Goal: Find specific page/section: Find specific page/section

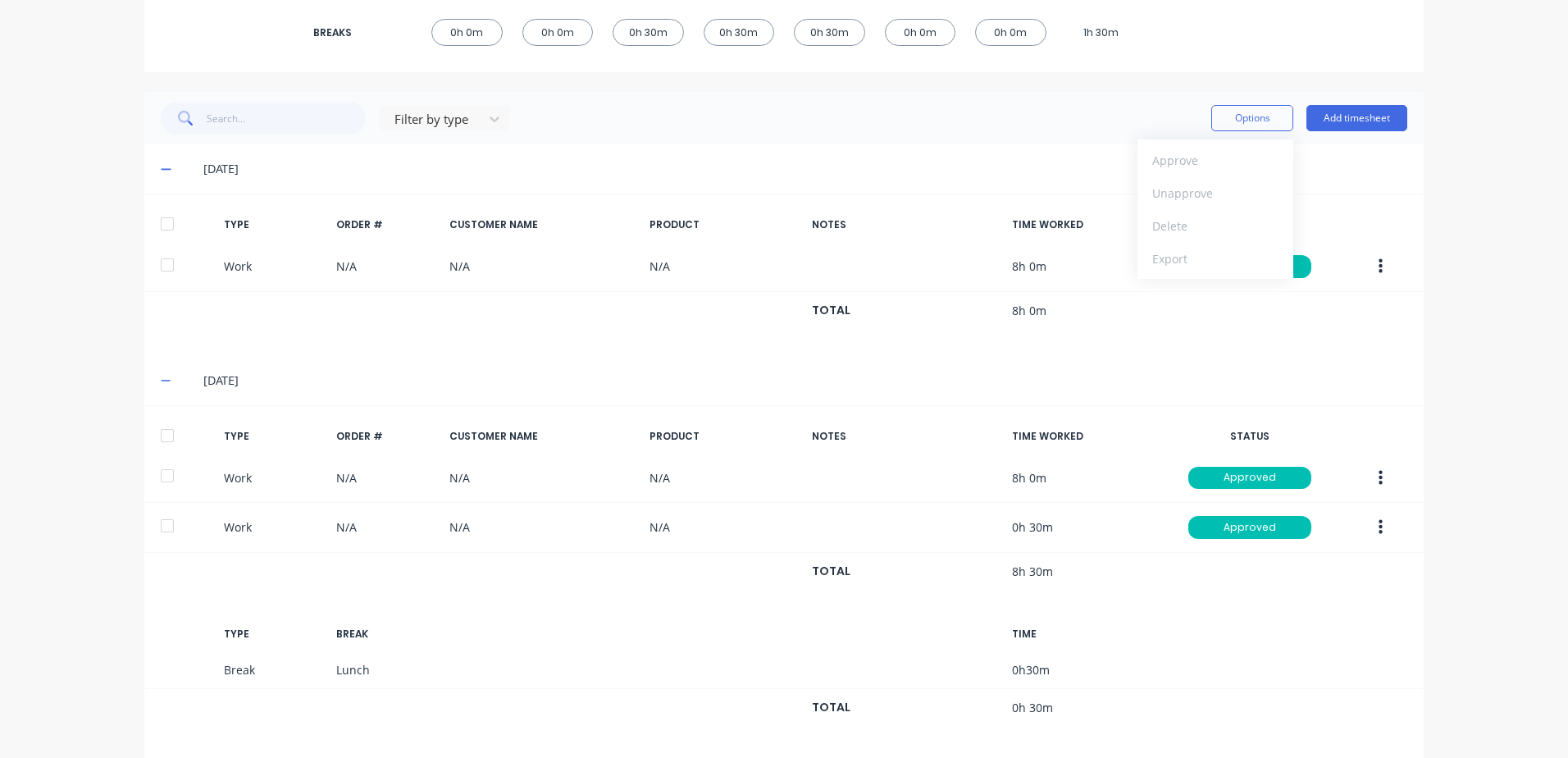
scroll to position [328, 0]
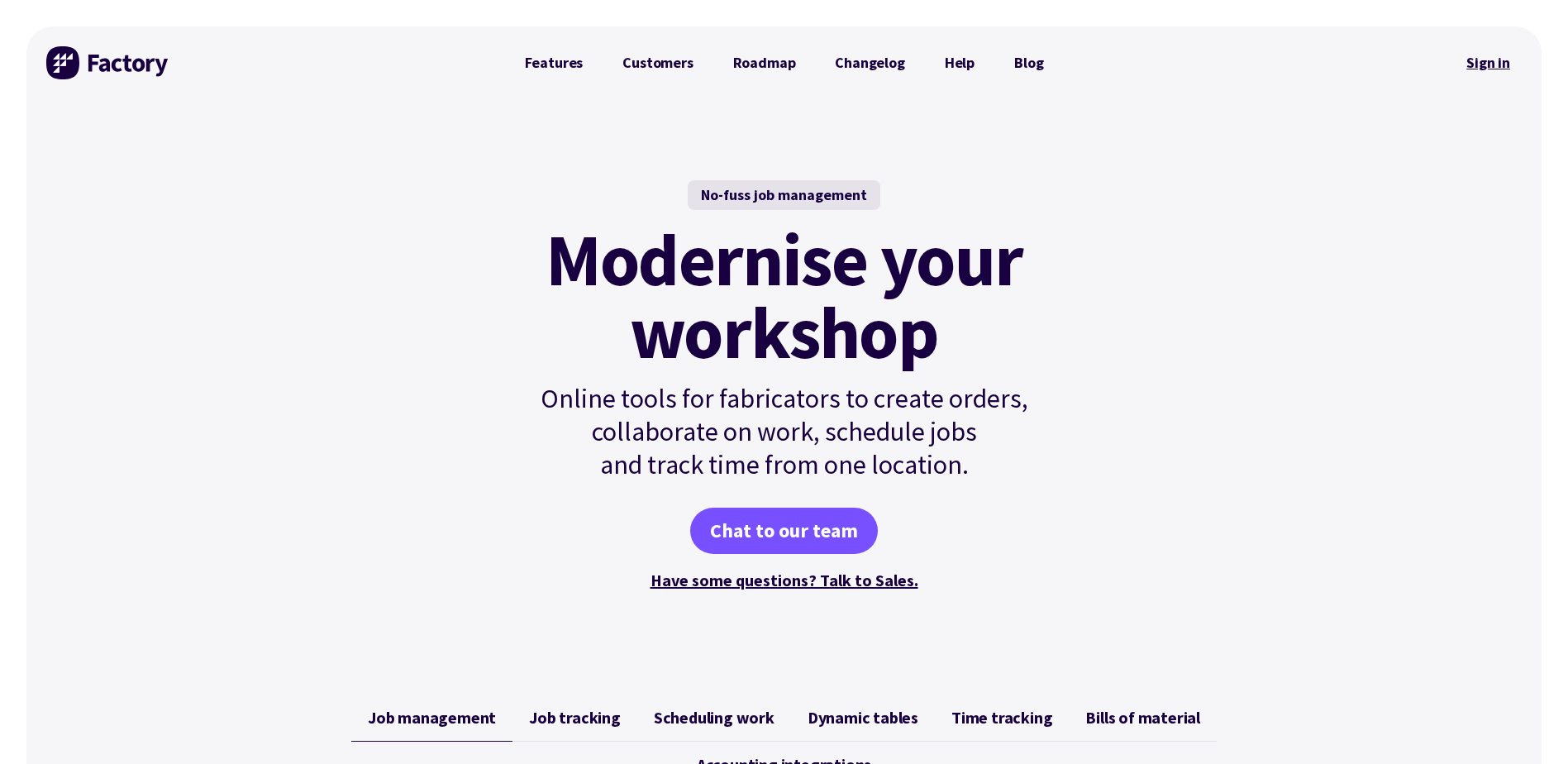
click at [1479, 60] on link "Sign in" at bounding box center [1488, 63] width 67 height 38
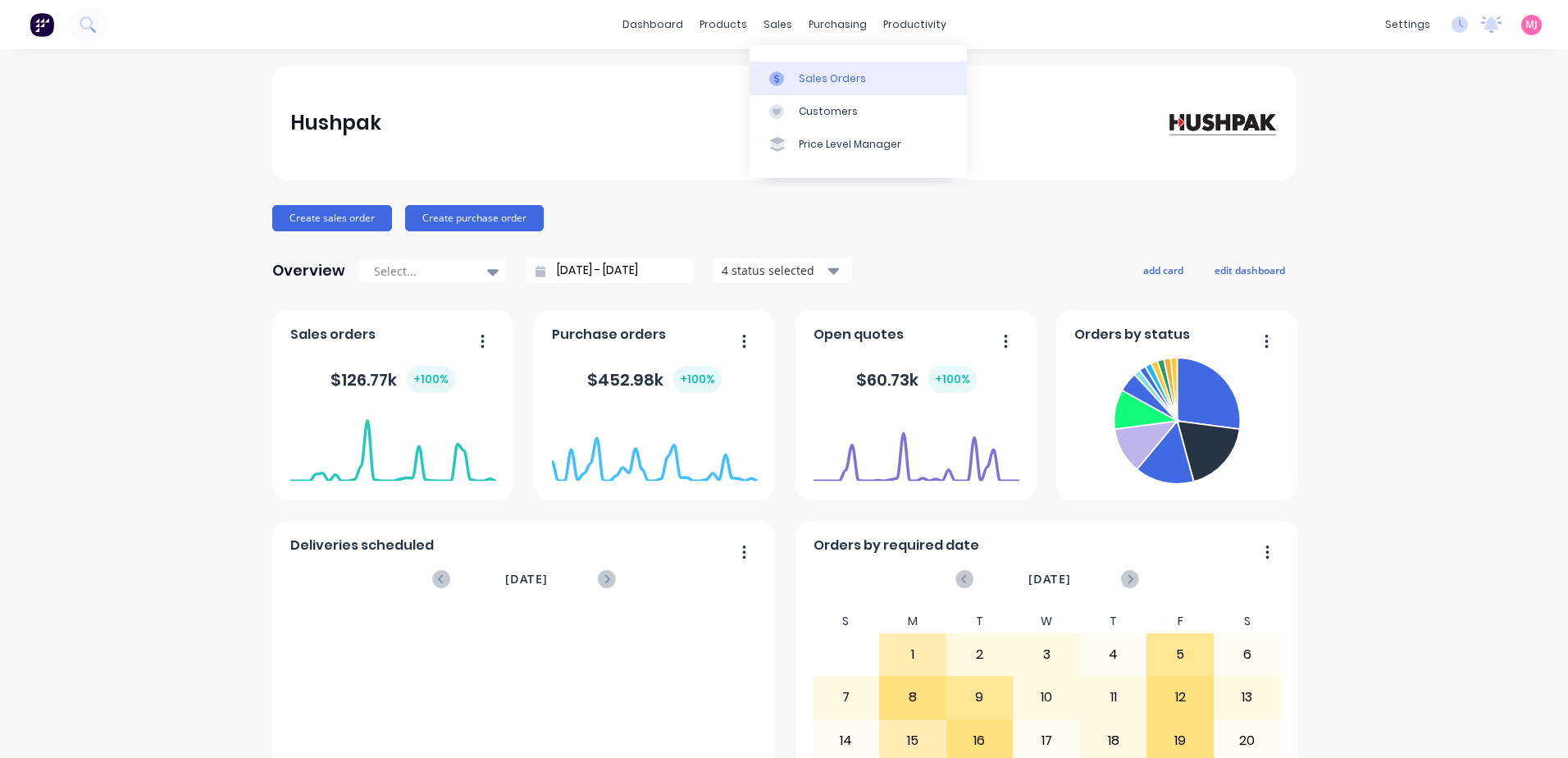
click at [788, 72] on div at bounding box center [782, 79] width 25 height 15
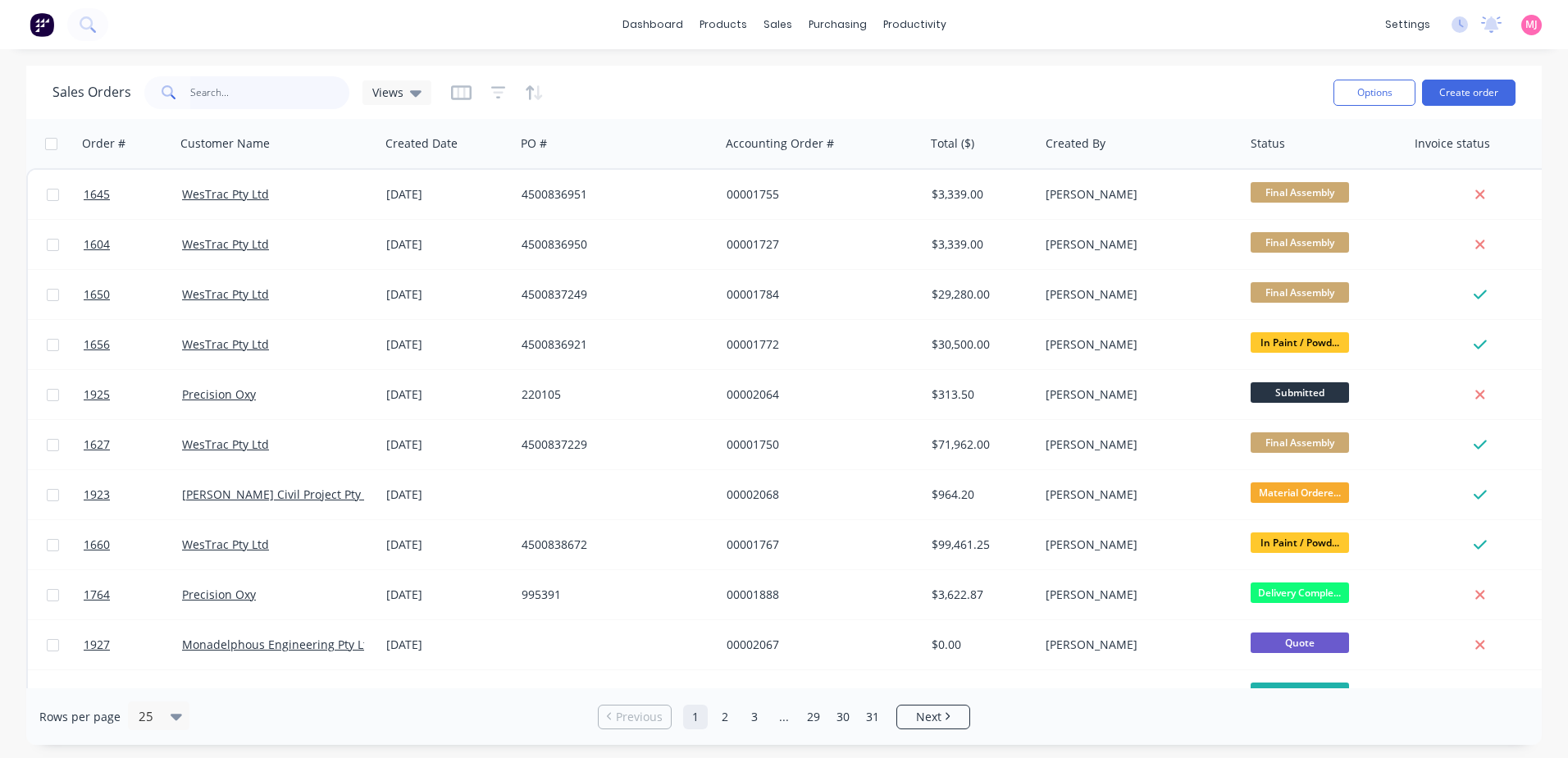
click at [295, 101] on input "text" at bounding box center [270, 93] width 160 height 33
click at [265, 94] on input "text" at bounding box center [270, 93] width 160 height 33
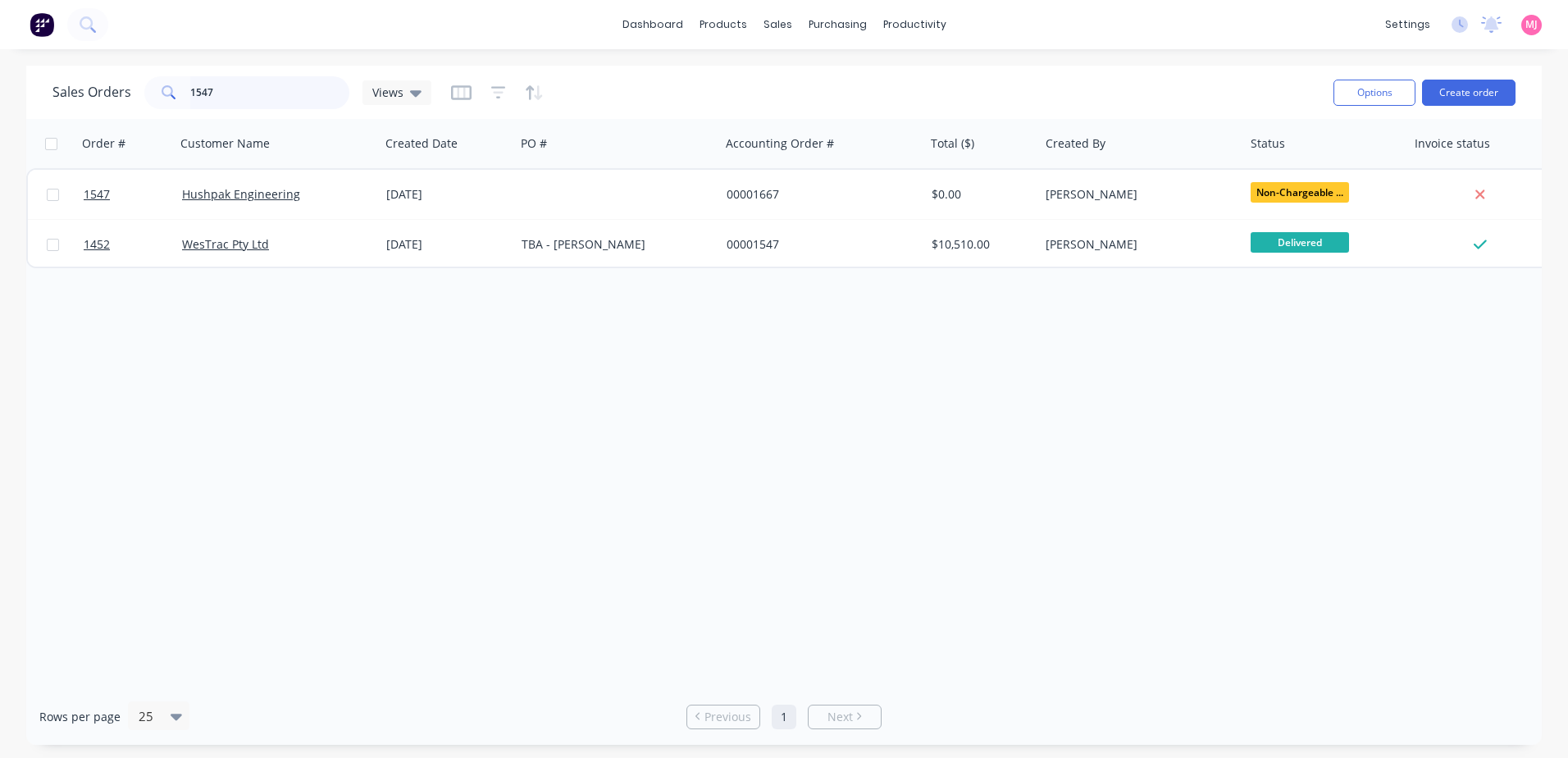
click at [259, 105] on input "1547" at bounding box center [270, 93] width 160 height 33
drag, startPoint x: 259, startPoint y: 105, endPoint x: 77, endPoint y: 105, distance: 182.0
click at [78, 105] on div "Sales Orders 1547 Views" at bounding box center [242, 93] width 379 height 33
click at [249, 98] on input "1586" at bounding box center [270, 93] width 160 height 33
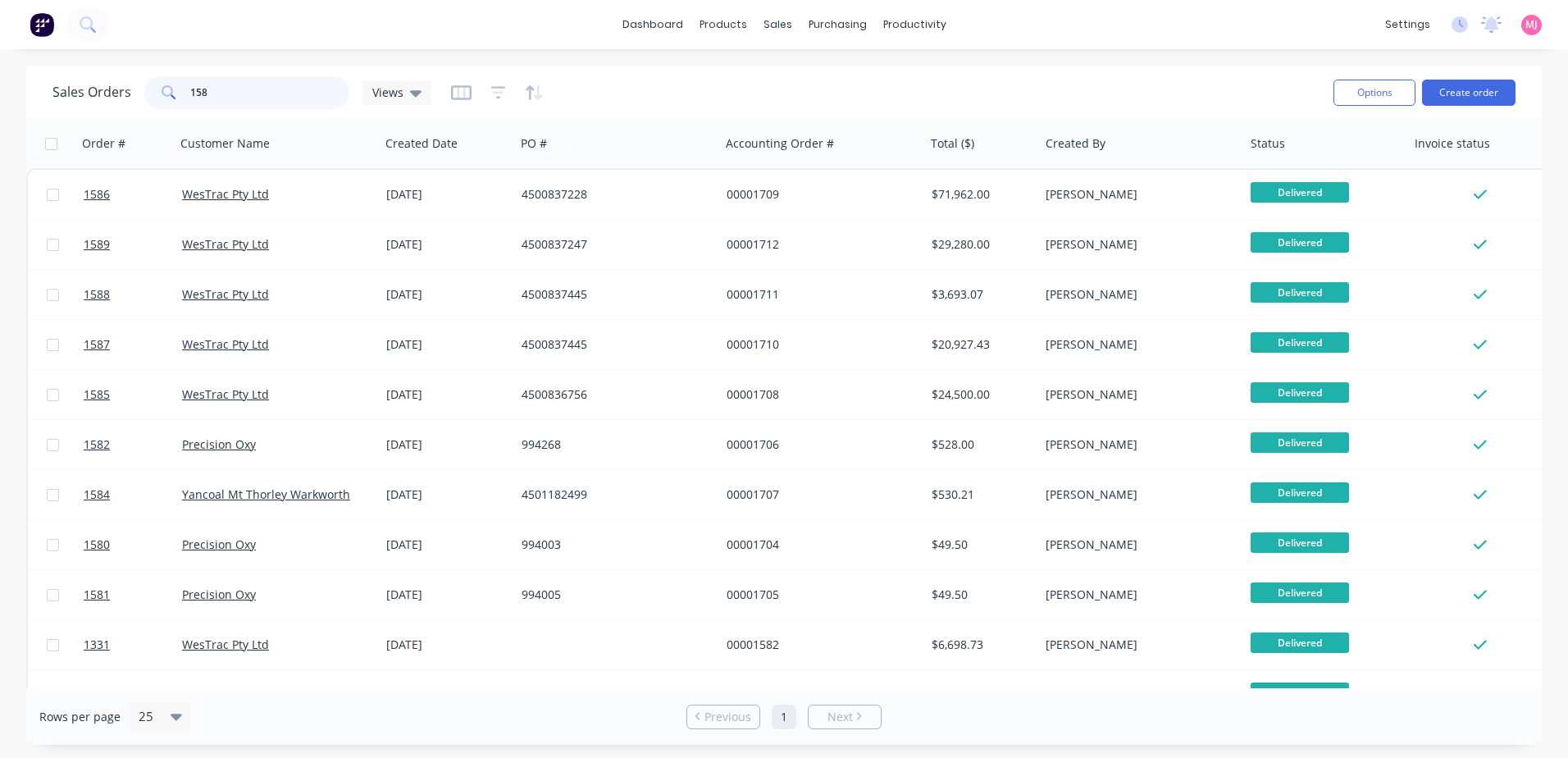
click at [225, 85] on input "158" at bounding box center [270, 93] width 160 height 33
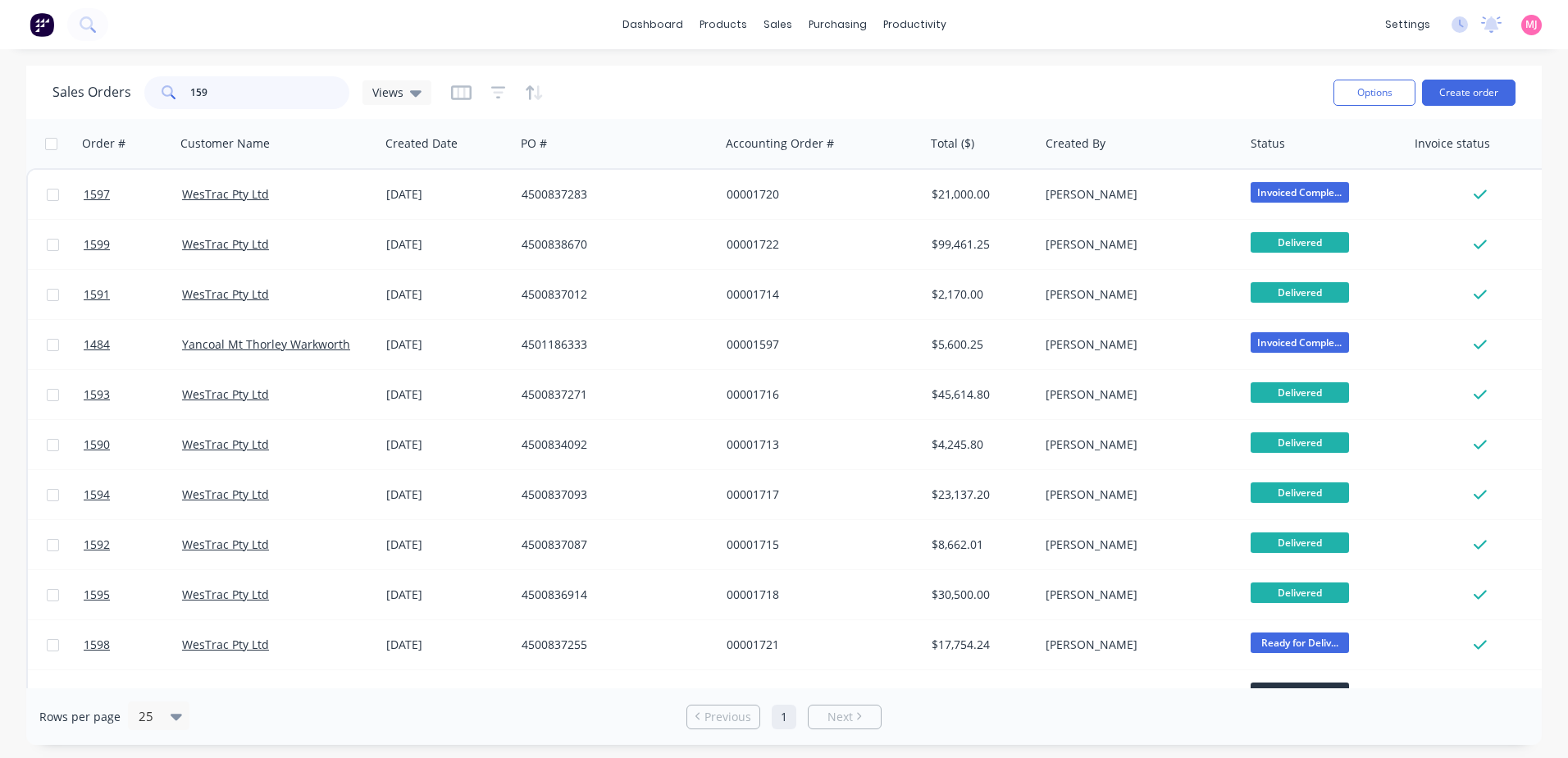
drag, startPoint x: 216, startPoint y: 99, endPoint x: 149, endPoint y: 98, distance: 67.0
click at [151, 100] on div "159" at bounding box center [247, 93] width 205 height 33
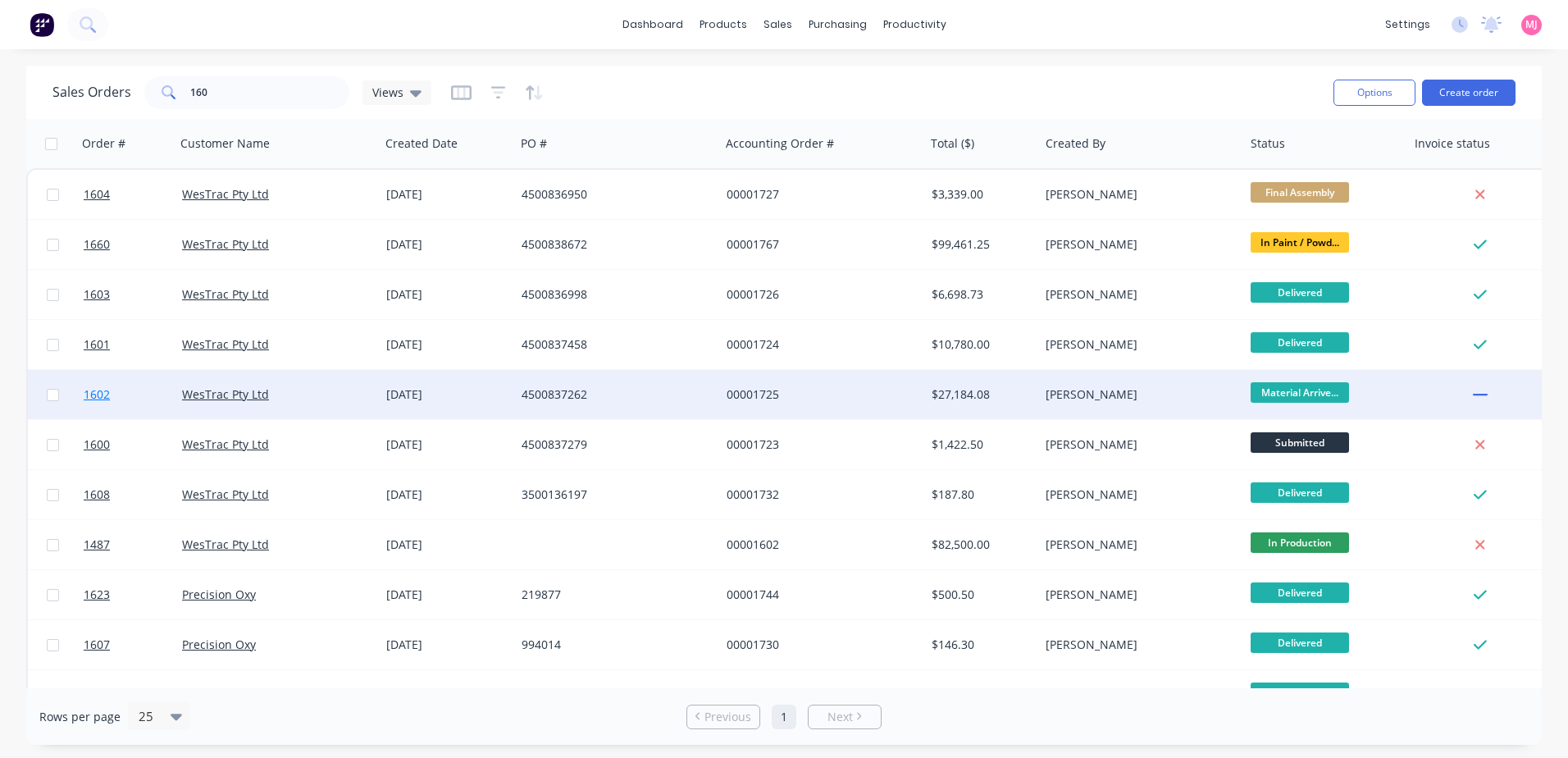
scroll to position [82, 0]
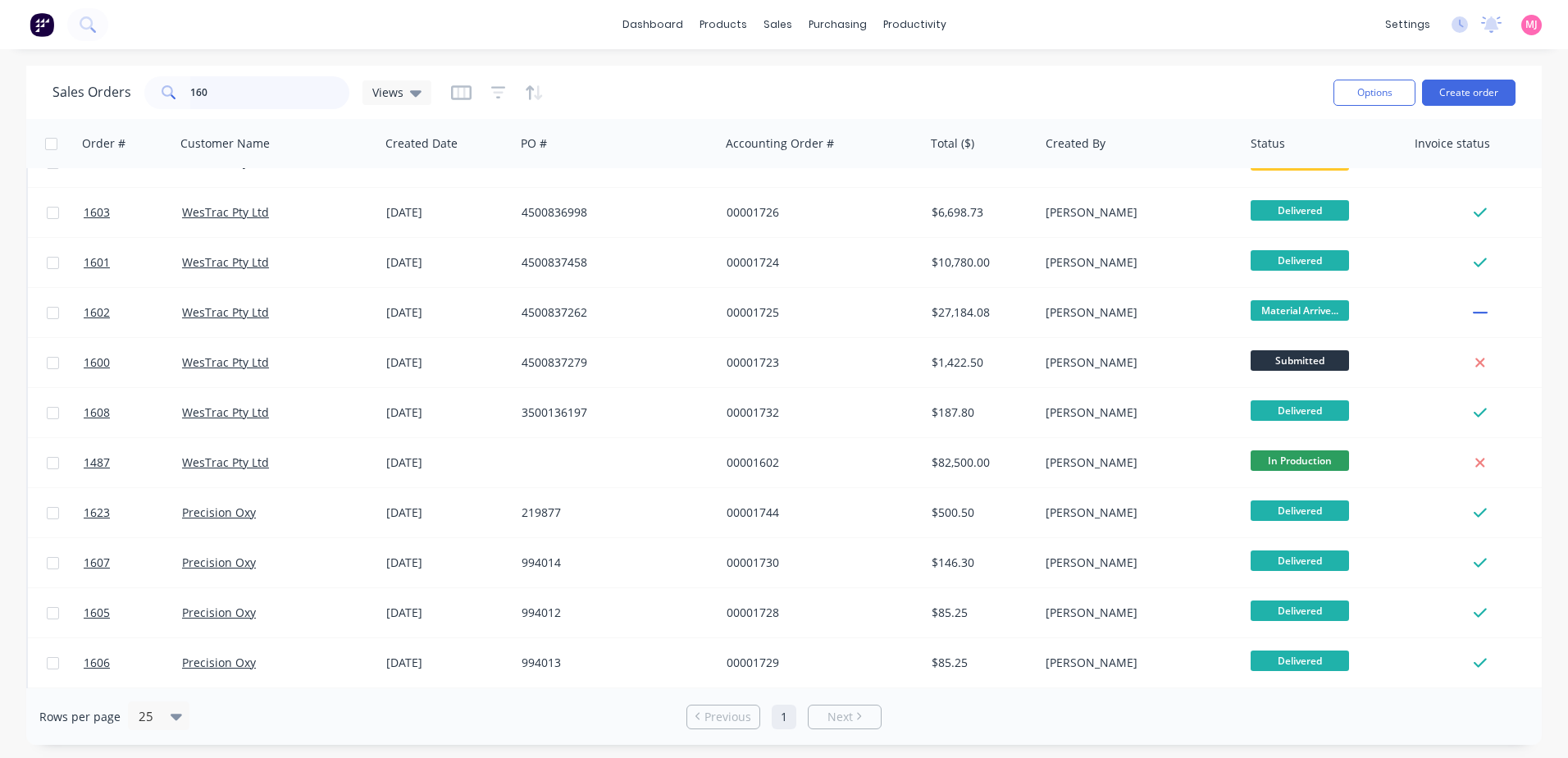
click at [231, 97] on input "160" at bounding box center [270, 93] width 160 height 33
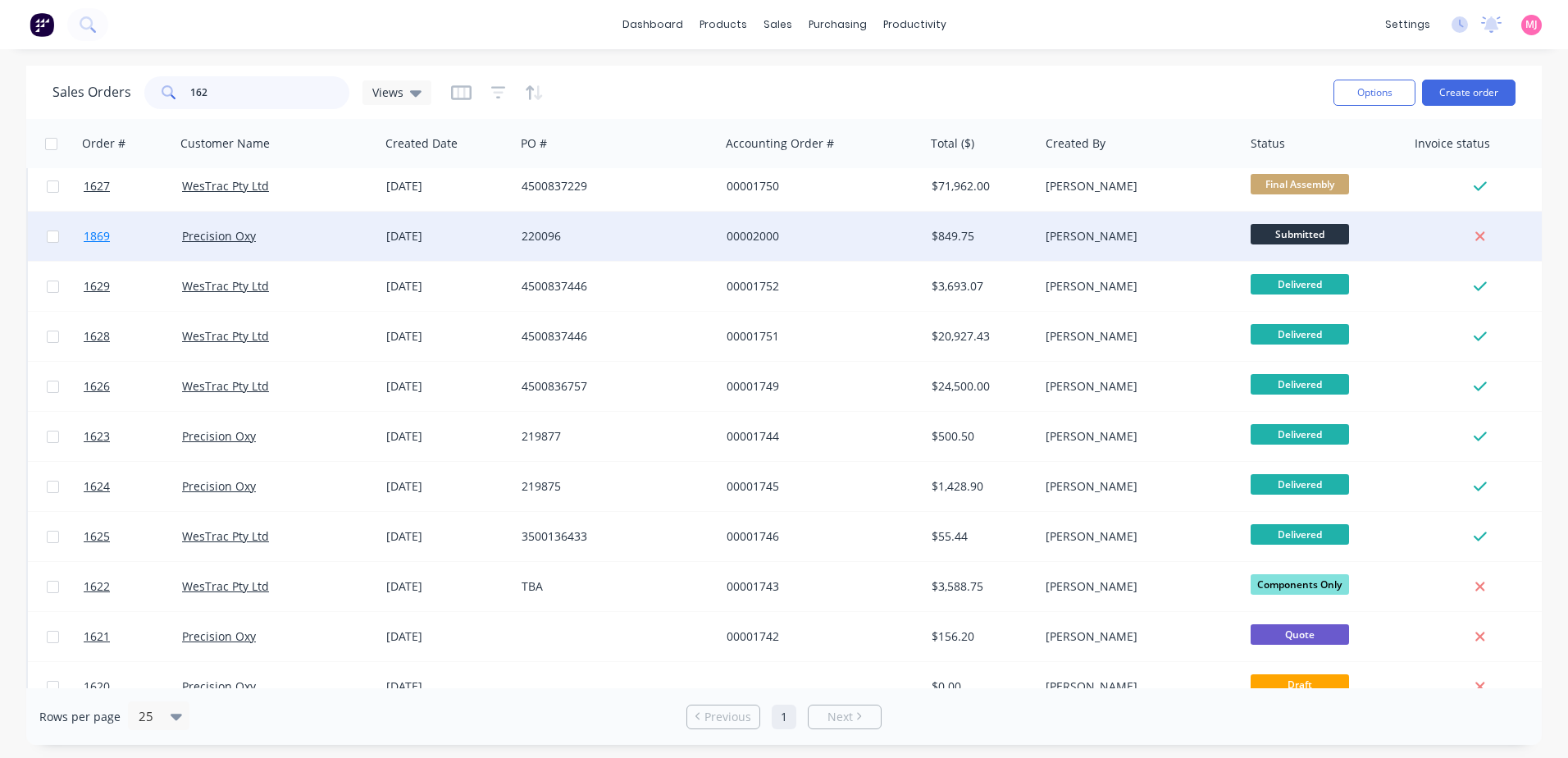
scroll to position [0, 0]
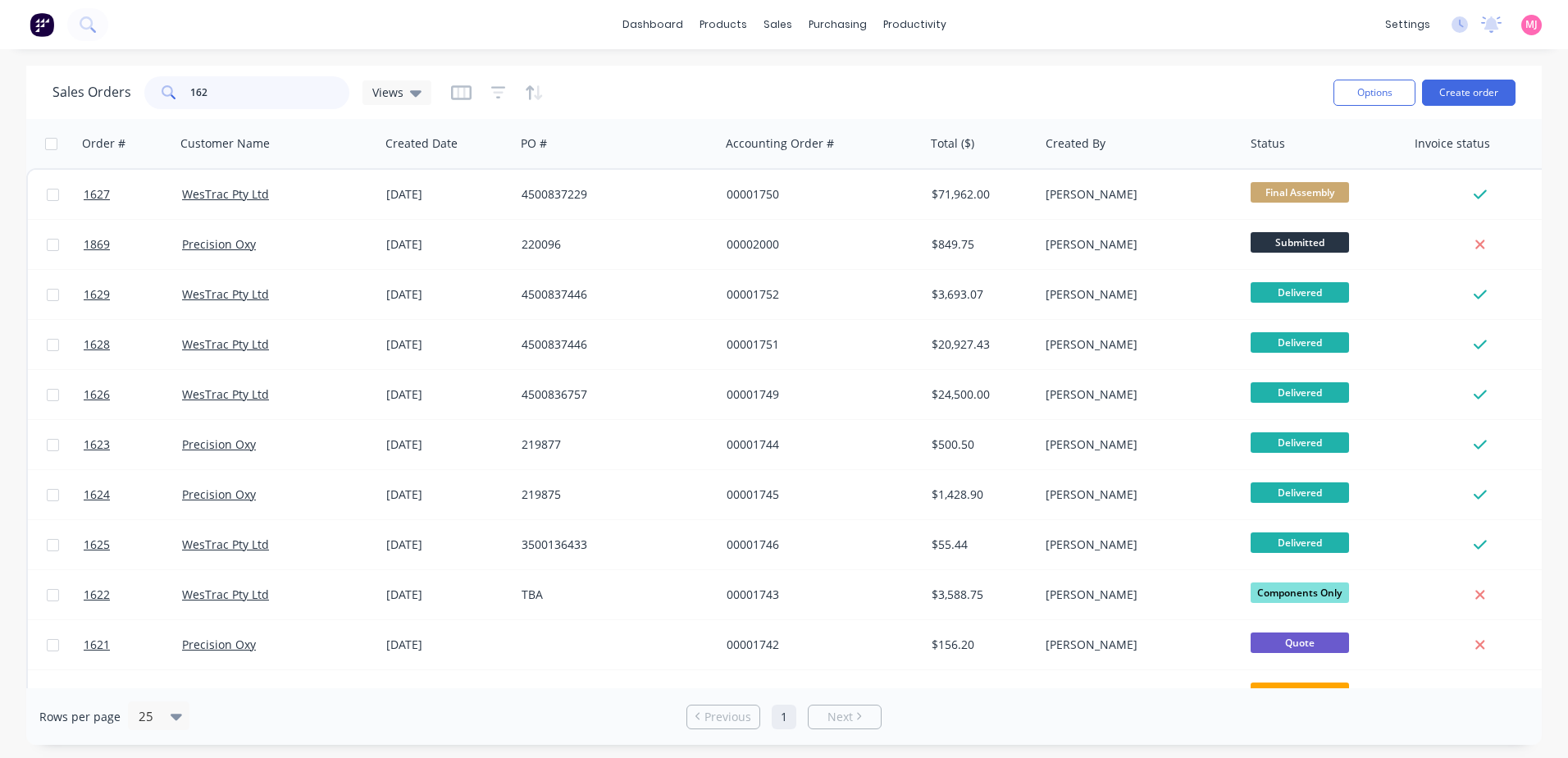
click at [227, 93] on input "162" at bounding box center [270, 93] width 160 height 33
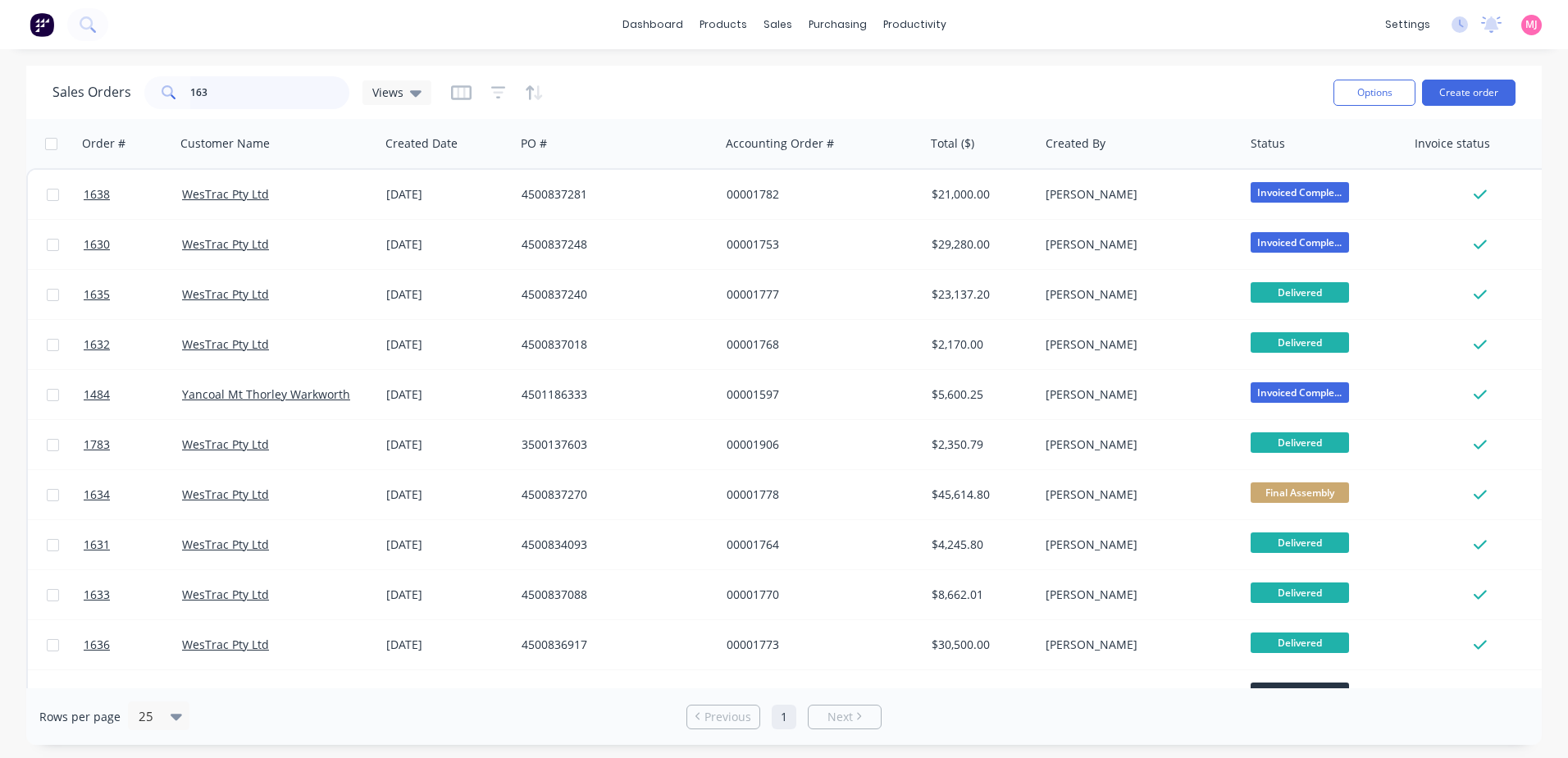
click at [232, 86] on input "163" at bounding box center [270, 93] width 160 height 33
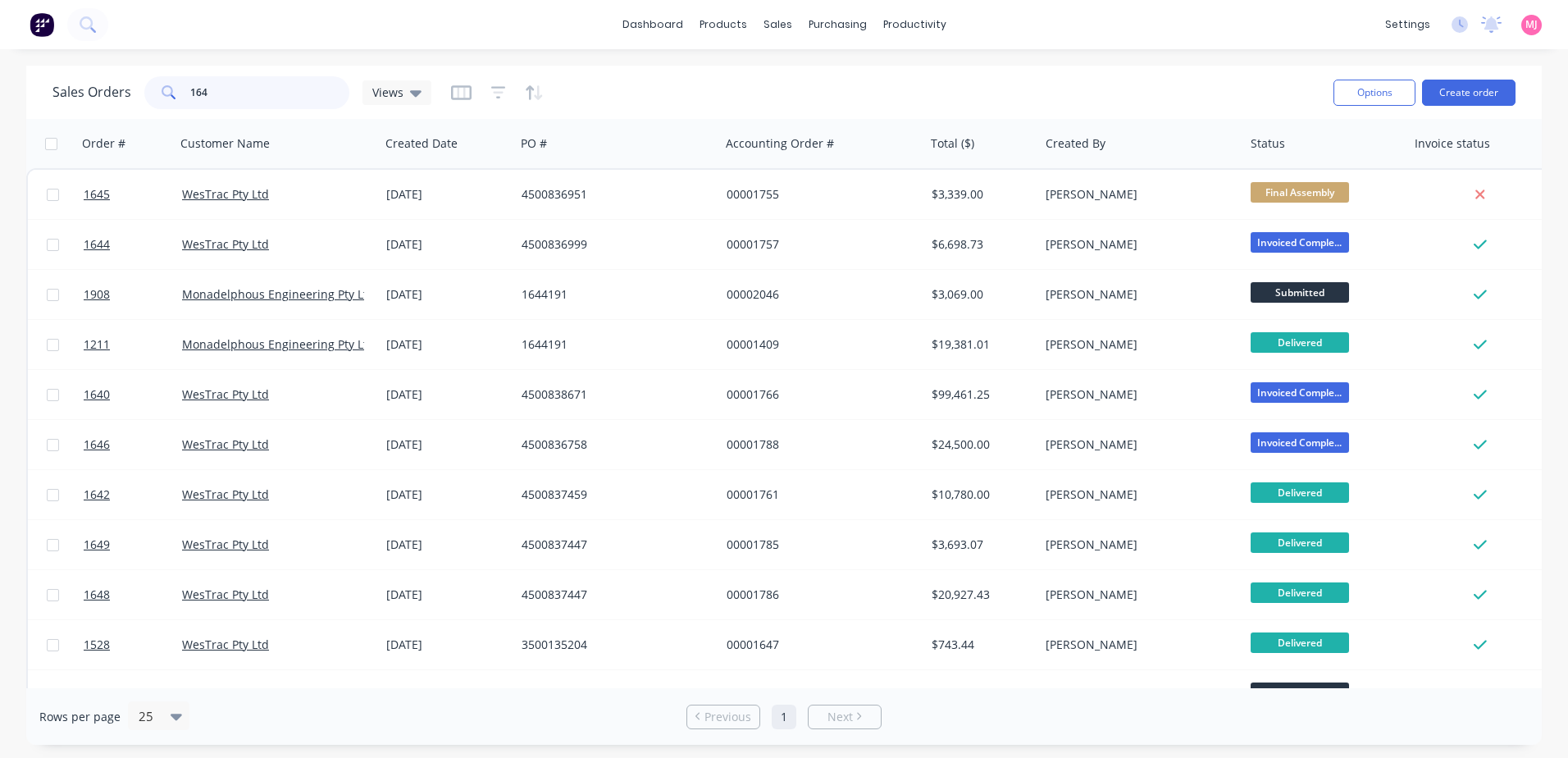
click at [245, 99] on input "164" at bounding box center [270, 93] width 160 height 33
click at [241, 93] on input "164" at bounding box center [270, 93] width 160 height 33
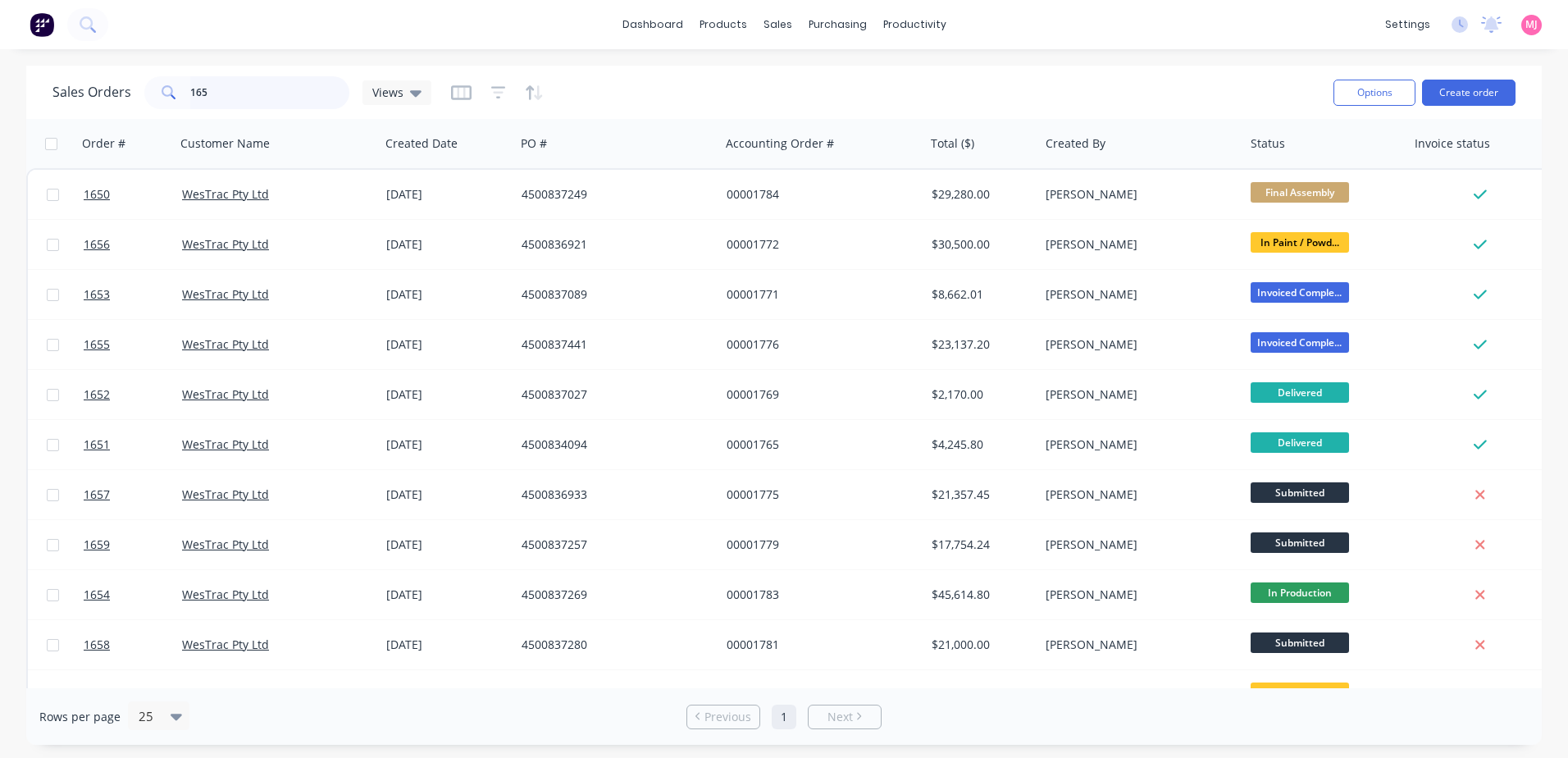
click at [210, 99] on input "165" at bounding box center [270, 93] width 160 height 33
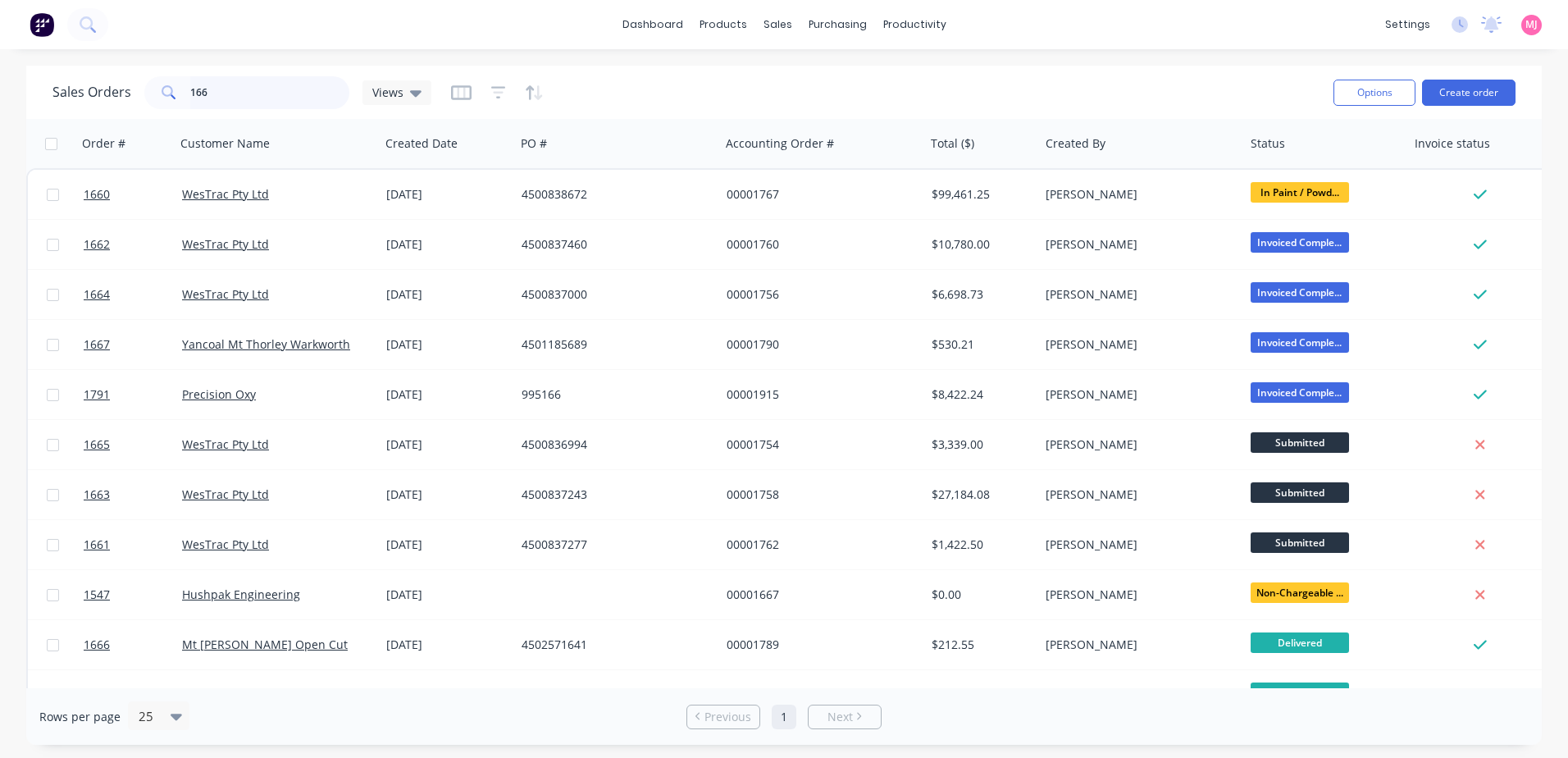
click at [211, 96] on input "166" at bounding box center [270, 93] width 160 height 33
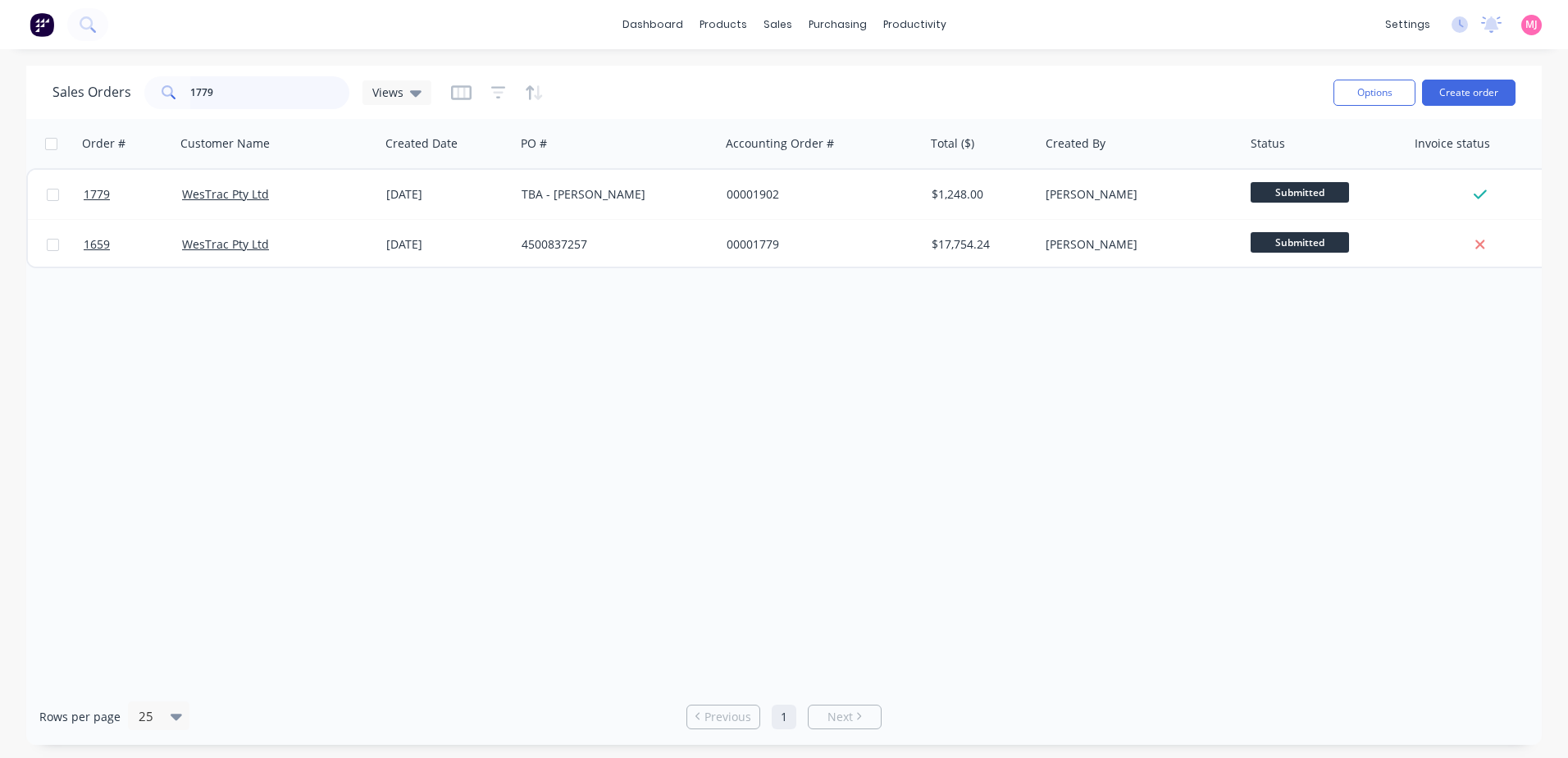
click at [218, 105] on input "1779" at bounding box center [270, 93] width 160 height 33
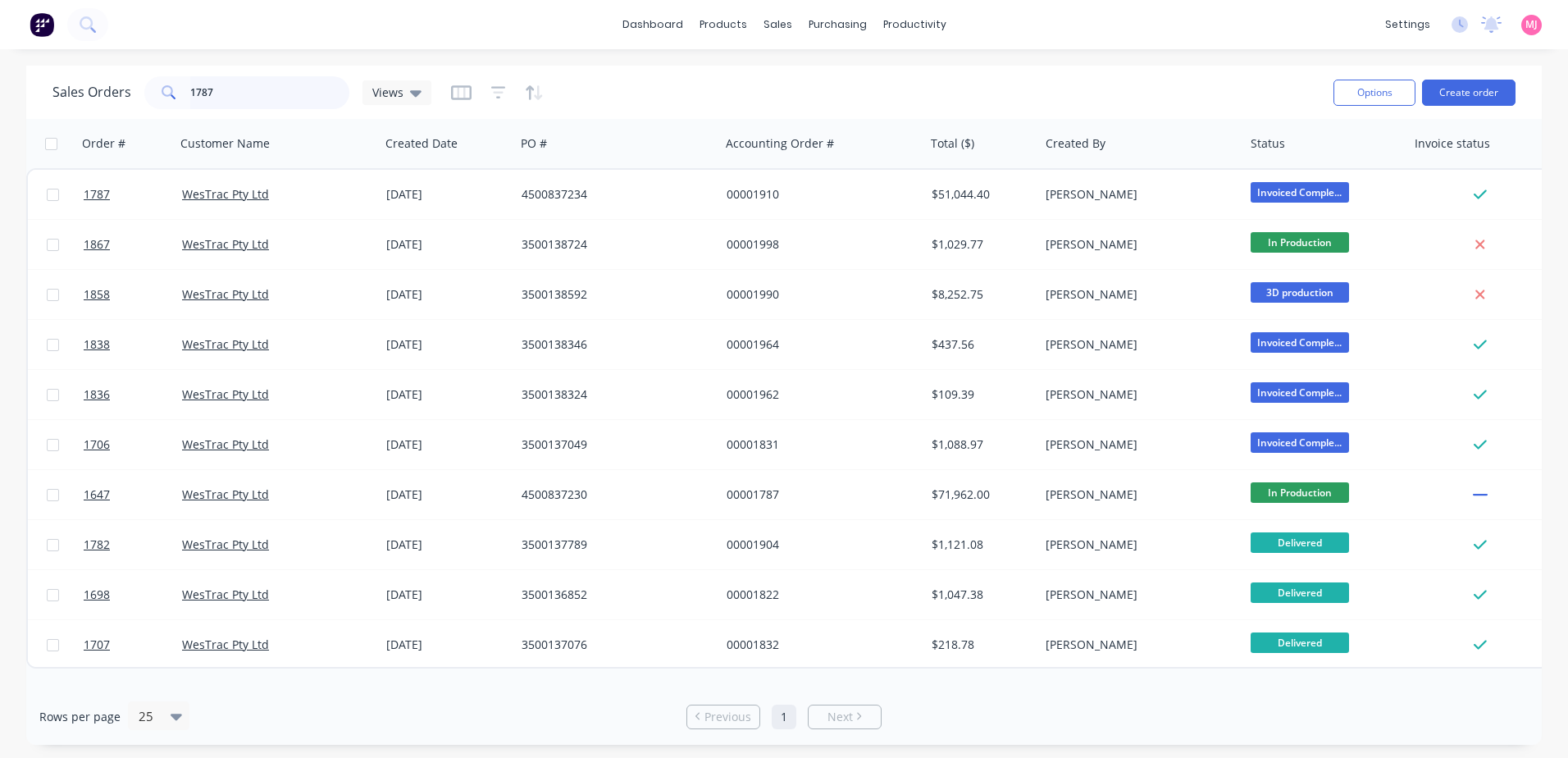
click at [222, 90] on input "1787" at bounding box center [270, 93] width 160 height 33
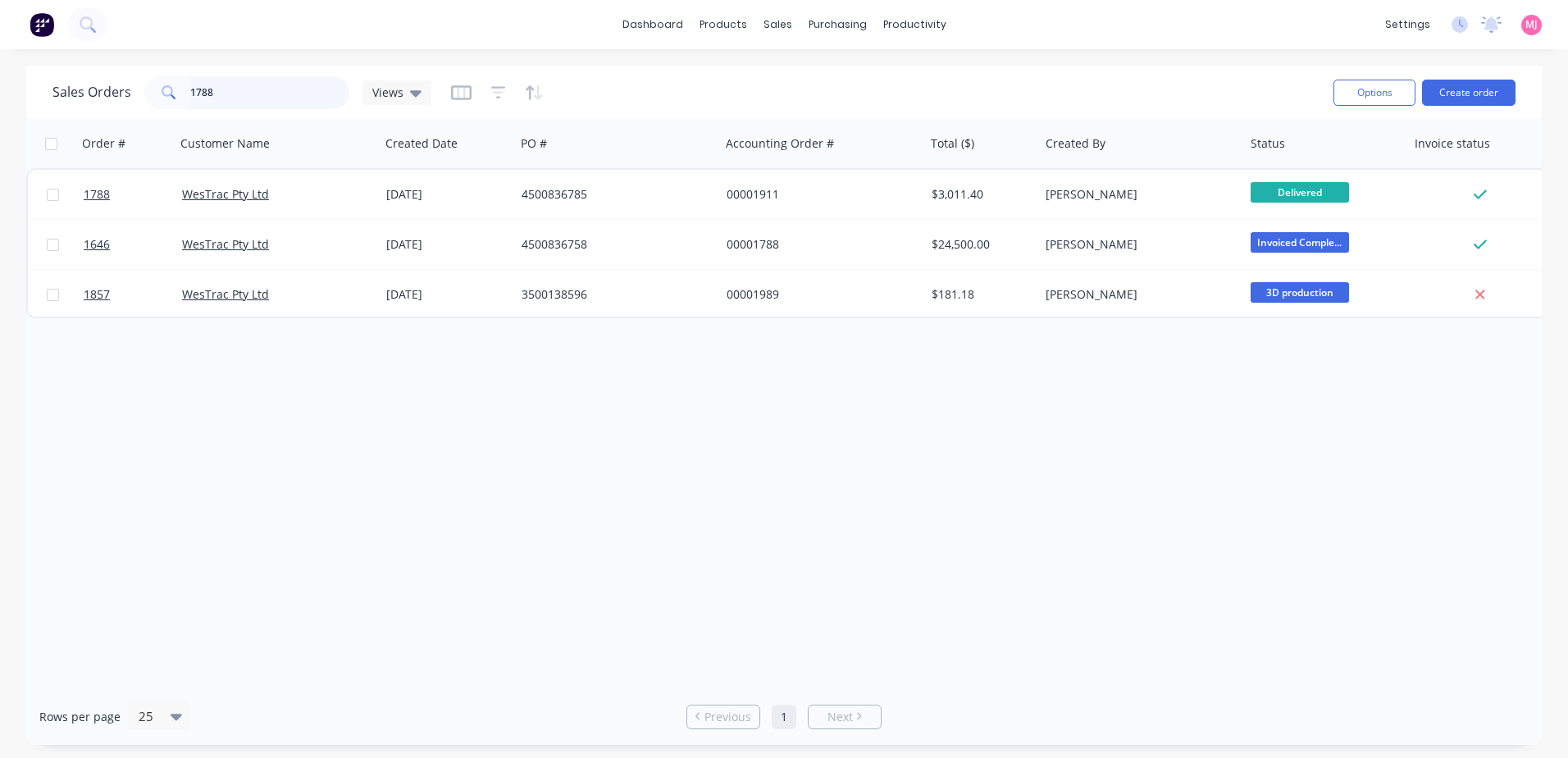
click at [241, 99] on input "1788" at bounding box center [270, 93] width 160 height 33
click at [248, 90] on input "1791" at bounding box center [270, 93] width 160 height 33
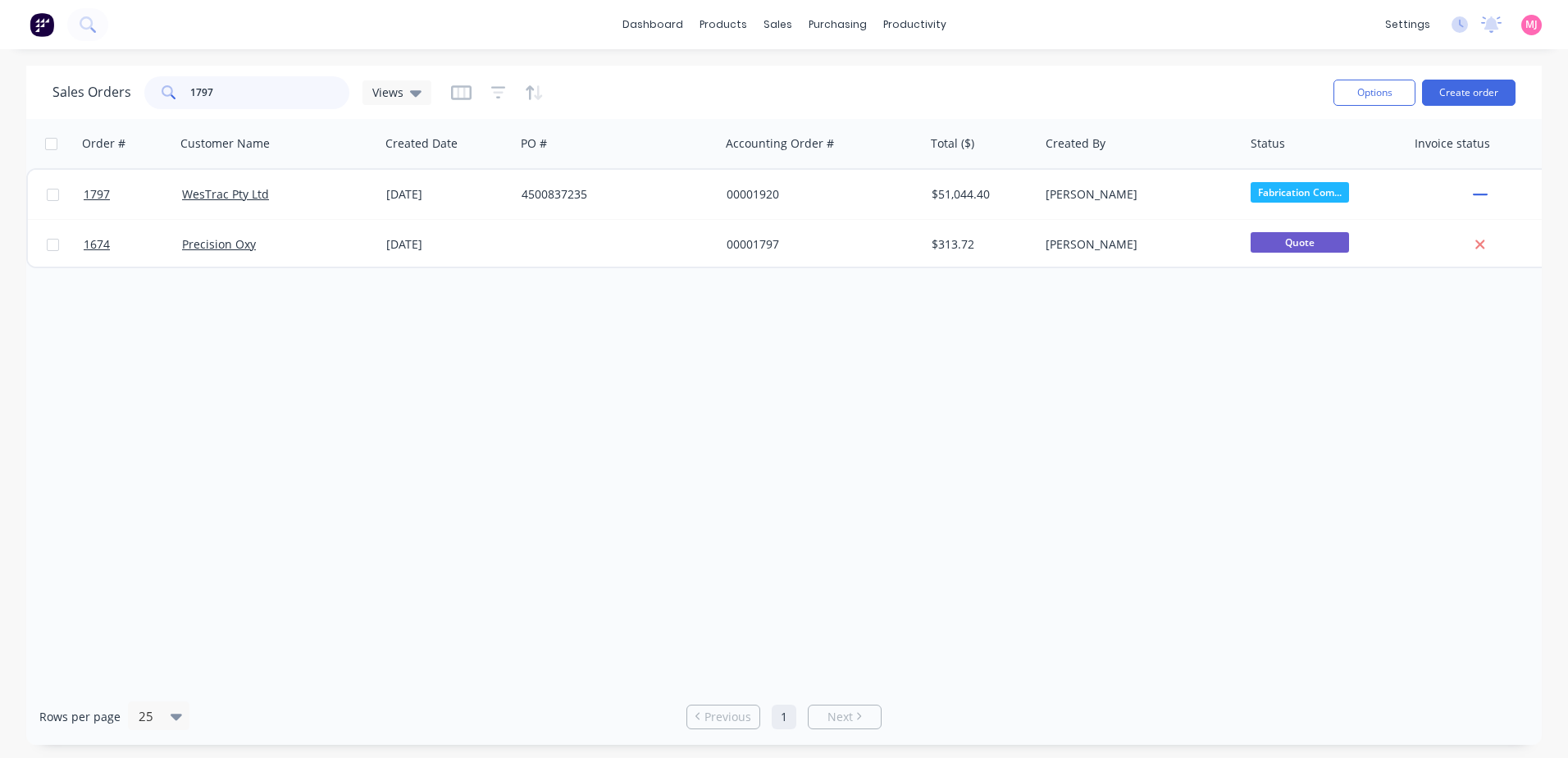
drag, startPoint x: 209, startPoint y: 89, endPoint x: 27, endPoint y: 86, distance: 182.0
click at [38, 95] on div "Sales Orders 1797 Views Options Create order" at bounding box center [784, 92] width 1515 height 53
click at [226, 94] on input "1801" at bounding box center [270, 93] width 160 height 33
drag, startPoint x: 291, startPoint y: 91, endPoint x: 44, endPoint y: 82, distance: 247.2
click at [66, 88] on div "Sales Orders 1821 Views" at bounding box center [242, 93] width 379 height 33
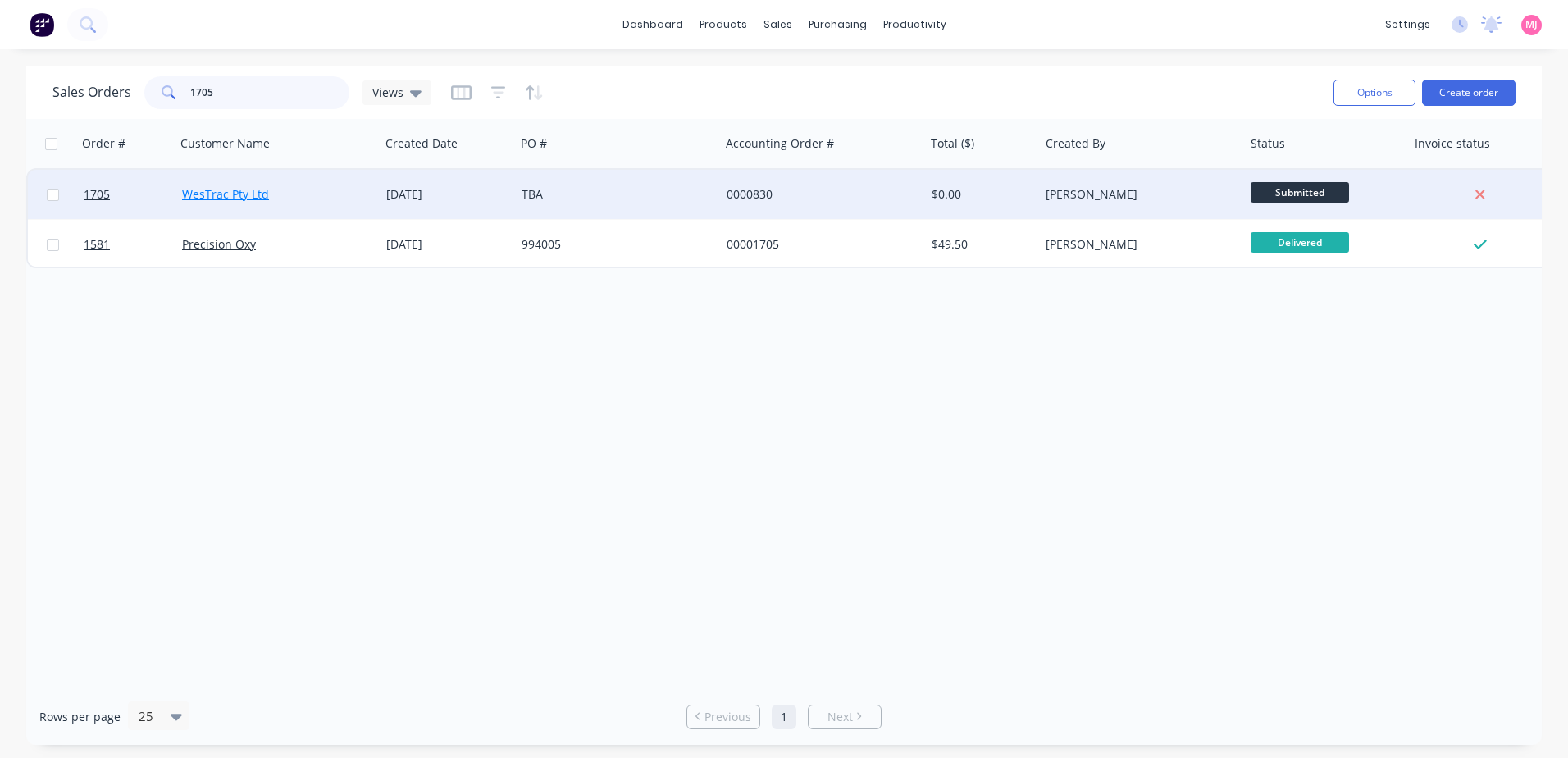
type input "1705"
click at [207, 200] on link "WesTrac Pty Ltd" at bounding box center [226, 194] width 87 height 16
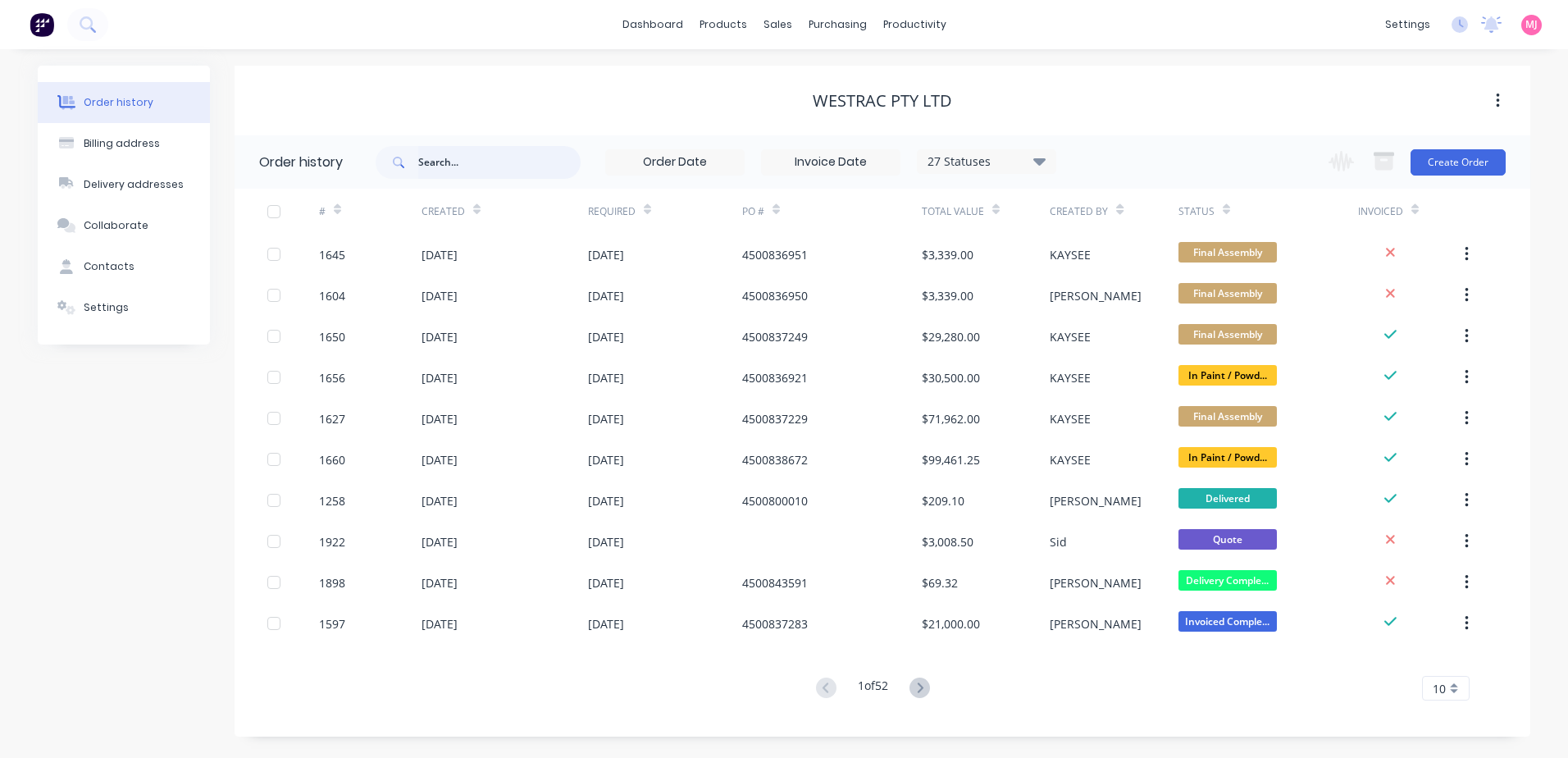
click at [446, 176] on input "text" at bounding box center [499, 163] width 163 height 33
type input "1705"
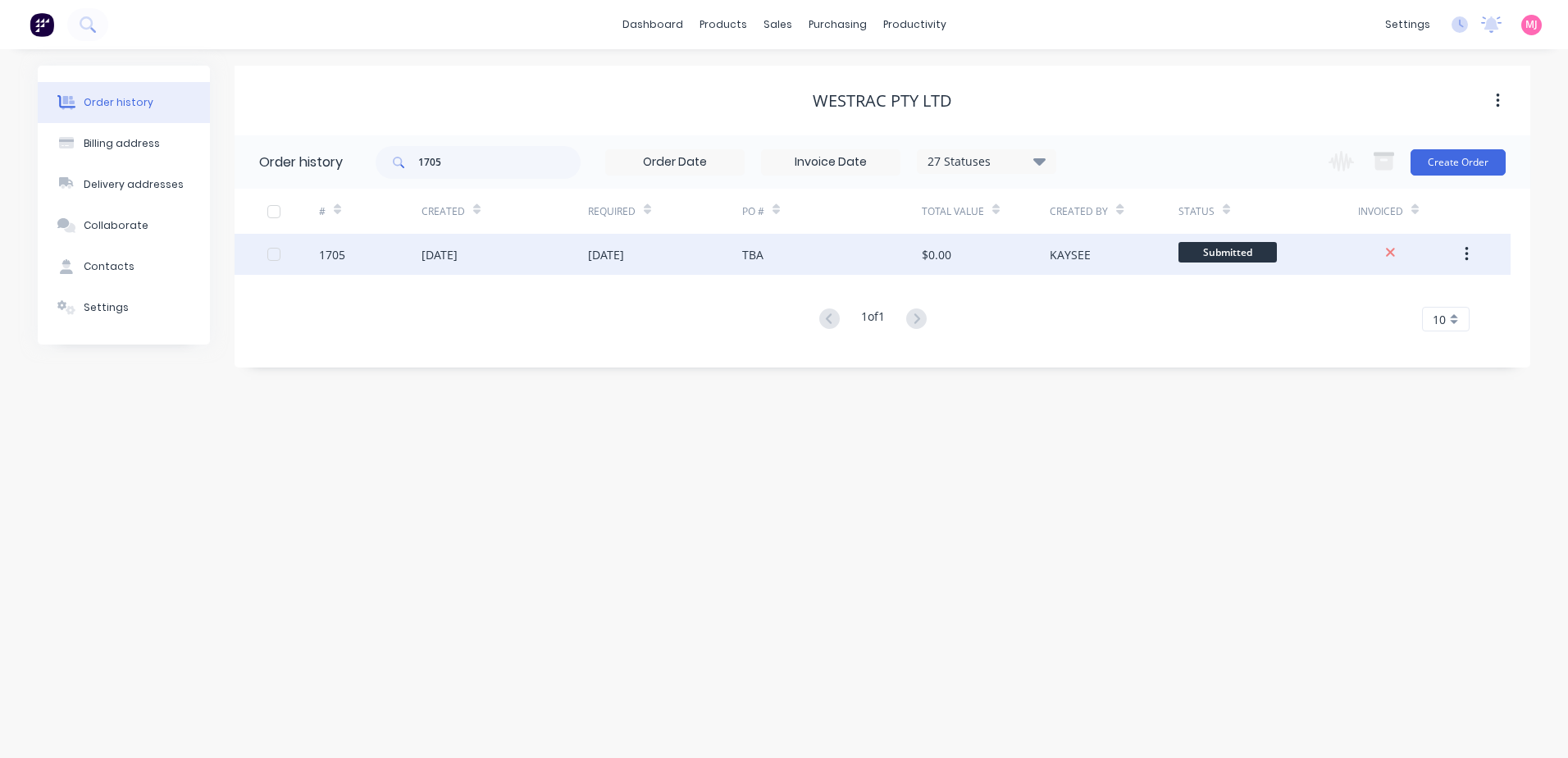
click at [323, 258] on div "1705" at bounding box center [332, 255] width 26 height 17
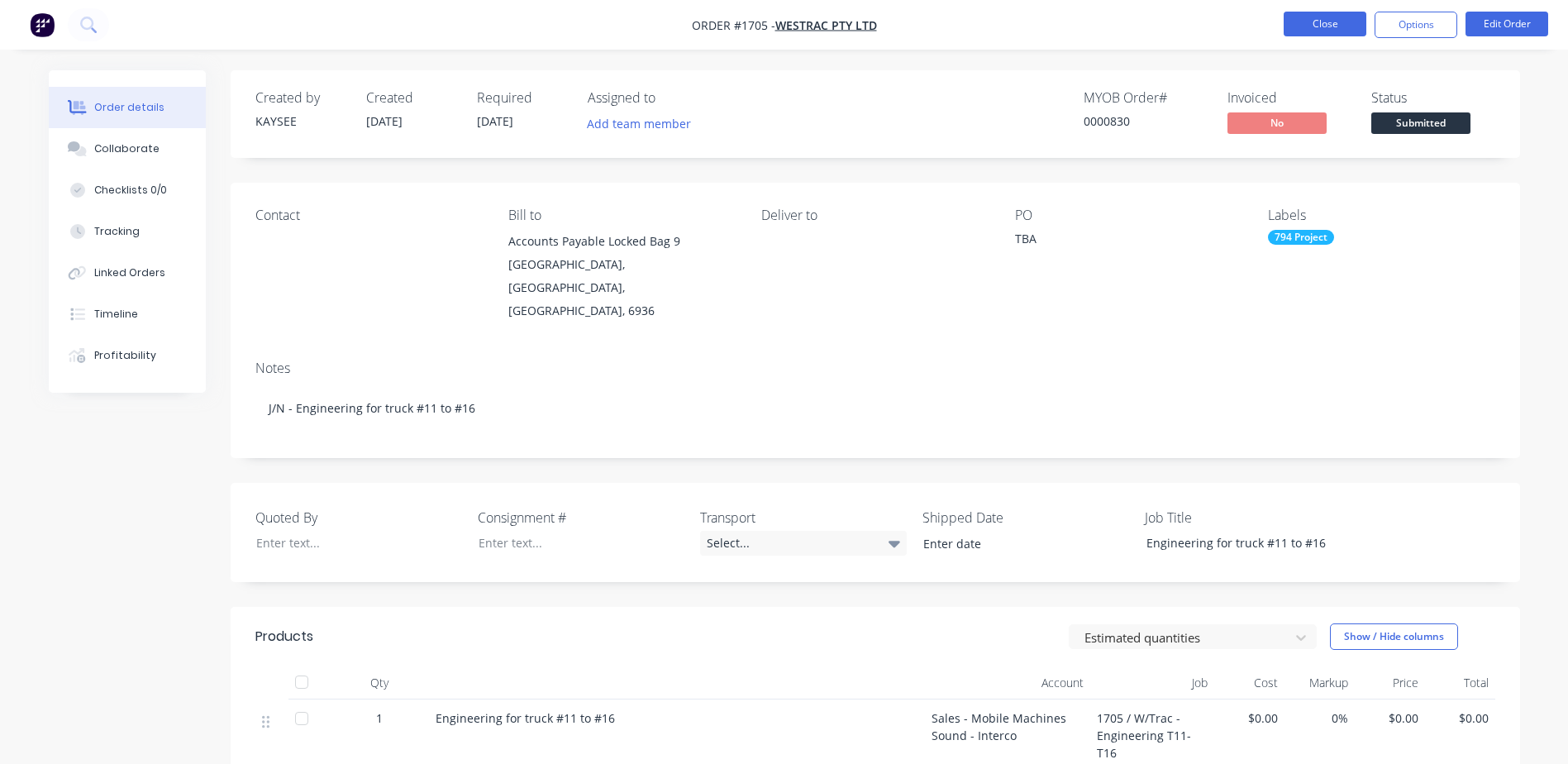
click at [1309, 26] on button "Close" at bounding box center [1325, 24] width 83 height 25
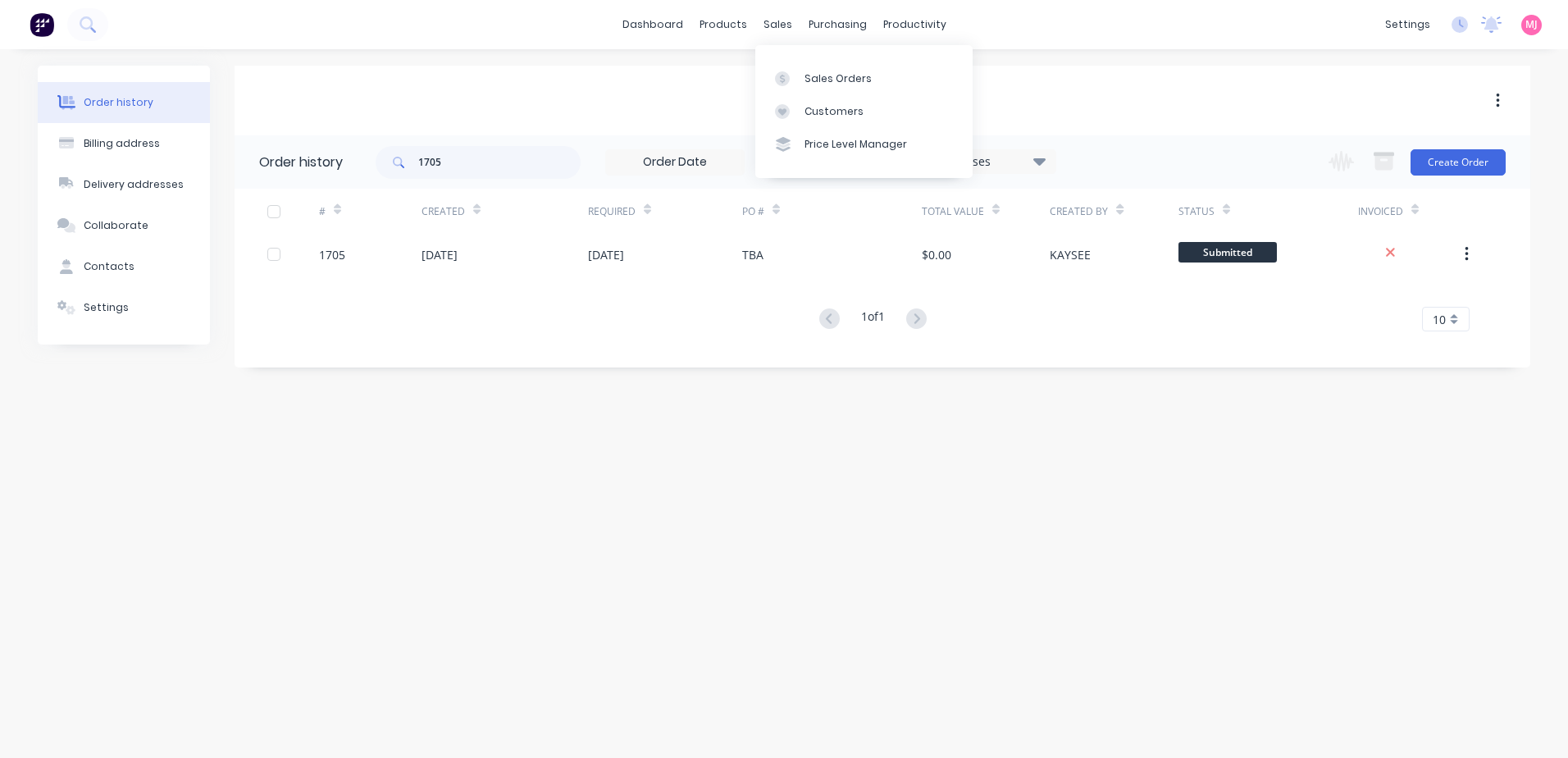
click at [800, 36] on div "purchasing" at bounding box center [837, 25] width 75 height 25
click at [791, 26] on div "sales" at bounding box center [777, 25] width 45 height 25
click at [793, 65] on link "Sales Orders" at bounding box center [864, 78] width 218 height 33
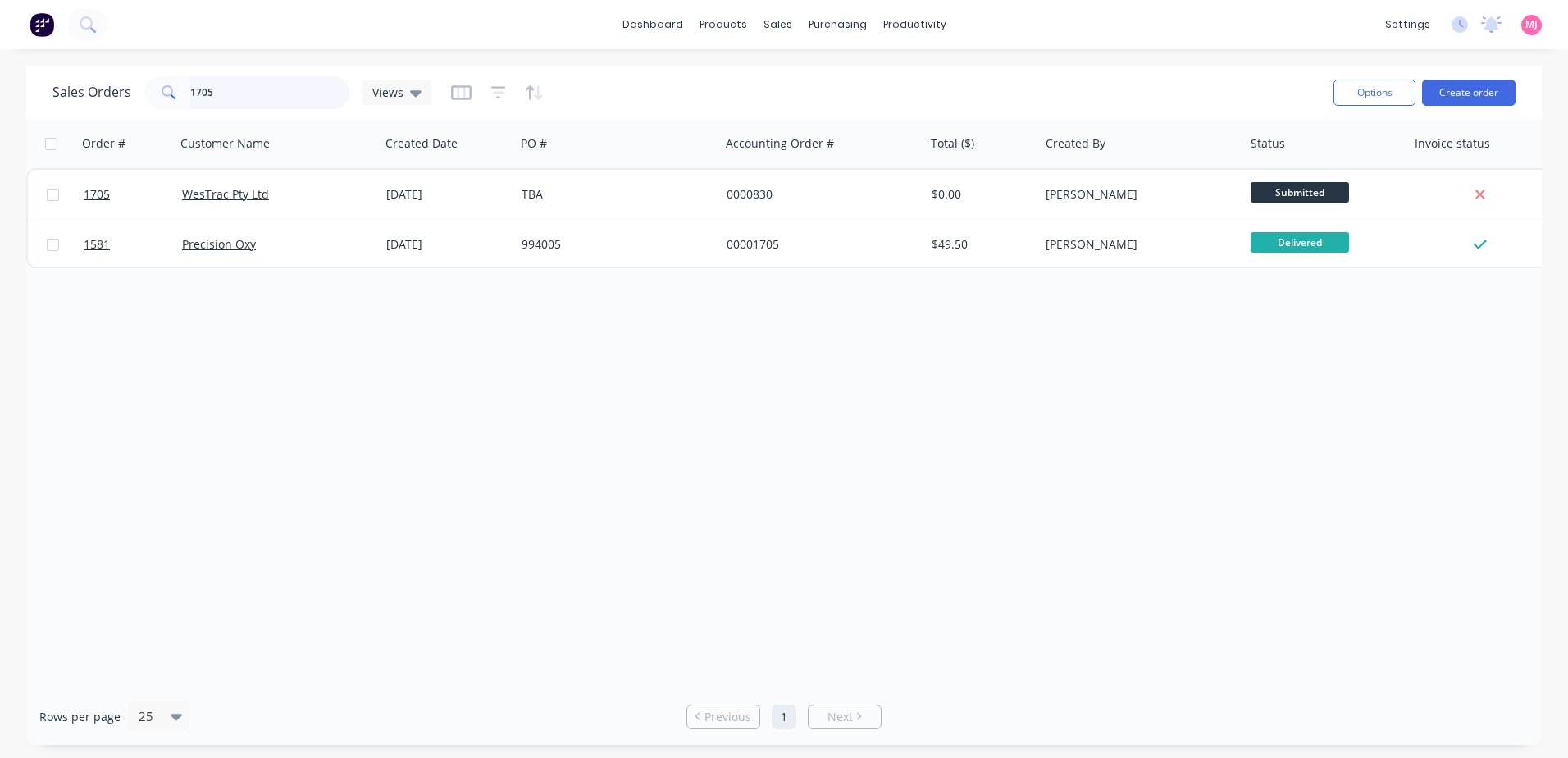
drag, startPoint x: 291, startPoint y: 103, endPoint x: 1, endPoint y: 103, distance: 290.0
click at [1, 103] on div "Sales Orders 1705 Views Options Create order Order # Customer Name Created Date…" at bounding box center [784, 405] width 1568 height 679
drag, startPoint x: 241, startPoint y: 90, endPoint x: 81, endPoint y: 81, distance: 160.3
click at [85, 89] on div "Sales Orders 1229 Views" at bounding box center [242, 93] width 379 height 33
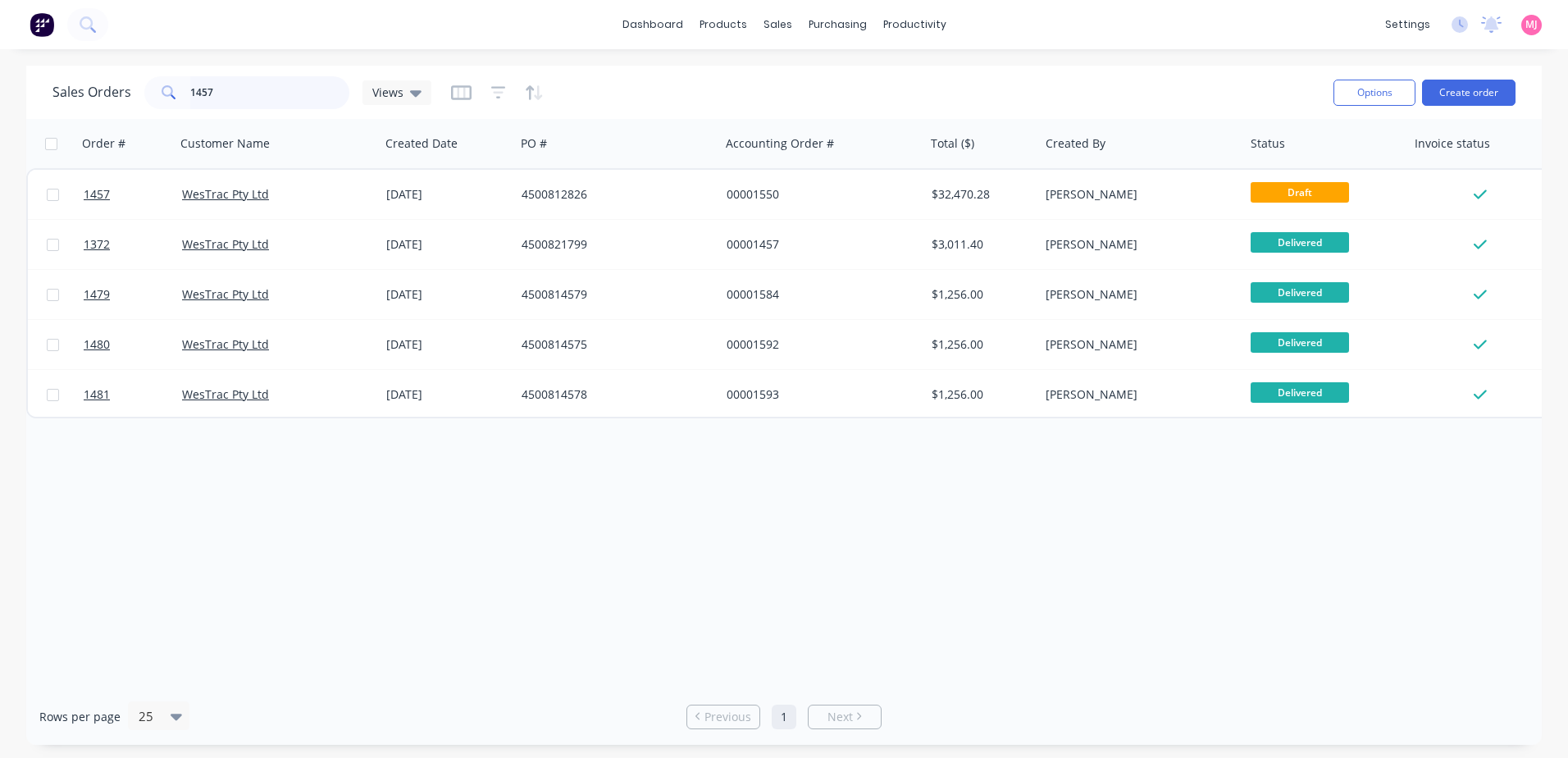
drag, startPoint x: 237, startPoint y: 88, endPoint x: 172, endPoint y: 75, distance: 66.3
click at [194, 93] on input "1457" at bounding box center [270, 93] width 160 height 33
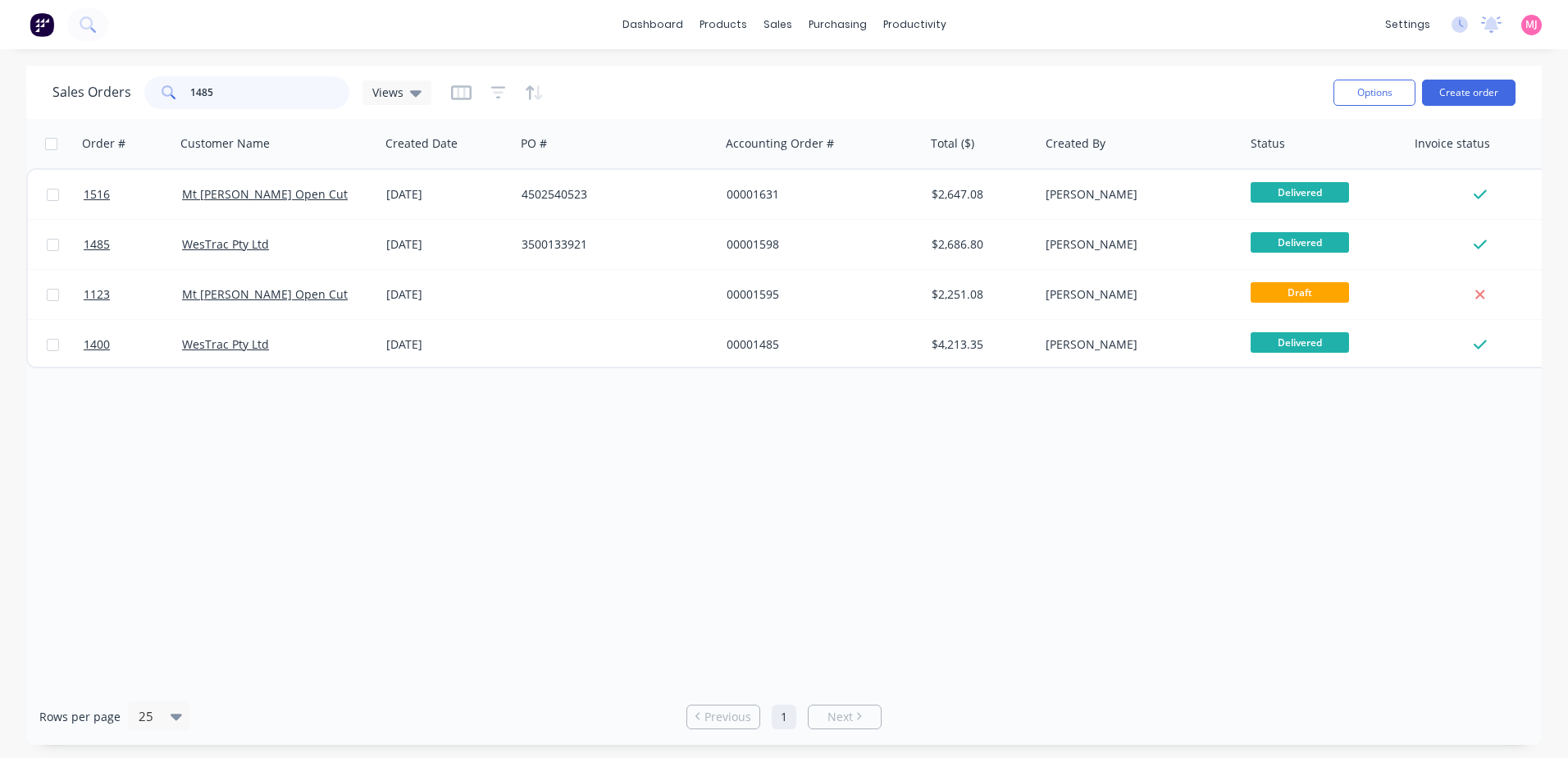
drag, startPoint x: 220, startPoint y: 84, endPoint x: 69, endPoint y: 84, distance: 151.0
click at [73, 84] on div "Sales Orders 1485 Views" at bounding box center [242, 93] width 379 height 33
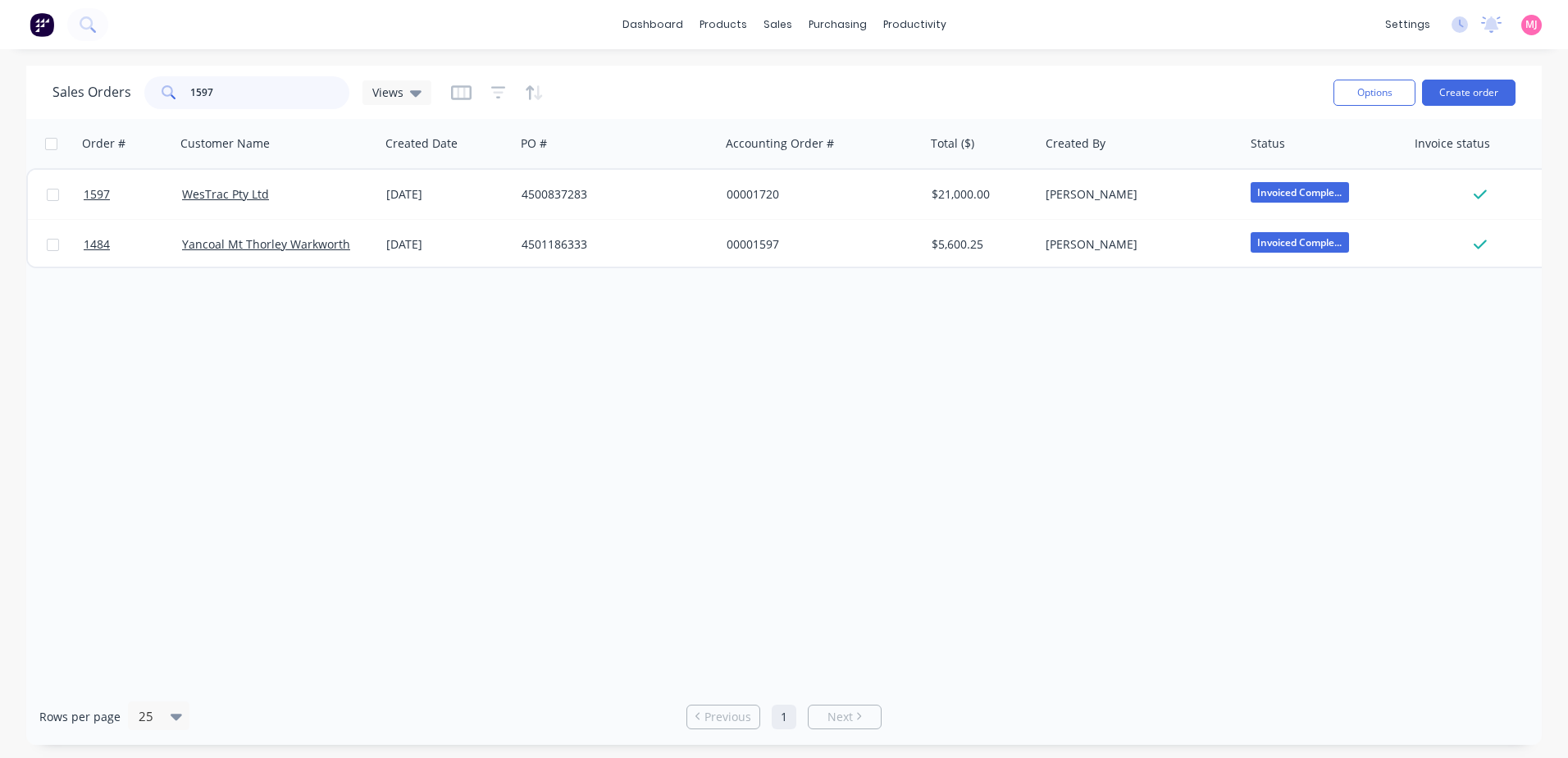
click at [222, 87] on input "1597" at bounding box center [270, 93] width 160 height 33
drag, startPoint x: 267, startPoint y: 99, endPoint x: 133, endPoint y: 99, distance: 134.0
click at [144, 99] on div "1604" at bounding box center [247, 93] width 205 height 33
drag, startPoint x: 209, startPoint y: 96, endPoint x: 146, endPoint y: 88, distance: 63.5
click at [154, 90] on div "1705" at bounding box center [247, 93] width 205 height 33
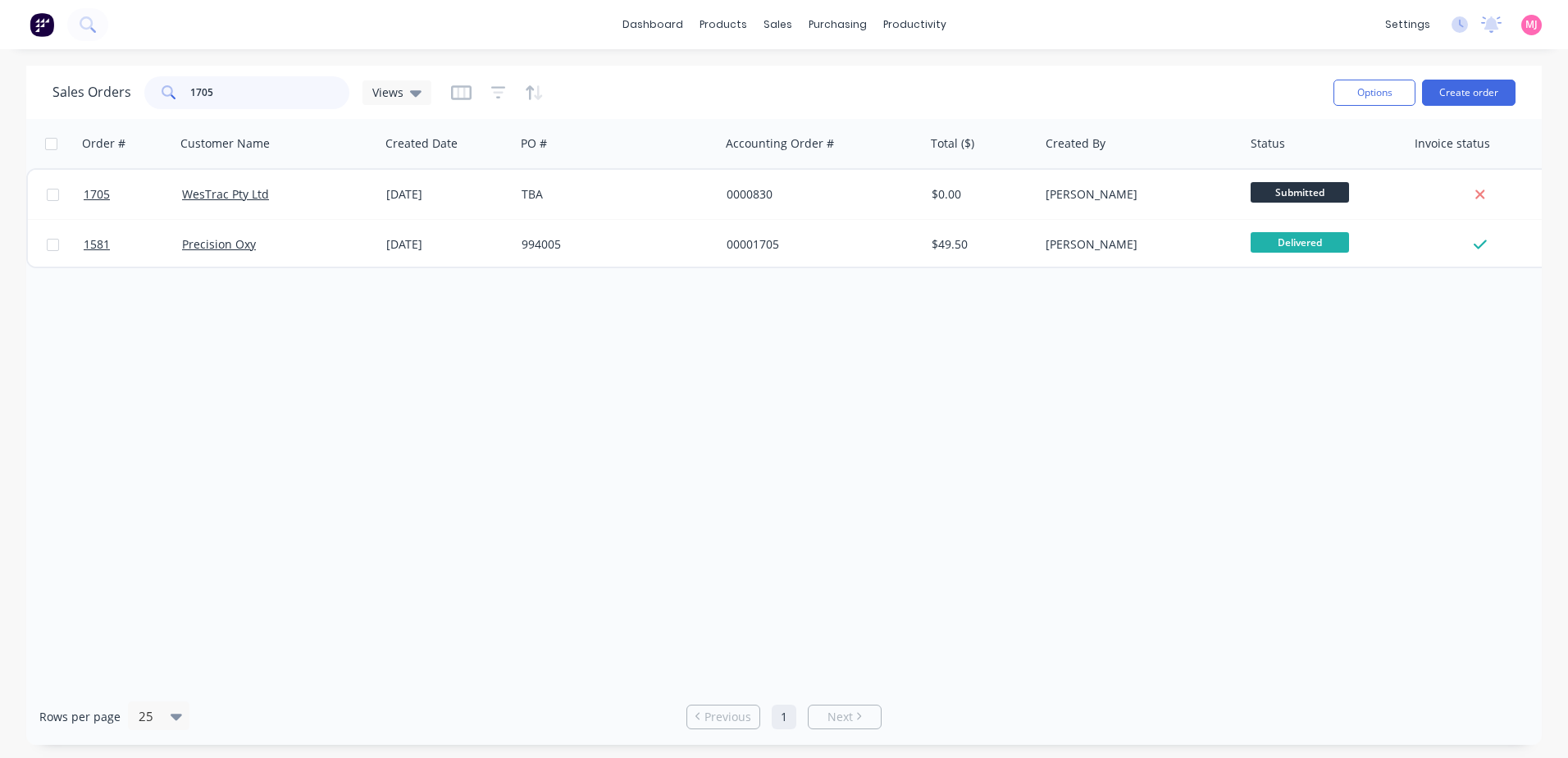
click at [276, 101] on input "1705" at bounding box center [270, 93] width 160 height 33
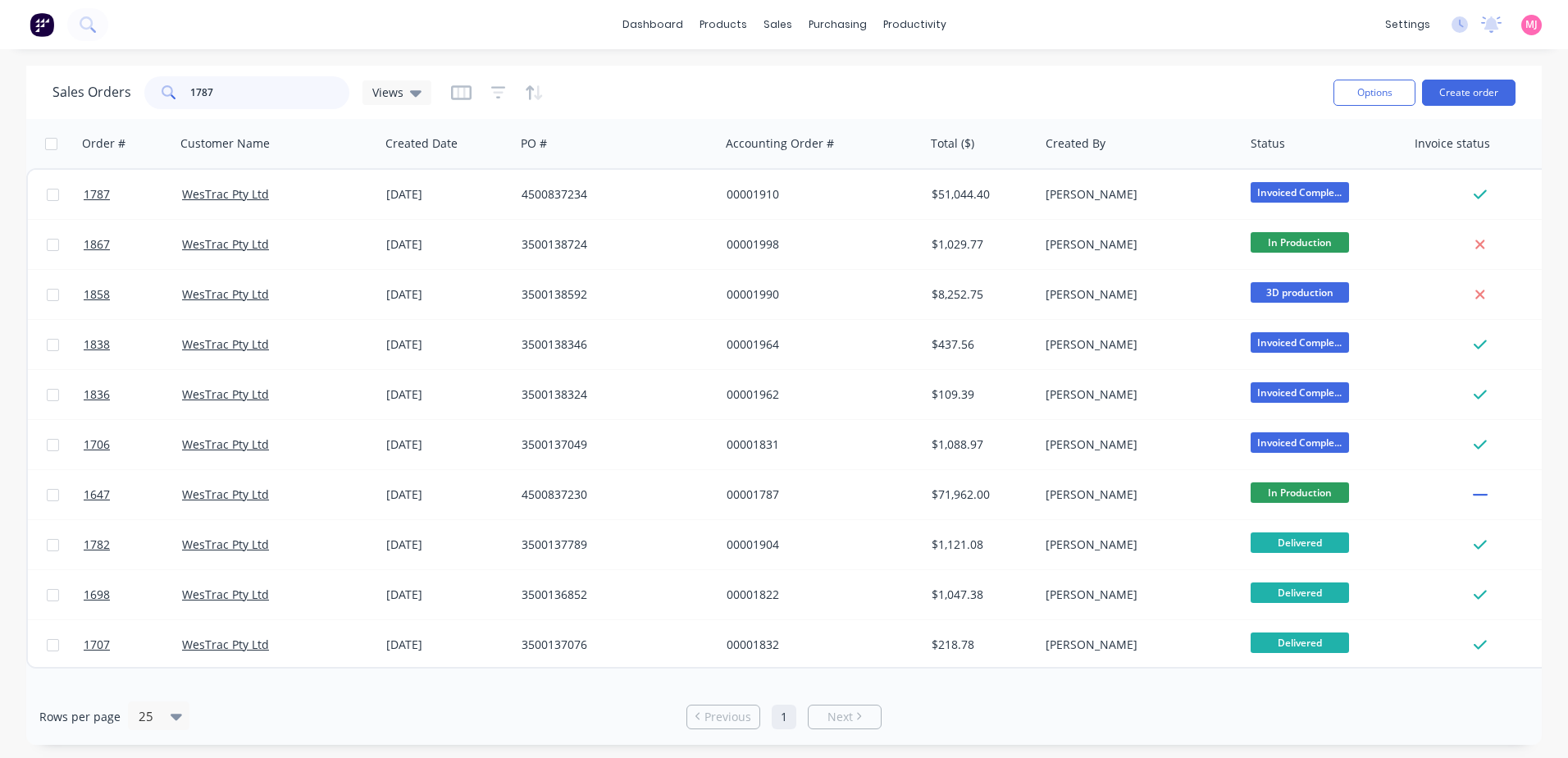
click at [240, 96] on input "1787" at bounding box center [270, 93] width 160 height 33
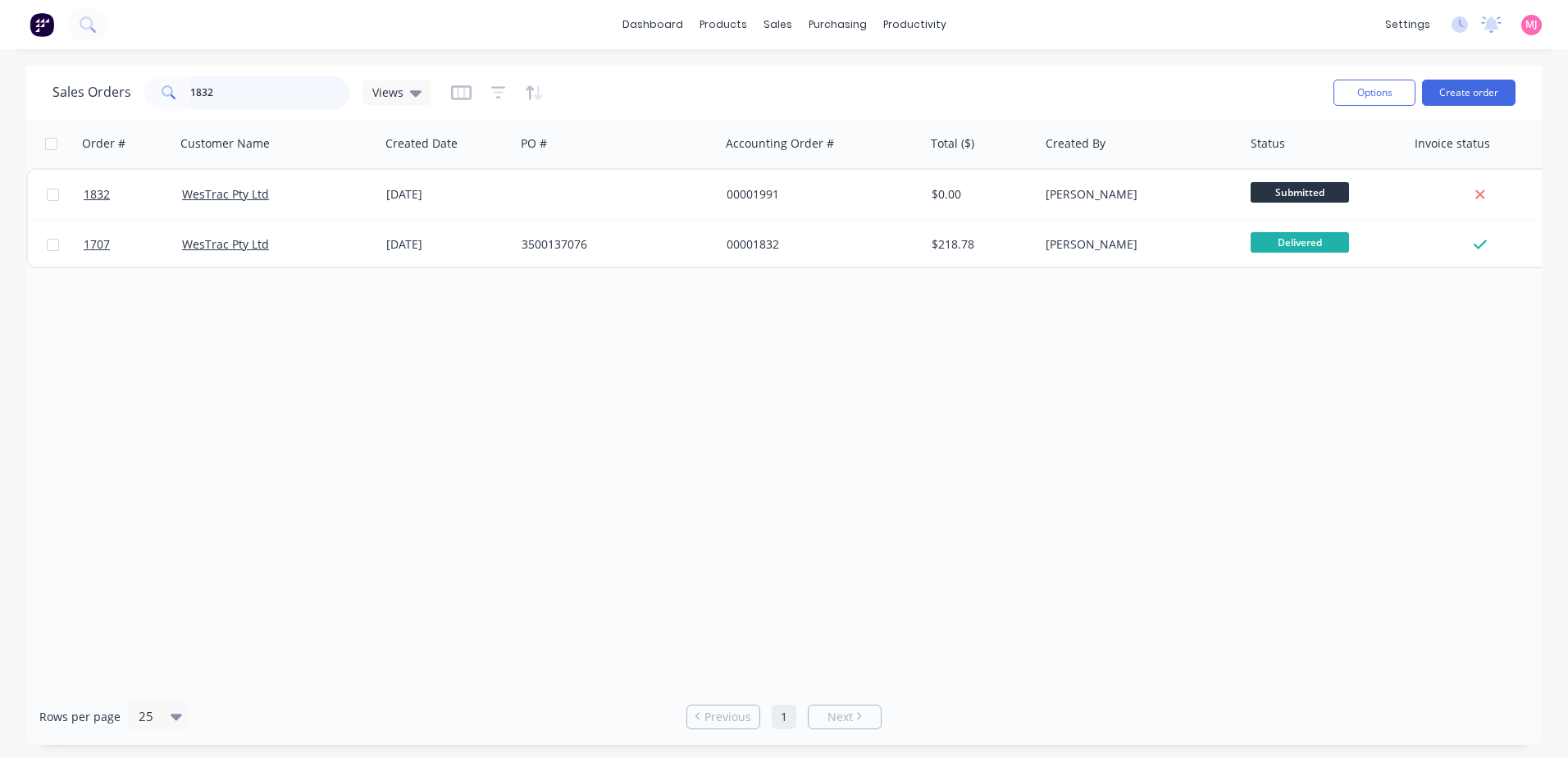
click at [222, 91] on input "1832" at bounding box center [270, 93] width 160 height 33
drag, startPoint x: 232, startPoint y: 107, endPoint x: 136, endPoint y: 96, distance: 96.6
click at [136, 96] on div "Sales Orders 1887 Views" at bounding box center [242, 93] width 379 height 33
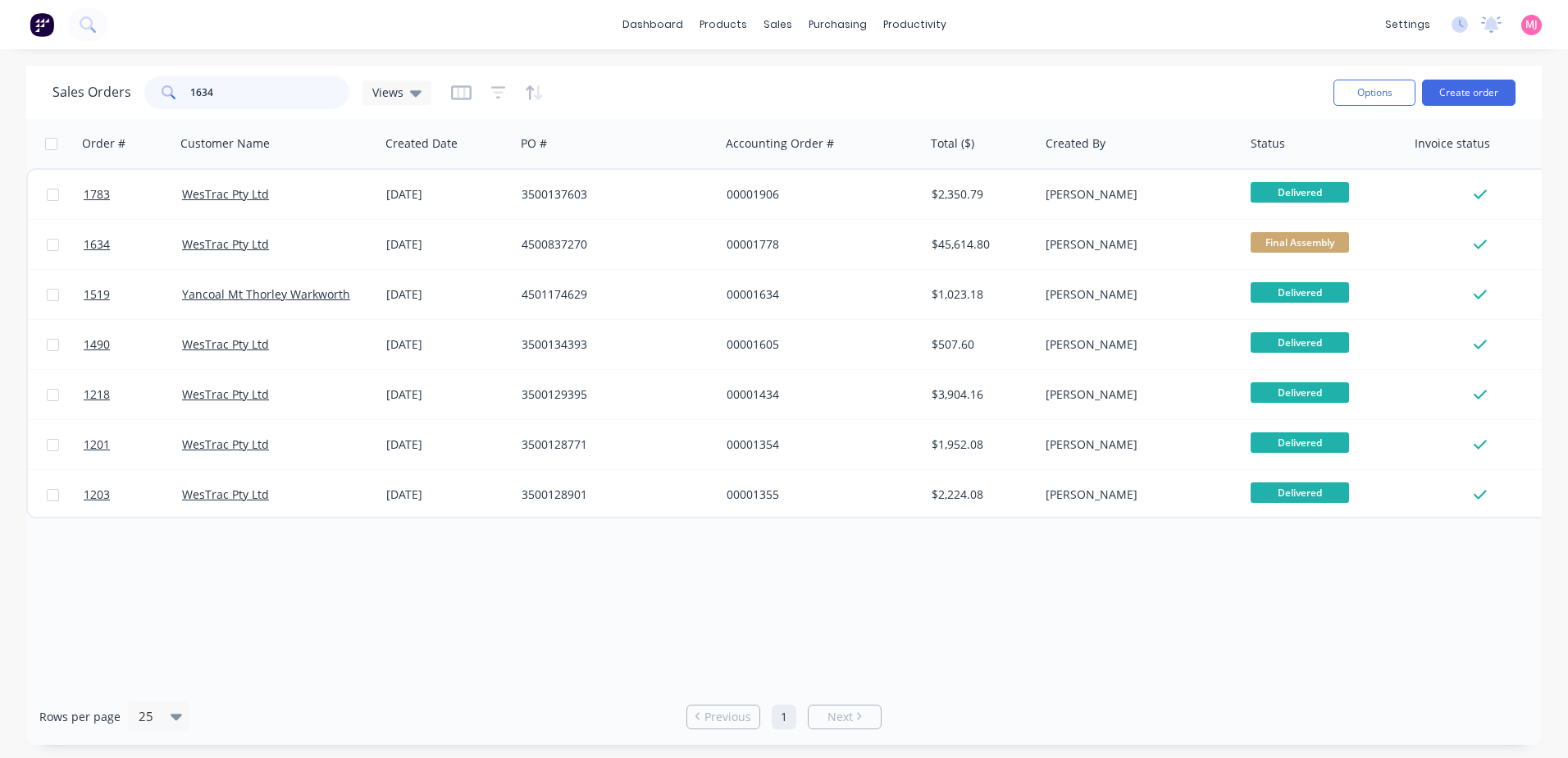
click at [230, 90] on input "1634" at bounding box center [270, 93] width 160 height 33
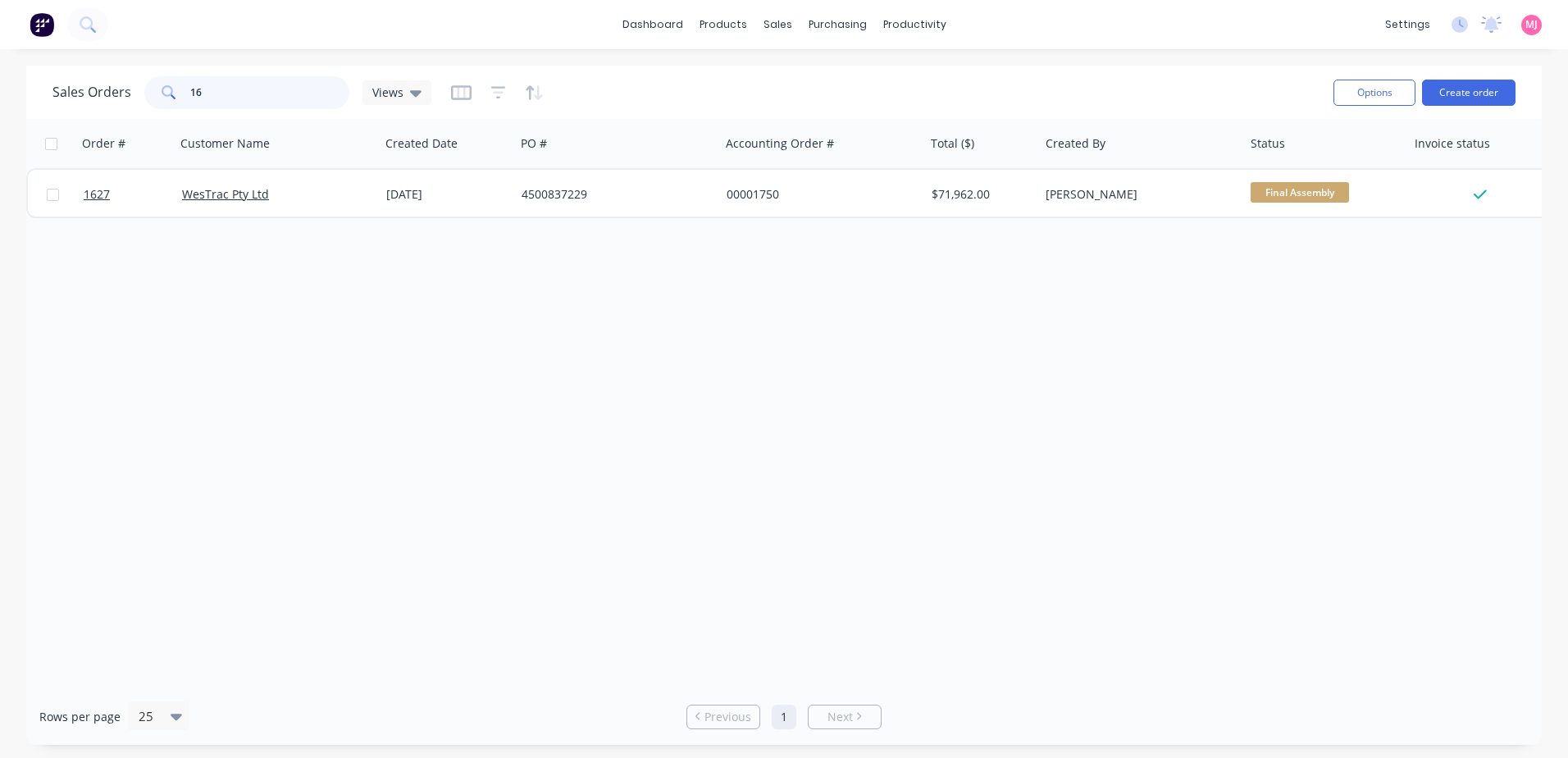
type input "1"
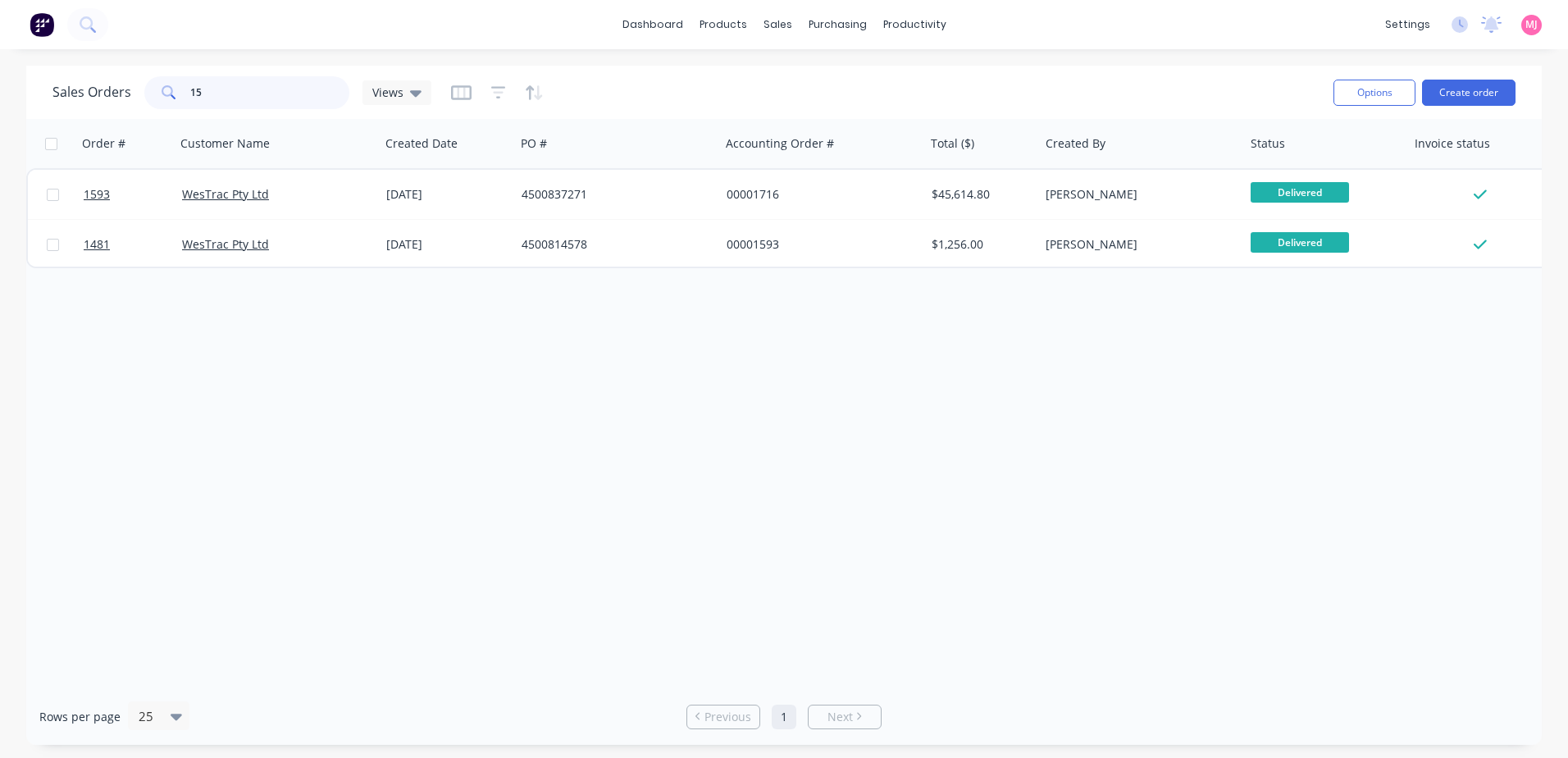
type input "1"
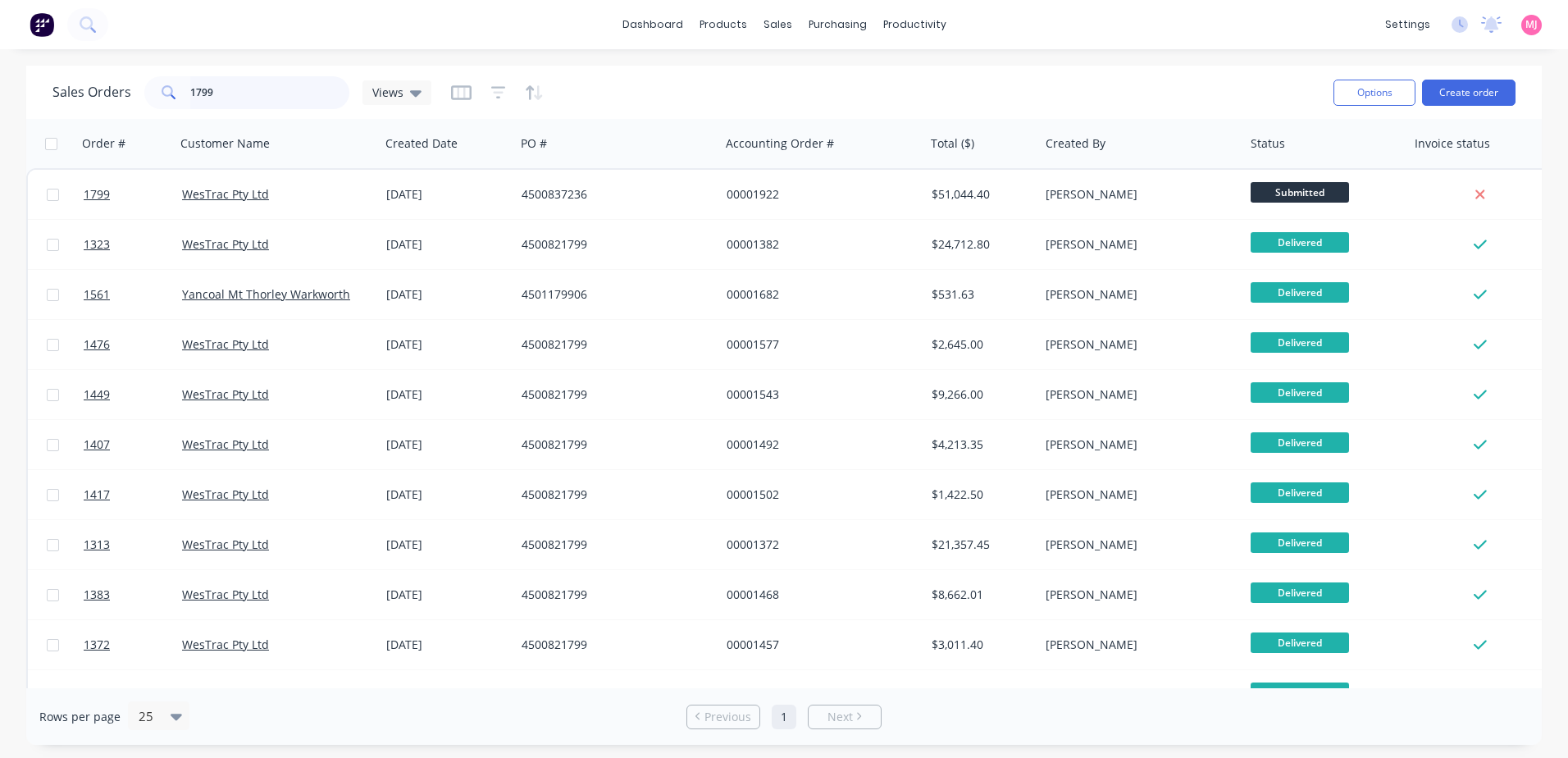
drag, startPoint x: 243, startPoint y: 94, endPoint x: 129, endPoint y: 83, distance: 114.5
click at [134, 83] on div "Sales Orders 1799 Views" at bounding box center [242, 93] width 379 height 33
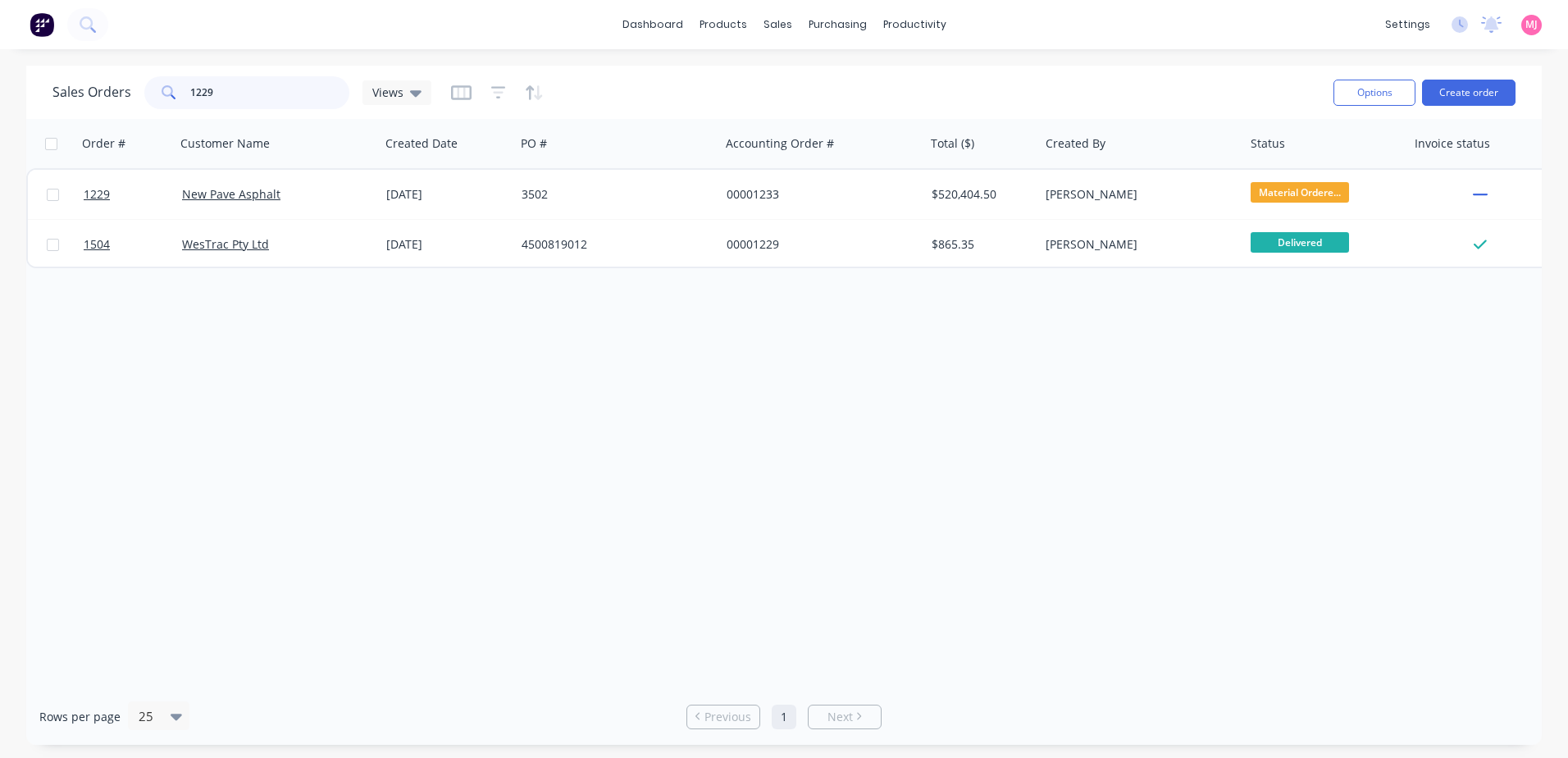
drag, startPoint x: 250, startPoint y: 76, endPoint x: 78, endPoint y: 79, distance: 172.0
click at [112, 85] on div "Sales Orders 1229 Views" at bounding box center [242, 93] width 379 height 33
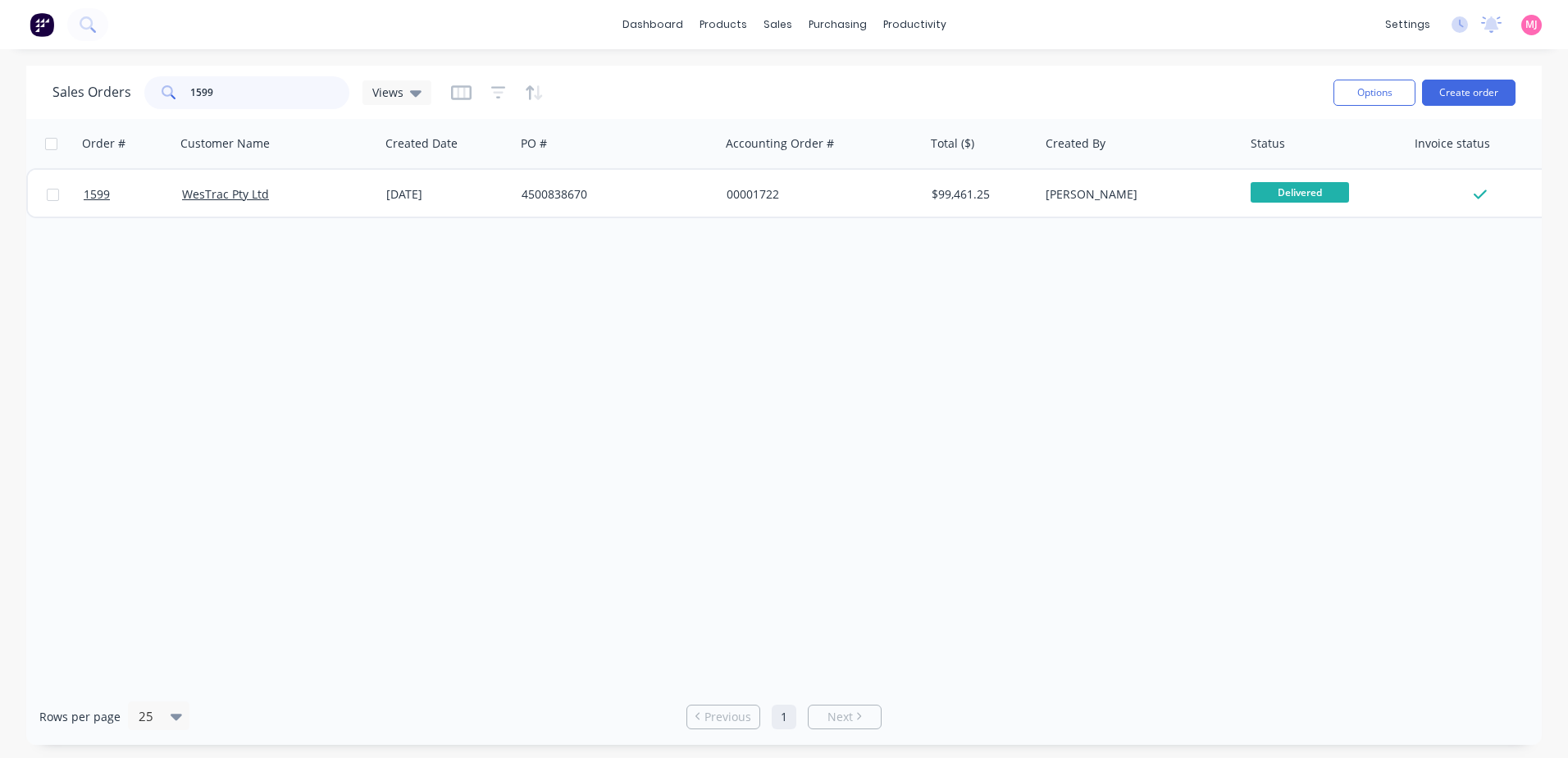
drag, startPoint x: 234, startPoint y: 96, endPoint x: 135, endPoint y: 97, distance: 99.0
click at [138, 97] on div "Sales Orders 1599 Views" at bounding box center [242, 93] width 379 height 33
type input "8"
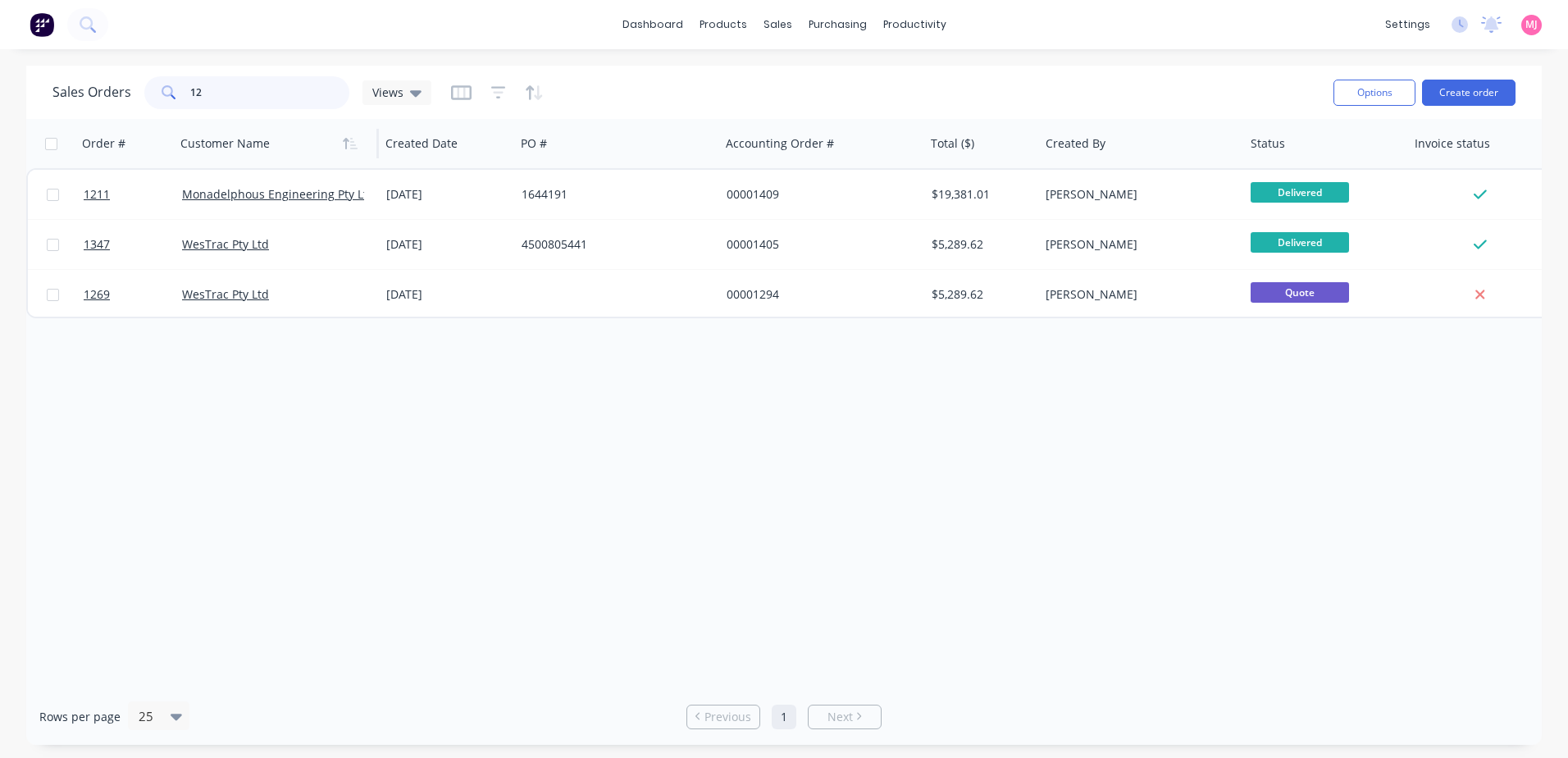
type input "1"
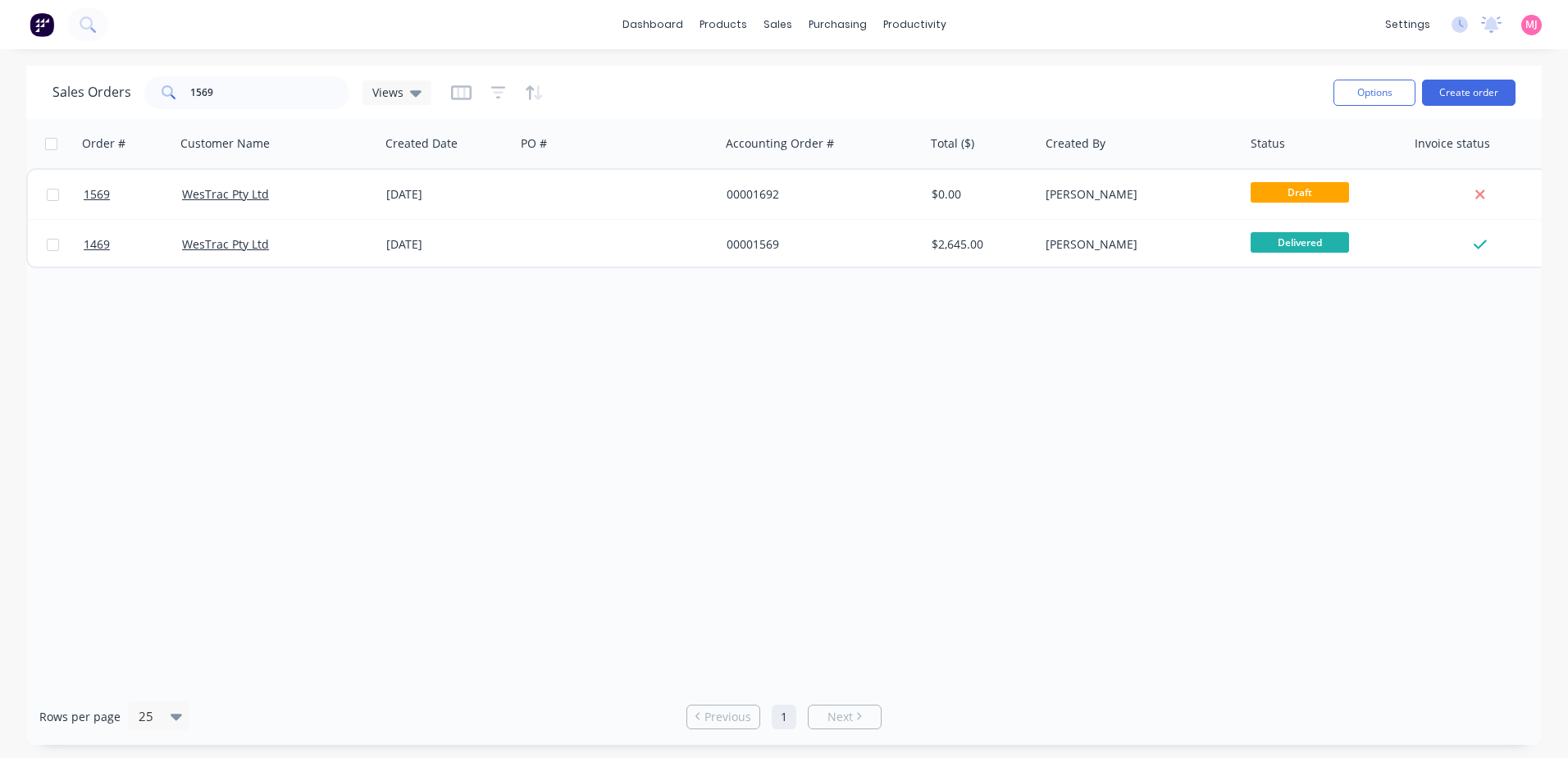
click at [279, 111] on div "Sales Orders 1569 Views" at bounding box center [686, 92] width 1268 height 40
click at [273, 95] on input "1569" at bounding box center [270, 93] width 160 height 33
click at [250, 94] on input "1573" at bounding box center [270, 93] width 160 height 33
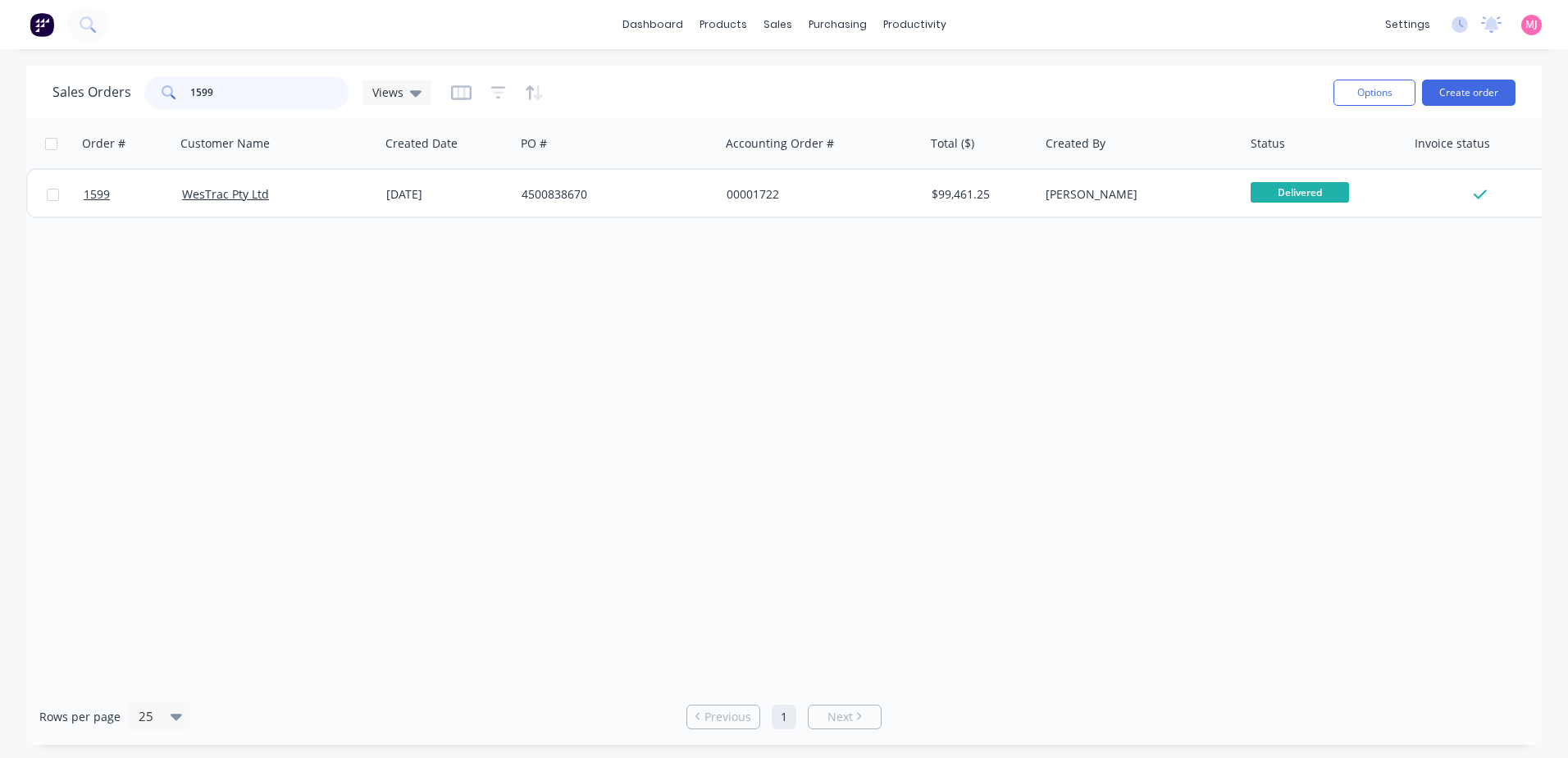
click at [259, 85] on input "1599" at bounding box center [270, 93] width 160 height 33
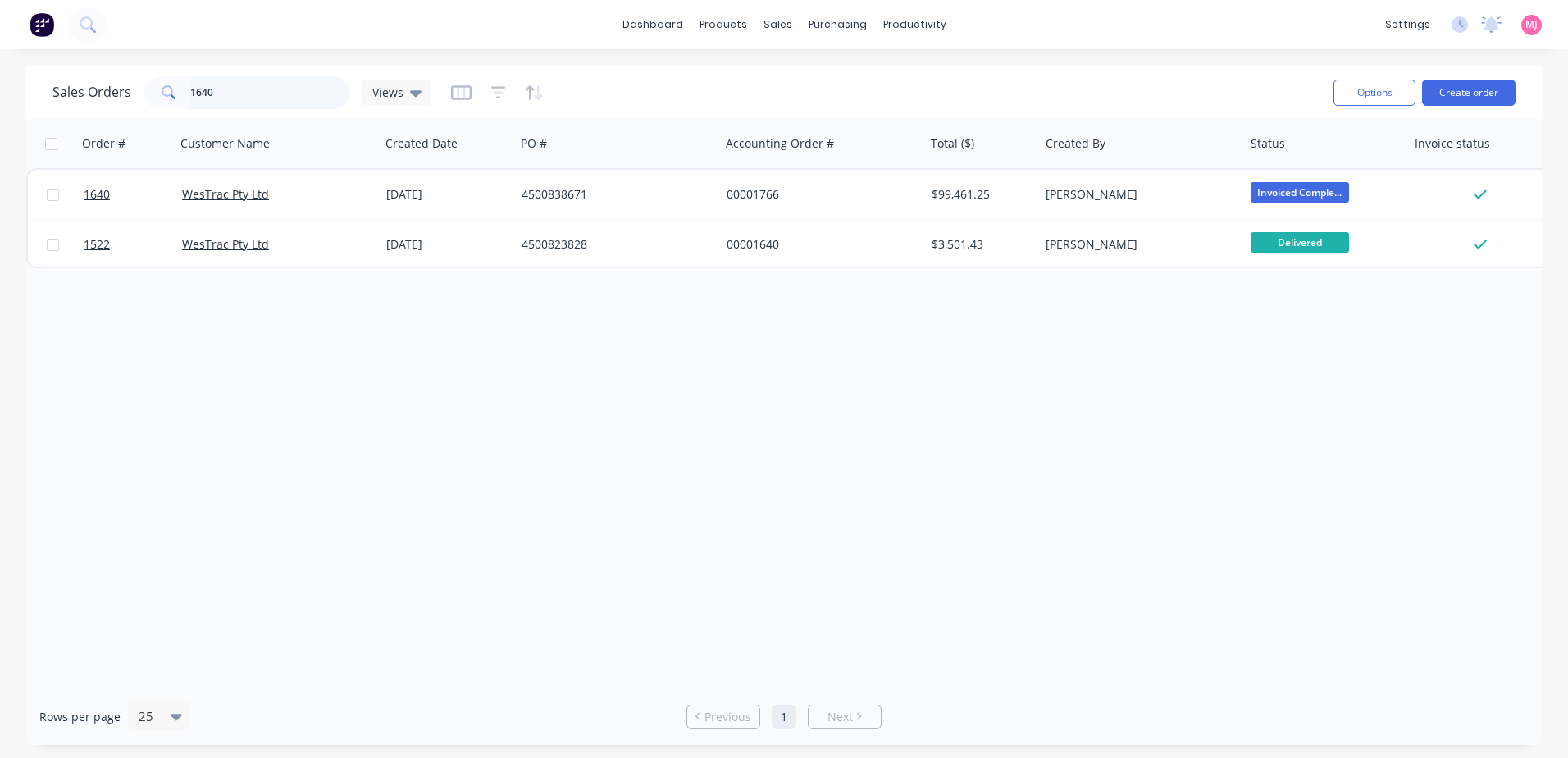
drag, startPoint x: 267, startPoint y: 100, endPoint x: 17, endPoint y: 95, distance: 250.0
click at [21, 97] on div "Sales Orders 1640 Views Options Create order Order # Customer Name Created Date…" at bounding box center [784, 405] width 1568 height 679
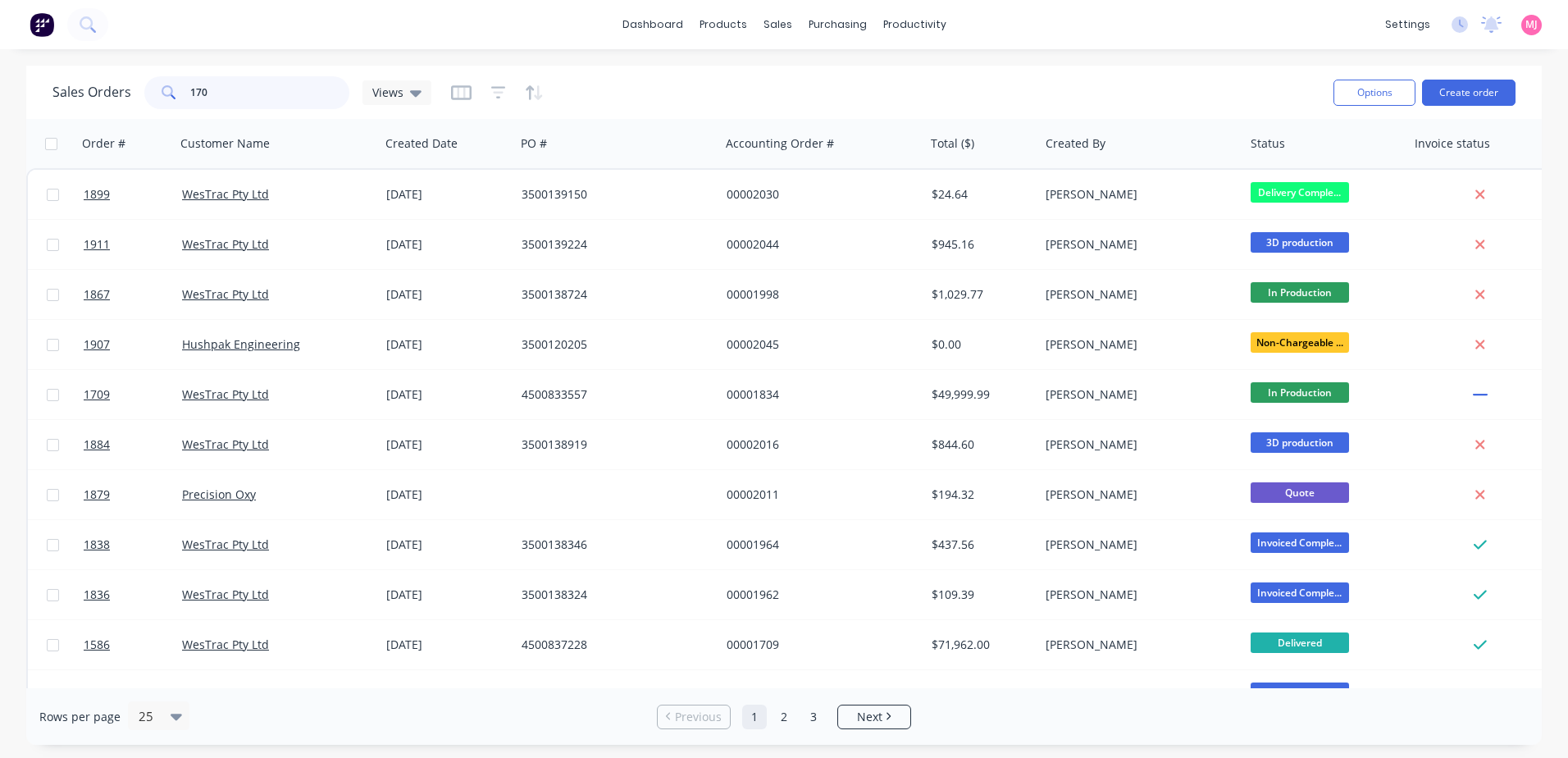
click at [213, 85] on input "170" at bounding box center [270, 93] width 160 height 33
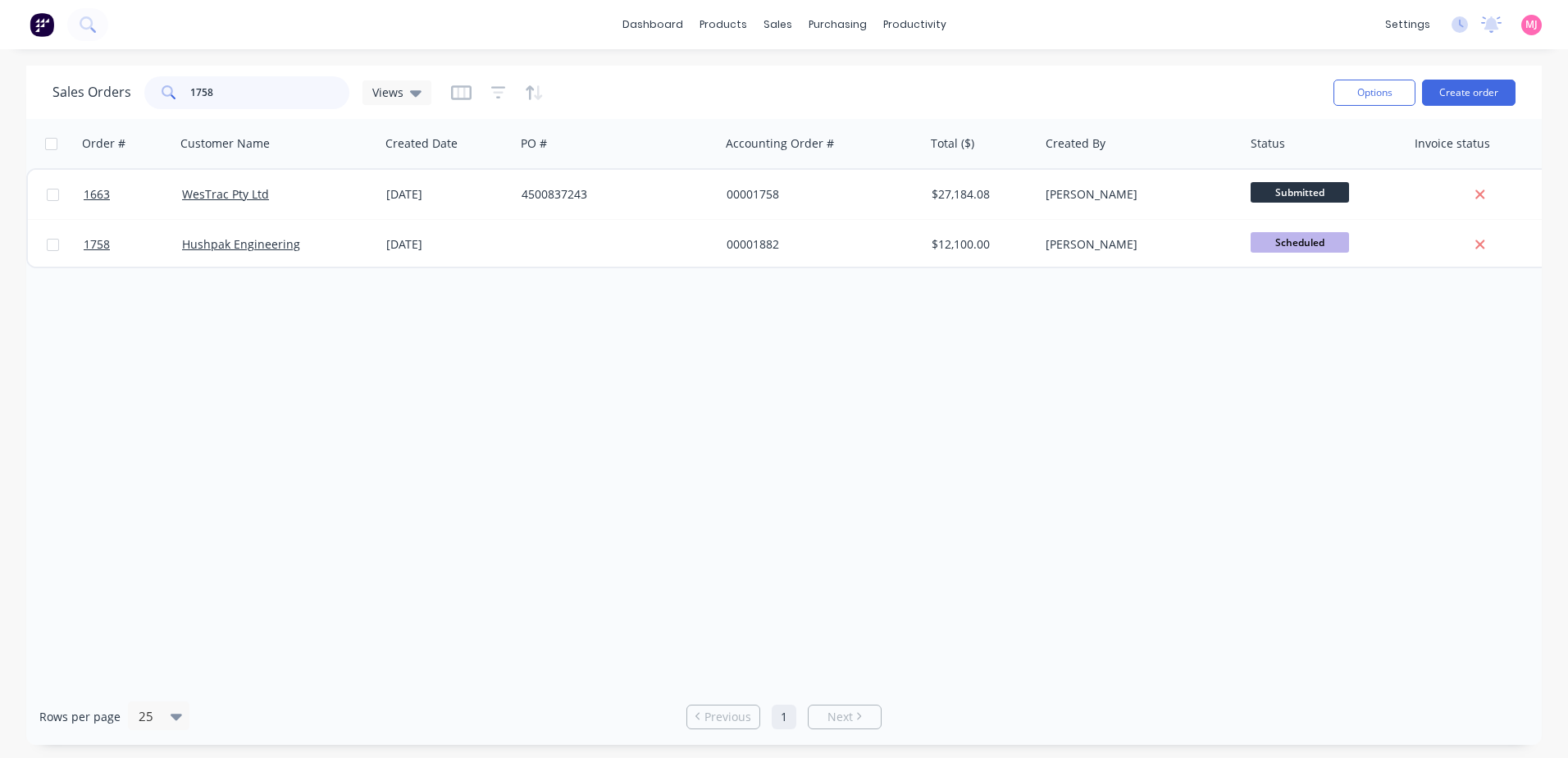
click at [225, 102] on input "1758" at bounding box center [270, 93] width 160 height 33
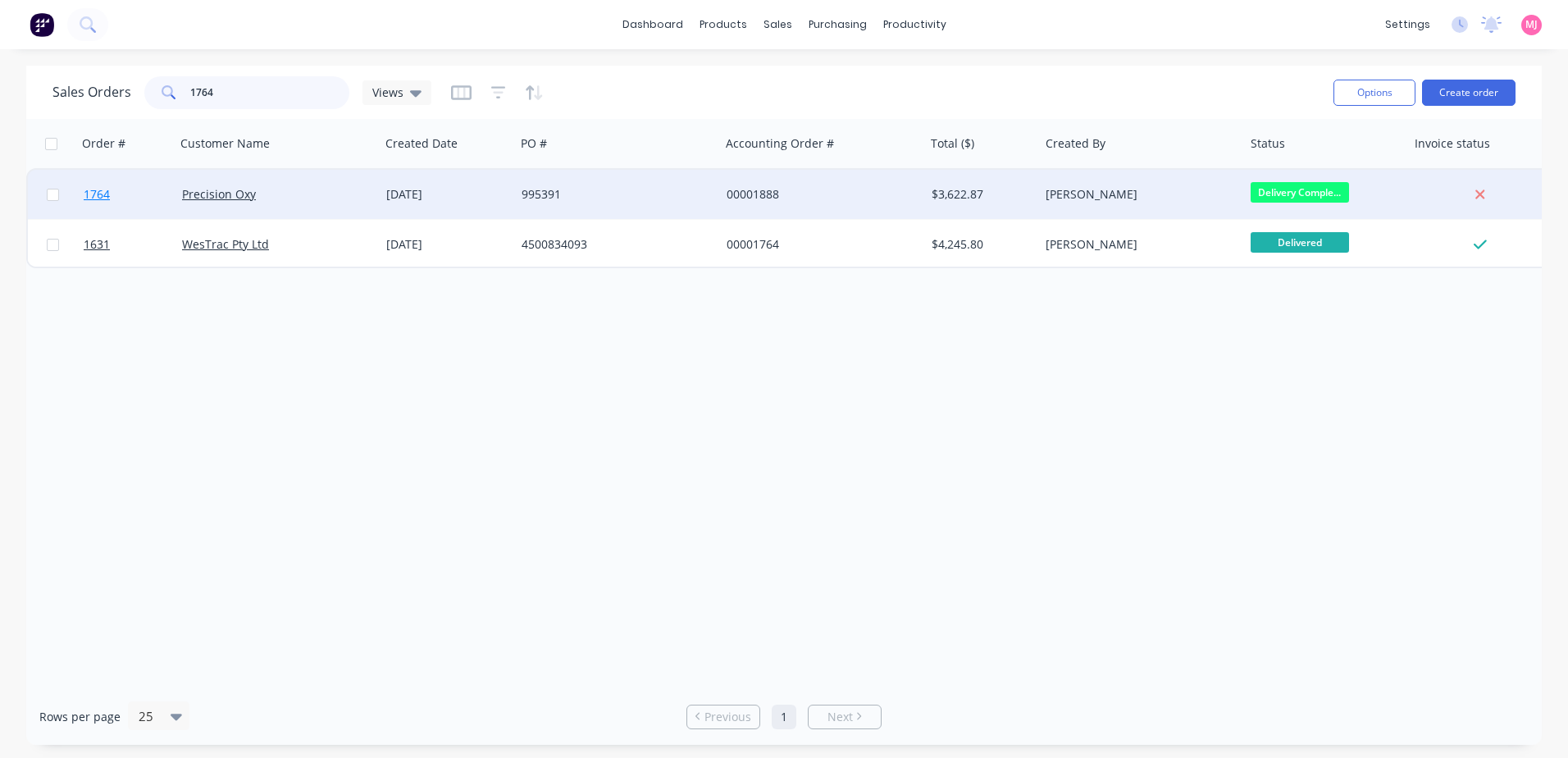
type input "1764"
click at [94, 198] on span "1764" at bounding box center [97, 195] width 26 height 16
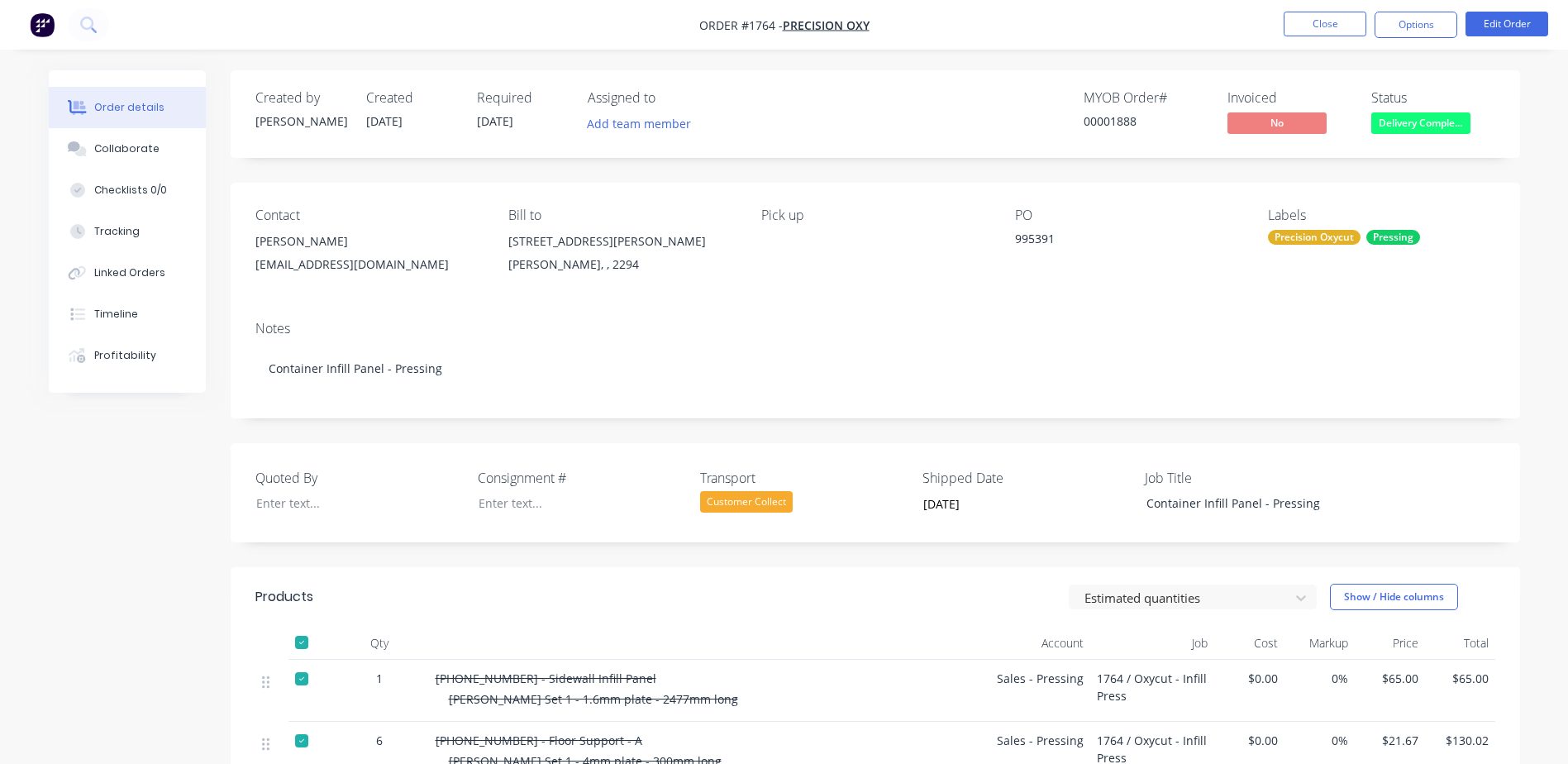
click at [1341, 10] on nav "Order #1764 - Precision Oxy Close Options Edit Order" at bounding box center [784, 25] width 1568 height 50
click at [1325, 19] on button "Close" at bounding box center [1325, 24] width 83 height 25
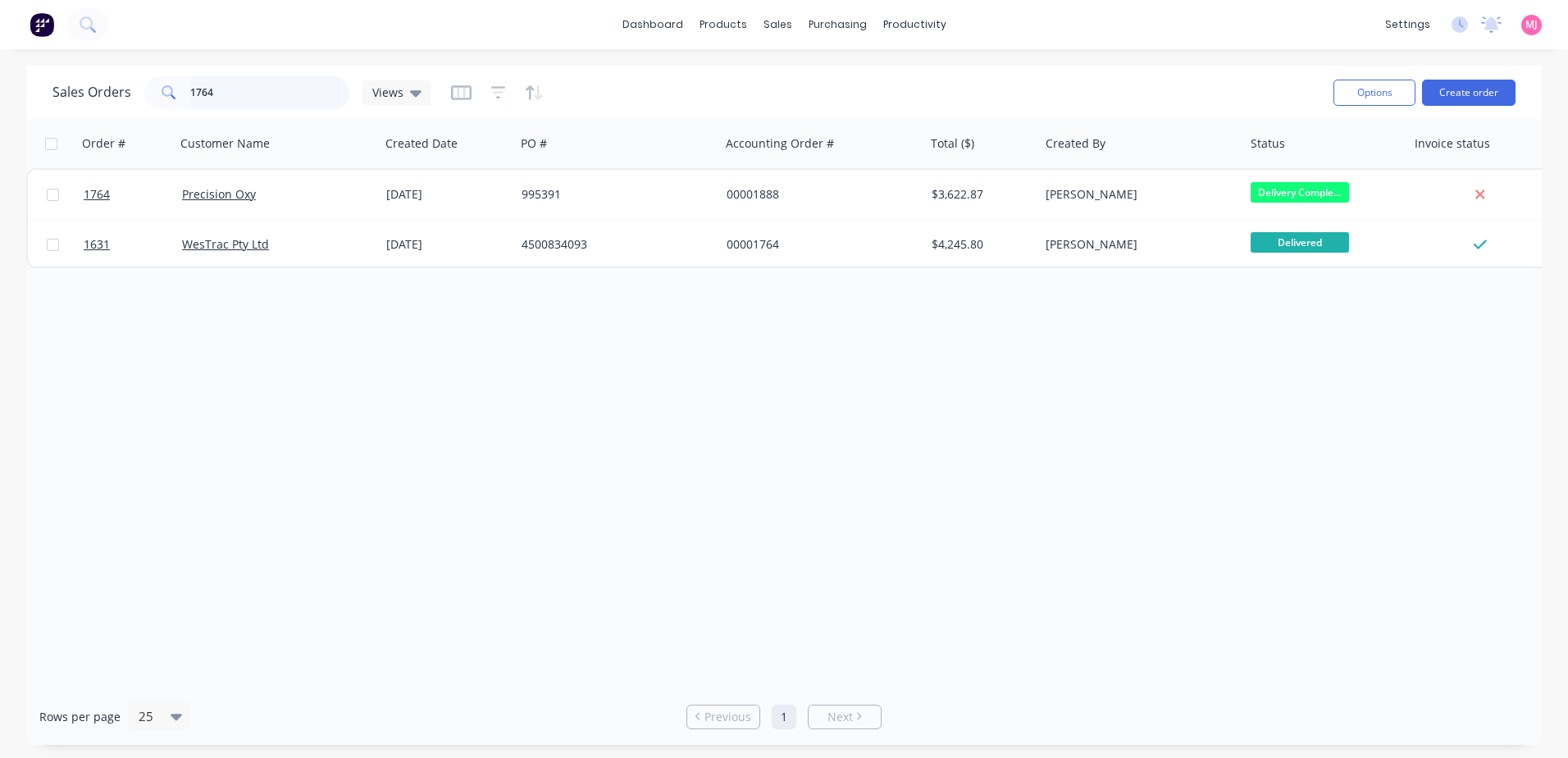
click at [234, 94] on input "1764" at bounding box center [270, 93] width 160 height 33
drag, startPoint x: 213, startPoint y: 102, endPoint x: 154, endPoint y: 94, distance: 59.5
click at [155, 94] on div "1783" at bounding box center [247, 93] width 205 height 33
drag, startPoint x: 209, startPoint y: 92, endPoint x: 176, endPoint y: 85, distance: 33.7
click at [170, 91] on div "1569" at bounding box center [247, 93] width 205 height 33
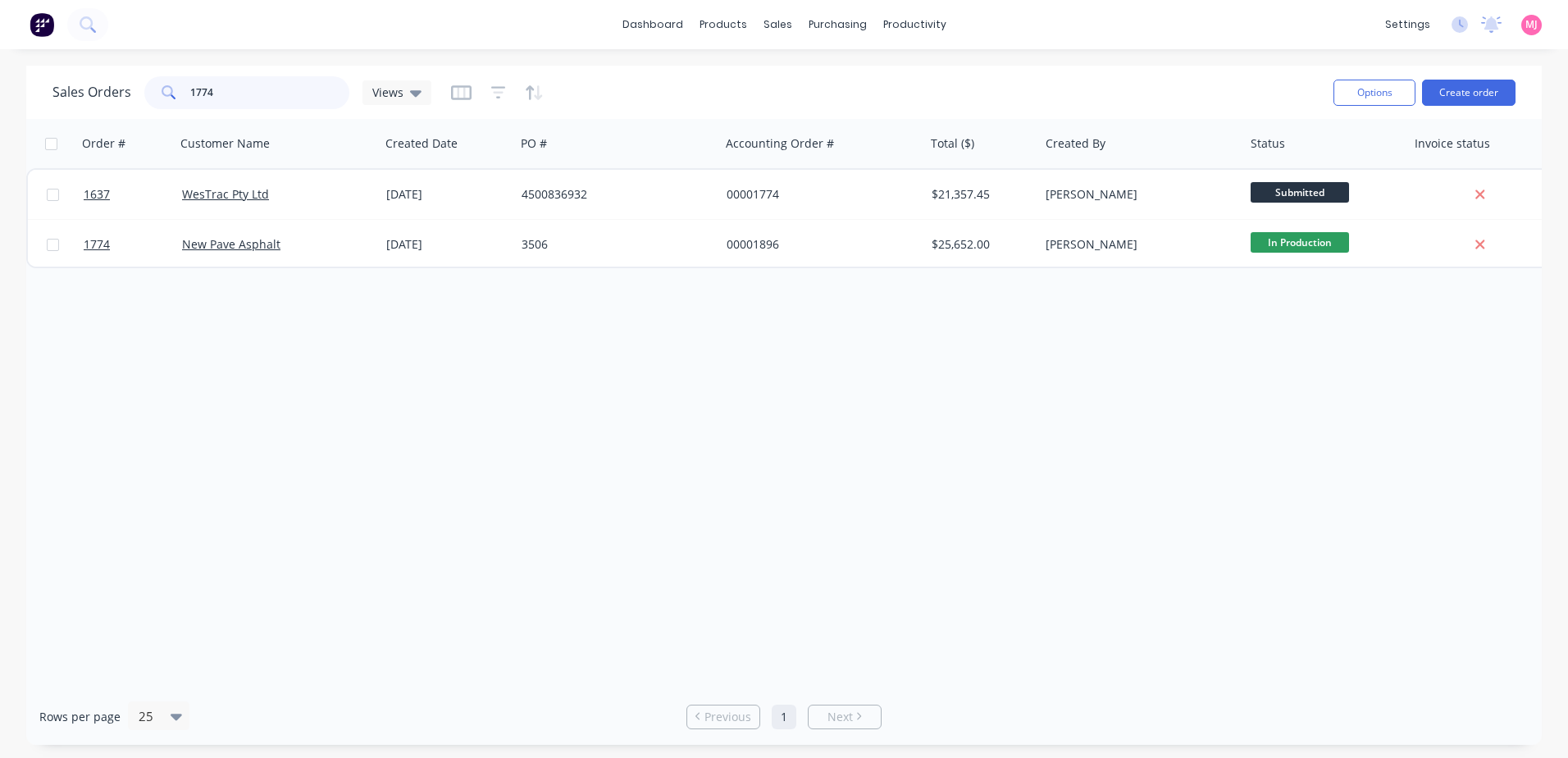
drag, startPoint x: 223, startPoint y: 106, endPoint x: 126, endPoint y: 90, distance: 98.3
click at [126, 91] on div "Sales Orders 1774 Views" at bounding box center [242, 93] width 379 height 33
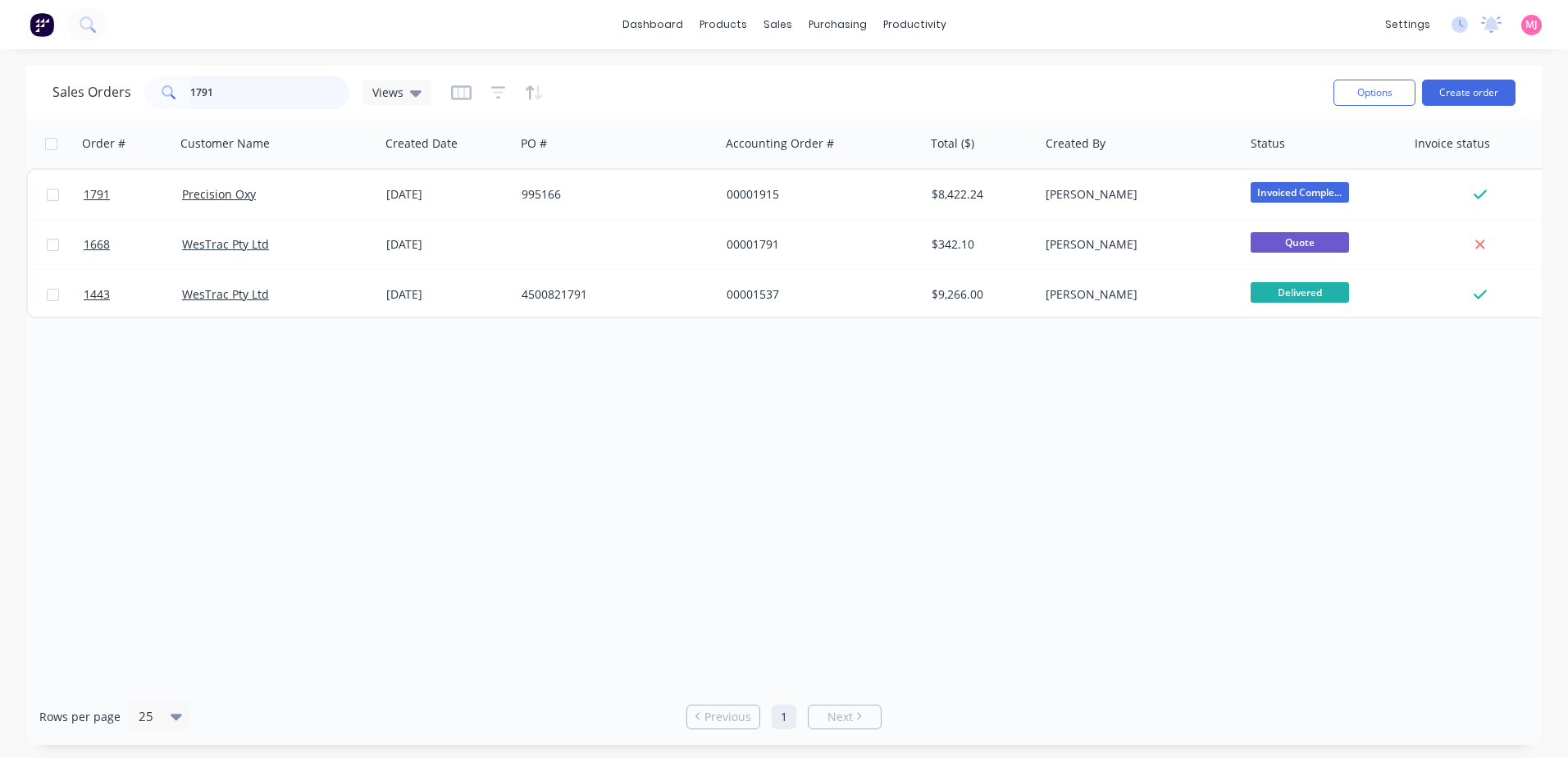
drag, startPoint x: 273, startPoint y: 98, endPoint x: -62, endPoint y: 80, distance: 335.5
click at [0, 80] on html "dashboard products sales purchasing productivity dashboard products Product Cat…" at bounding box center [784, 379] width 1568 height 758
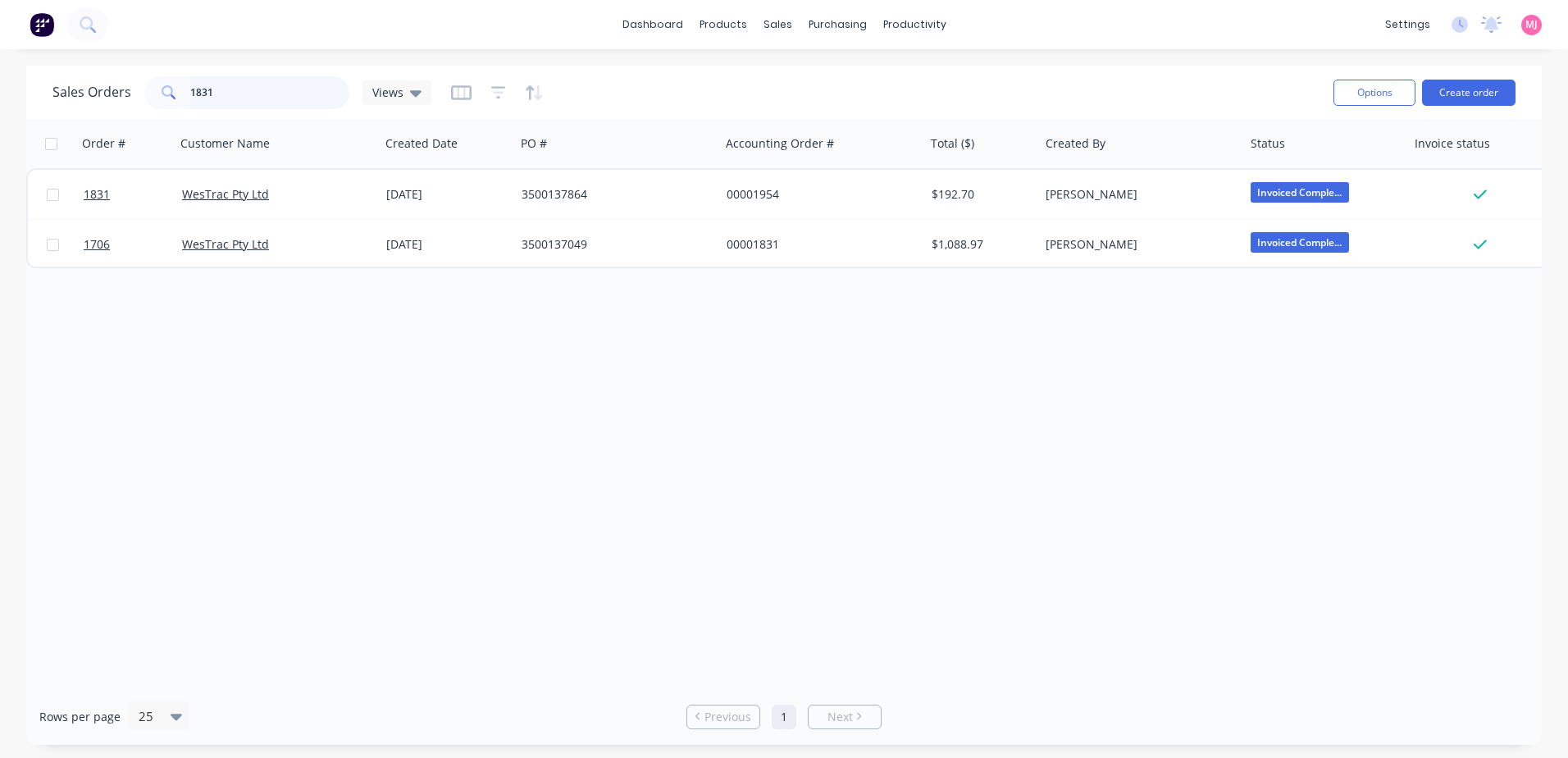
click at [247, 99] on input "1831" at bounding box center [270, 93] width 160 height 33
click at [266, 94] on input "1835" at bounding box center [270, 93] width 160 height 33
drag, startPoint x: 250, startPoint y: 121, endPoint x: 152, endPoint y: 80, distance: 106.2
click at [152, 80] on div "Sales Orders 1853 Views Options Create order Order # Customer Name Created Date…" at bounding box center [784, 405] width 1515 height 679
drag, startPoint x: 152, startPoint y: 80, endPoint x: 241, endPoint y: 97, distance: 90.6
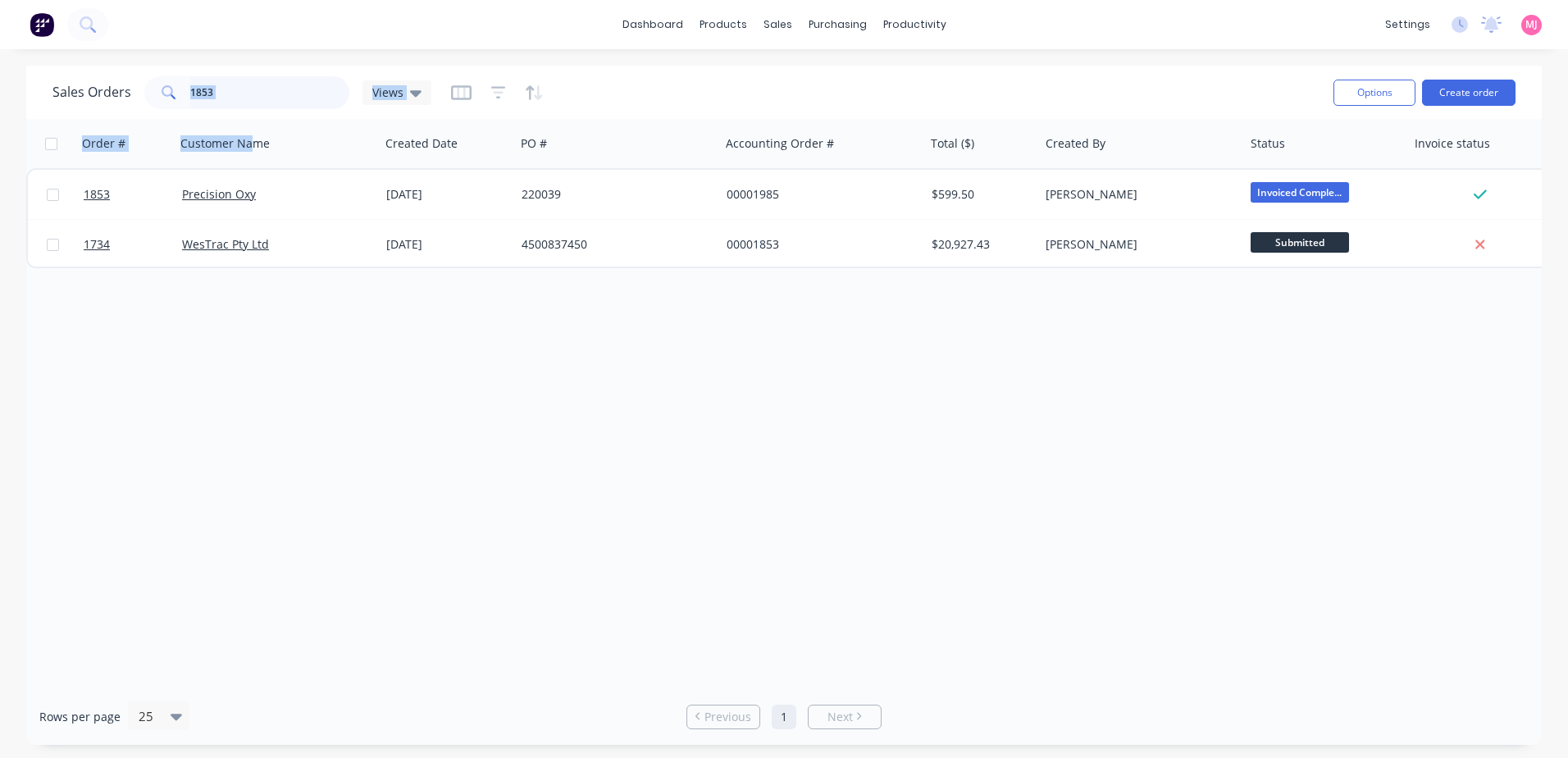
click at [241, 97] on input "1853" at bounding box center [270, 93] width 160 height 33
drag, startPoint x: 241, startPoint y: 94, endPoint x: 142, endPoint y: 76, distance: 100.6
click at [141, 76] on div "Sales Orders 1853 Views" at bounding box center [242, 93] width 379 height 33
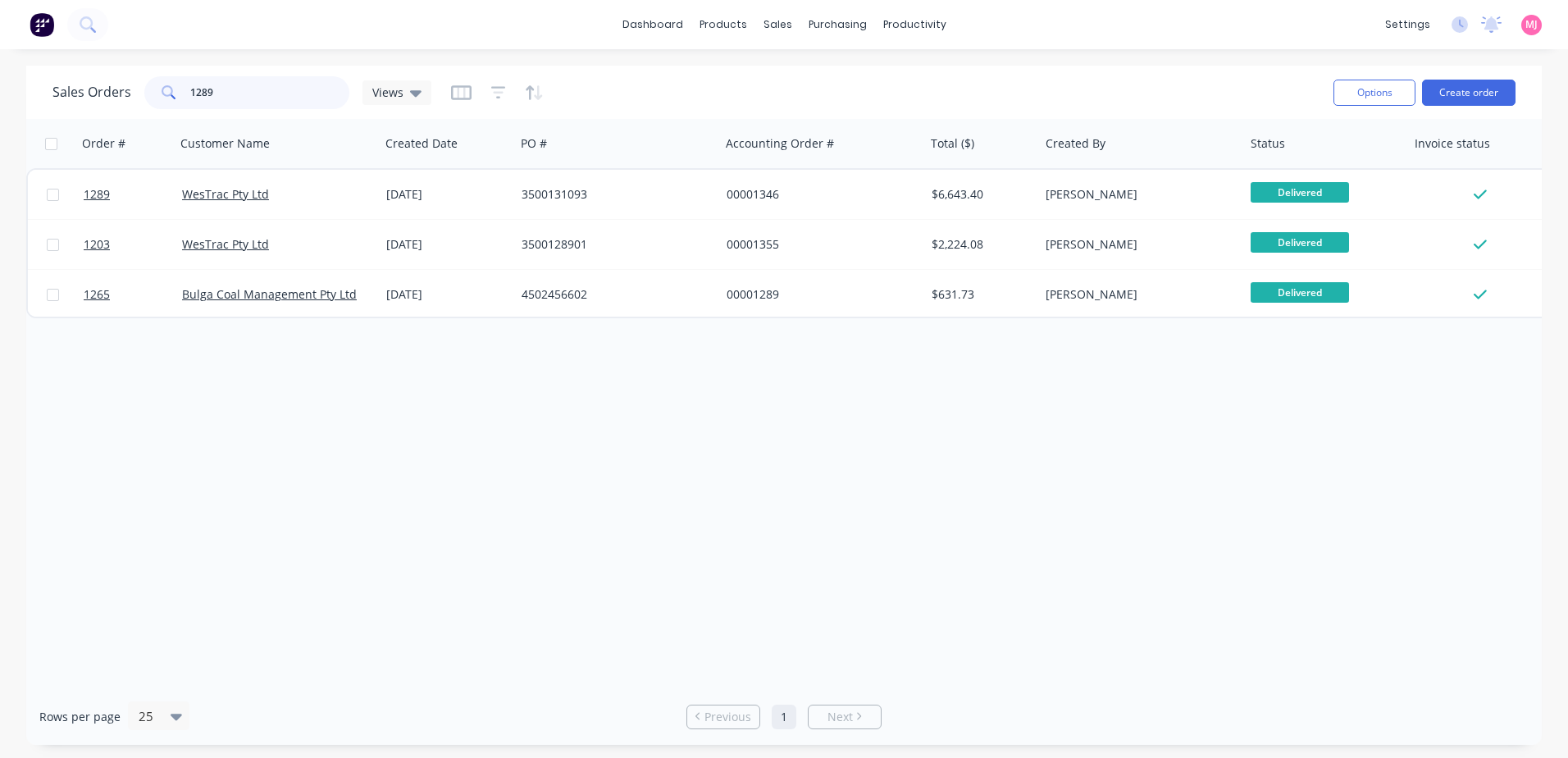
drag, startPoint x: 250, startPoint y: 99, endPoint x: 111, endPoint y: 69, distance: 142.2
click at [131, 80] on div "Sales Orders 1289 Views" at bounding box center [242, 93] width 379 height 33
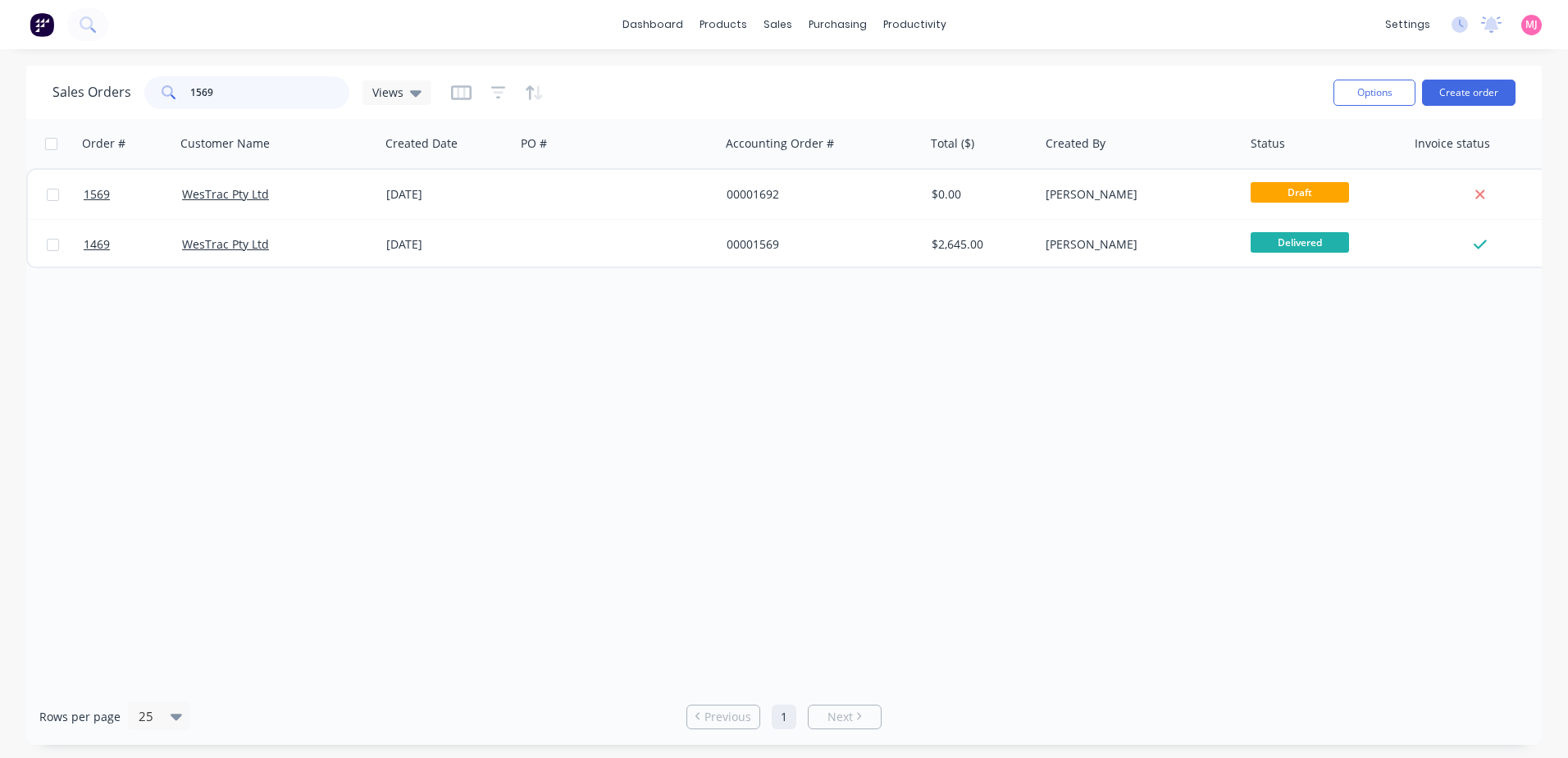
click at [226, 81] on input "1569" at bounding box center [270, 93] width 160 height 33
type input "1"
type input "2"
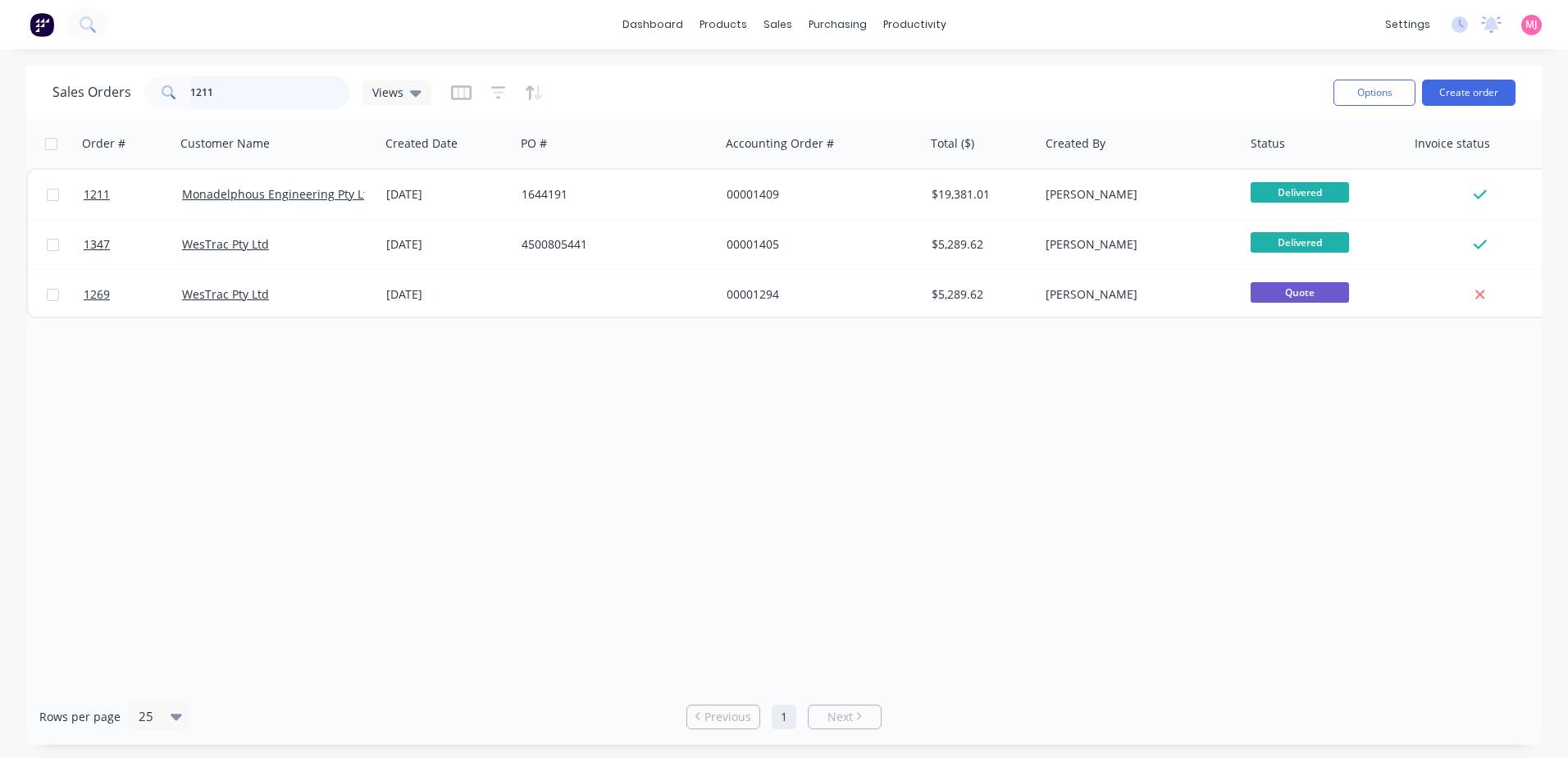
click at [218, 93] on input "1211" at bounding box center [270, 93] width 160 height 33
type input "1"
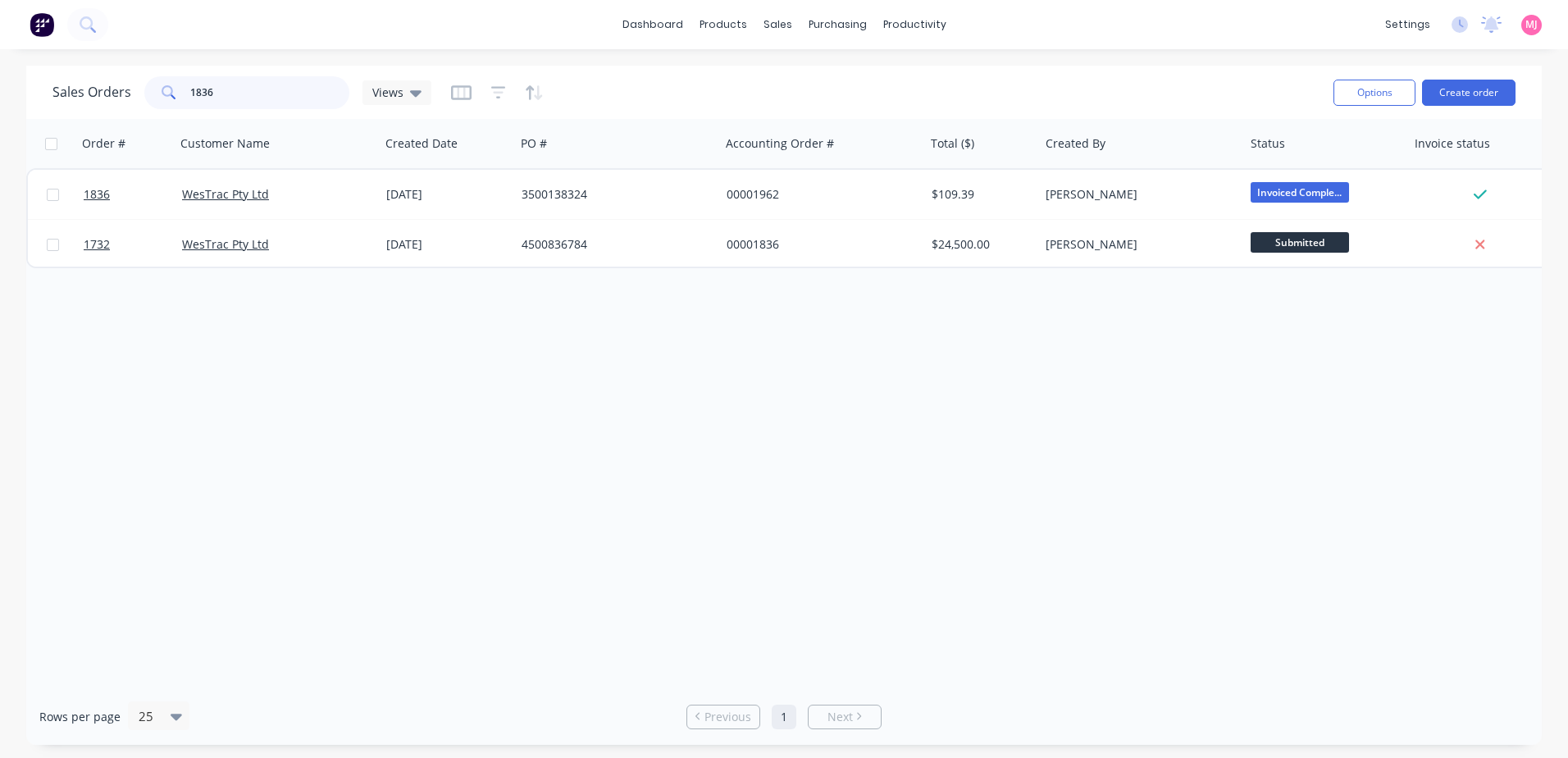
drag, startPoint x: 227, startPoint y: 86, endPoint x: 112, endPoint y: 80, distance: 115.2
click at [134, 95] on div "Sales Orders 1836 Views" at bounding box center [242, 93] width 379 height 33
click at [217, 92] on input "1763" at bounding box center [270, 93] width 160 height 33
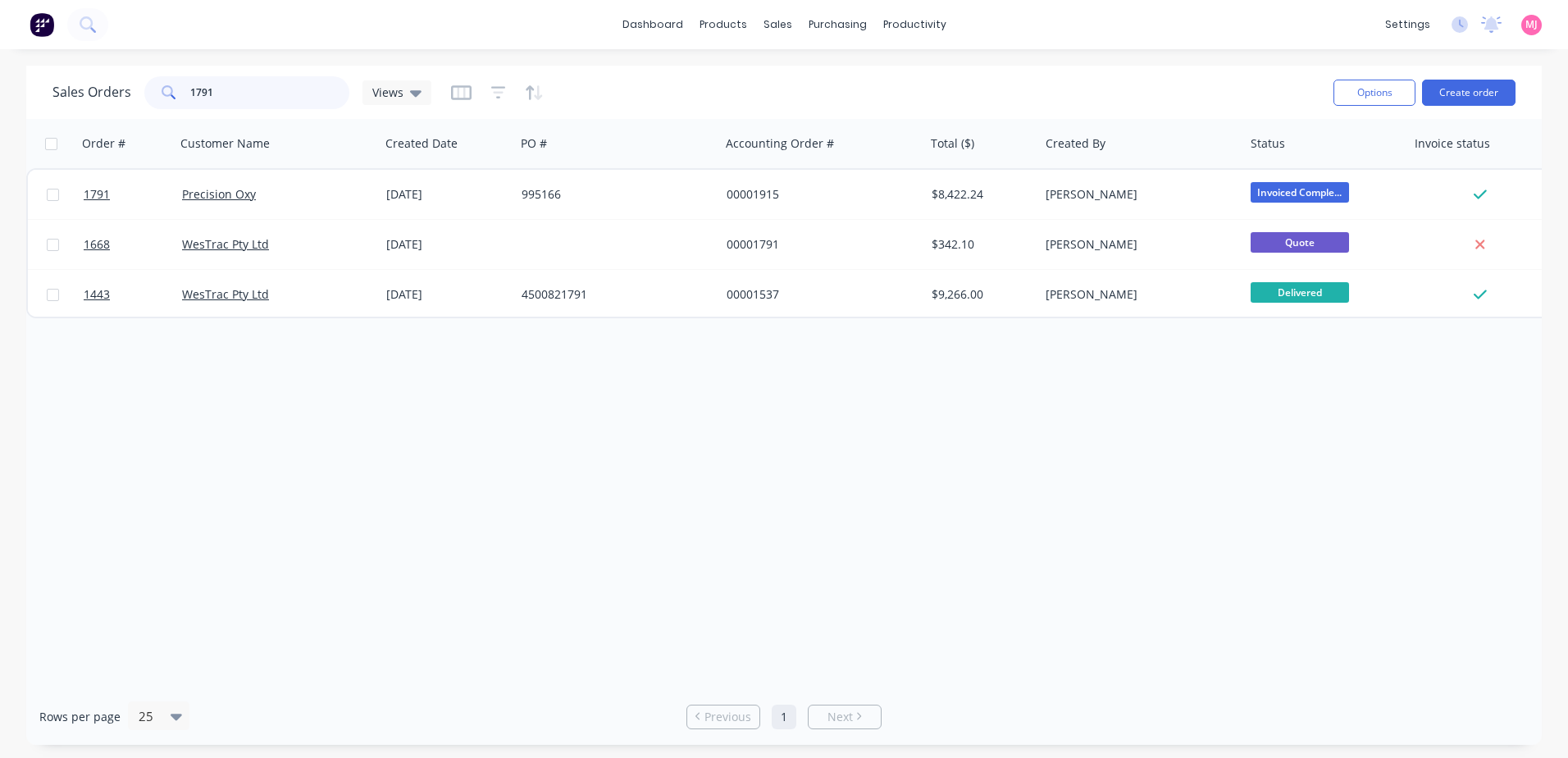
drag, startPoint x: 230, startPoint y: 93, endPoint x: 159, endPoint y: 96, distance: 71.1
click at [159, 96] on div "1791" at bounding box center [247, 93] width 205 height 33
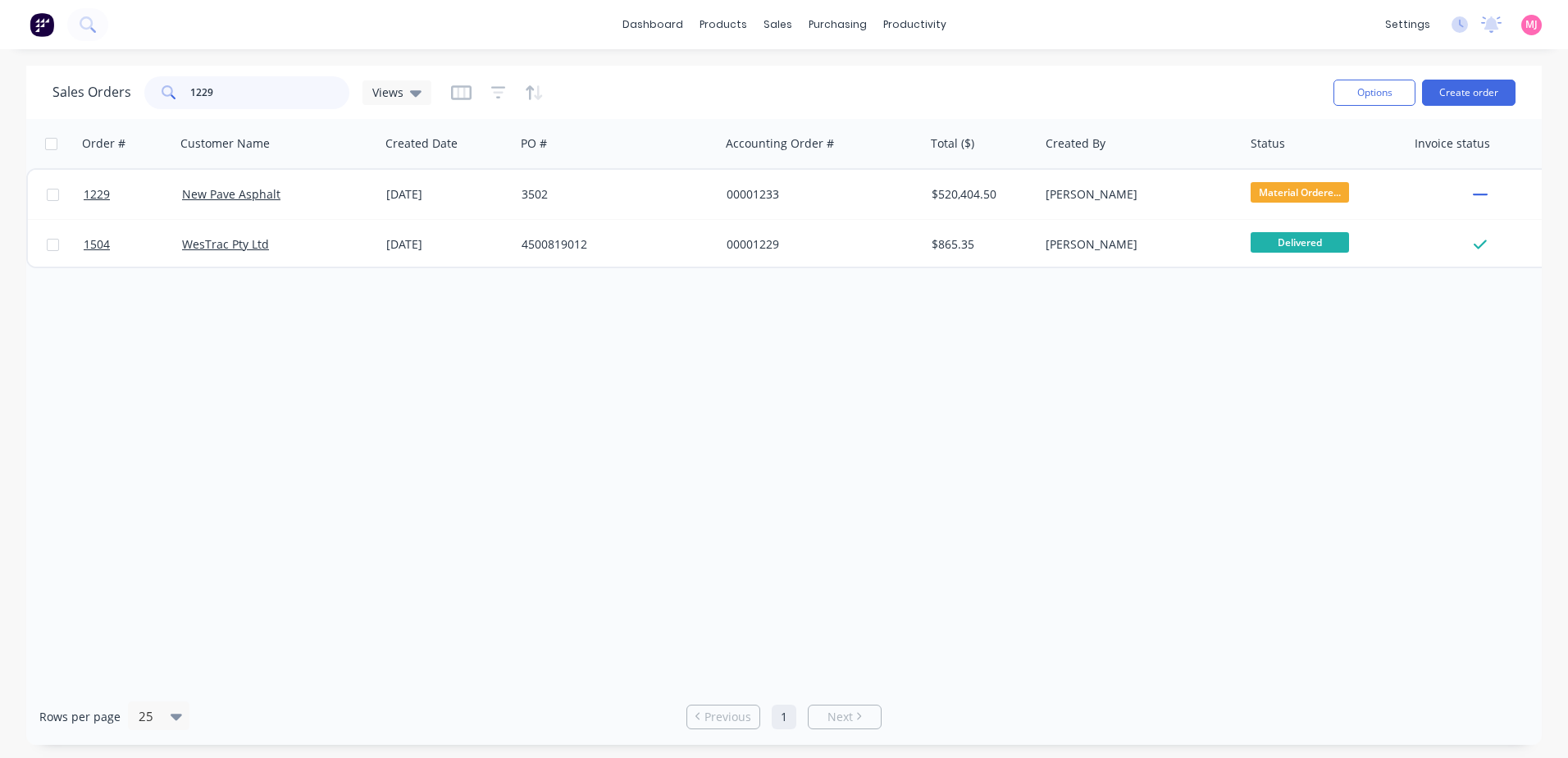
drag, startPoint x: 236, startPoint y: 95, endPoint x: 174, endPoint y: 95, distance: 62.0
click at [174, 95] on div "1229" at bounding box center [247, 93] width 205 height 33
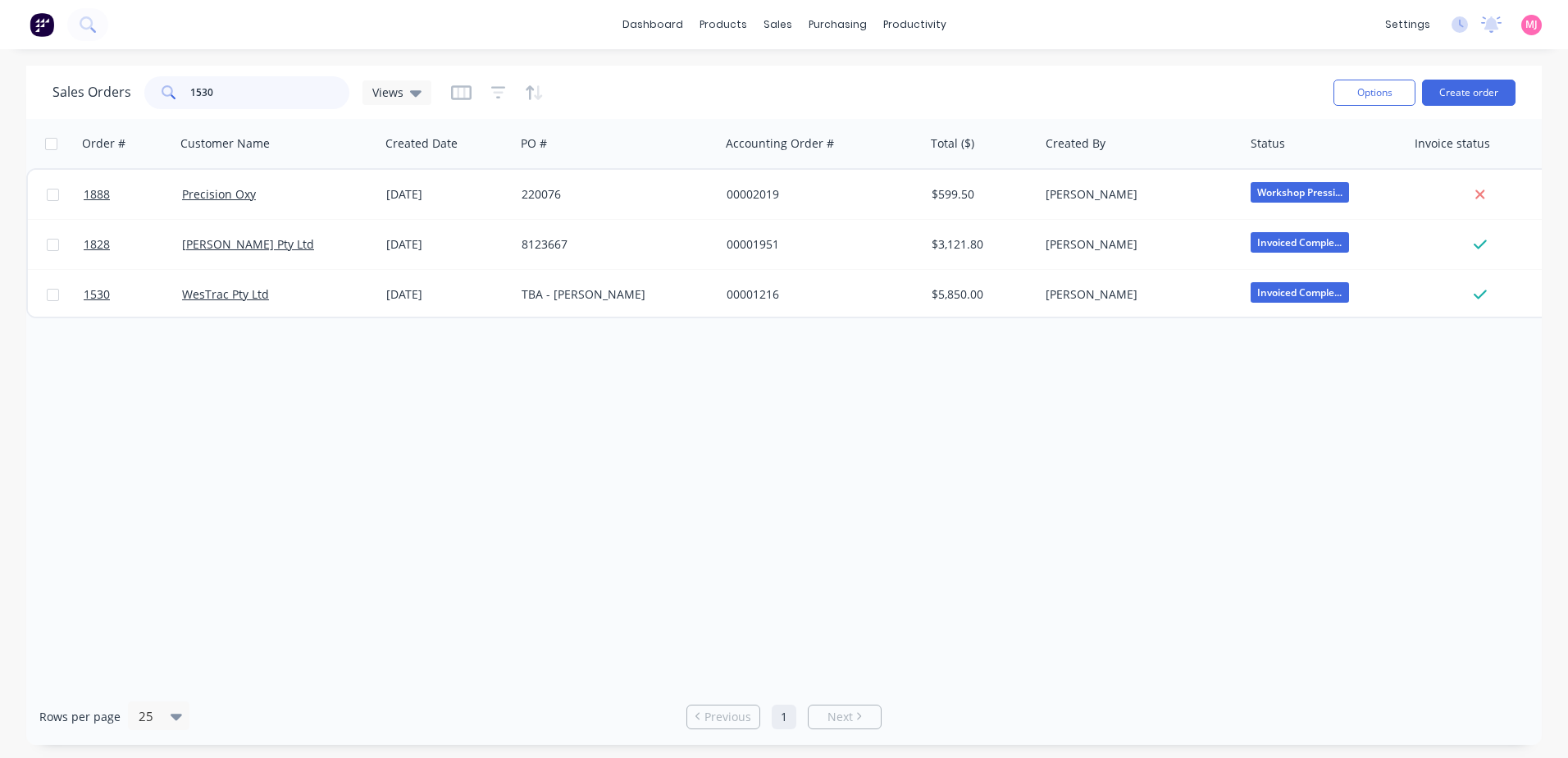
drag, startPoint x: 209, startPoint y: 92, endPoint x: 189, endPoint y: 92, distance: 20.0
click at [190, 92] on input "1530" at bounding box center [270, 93] width 160 height 33
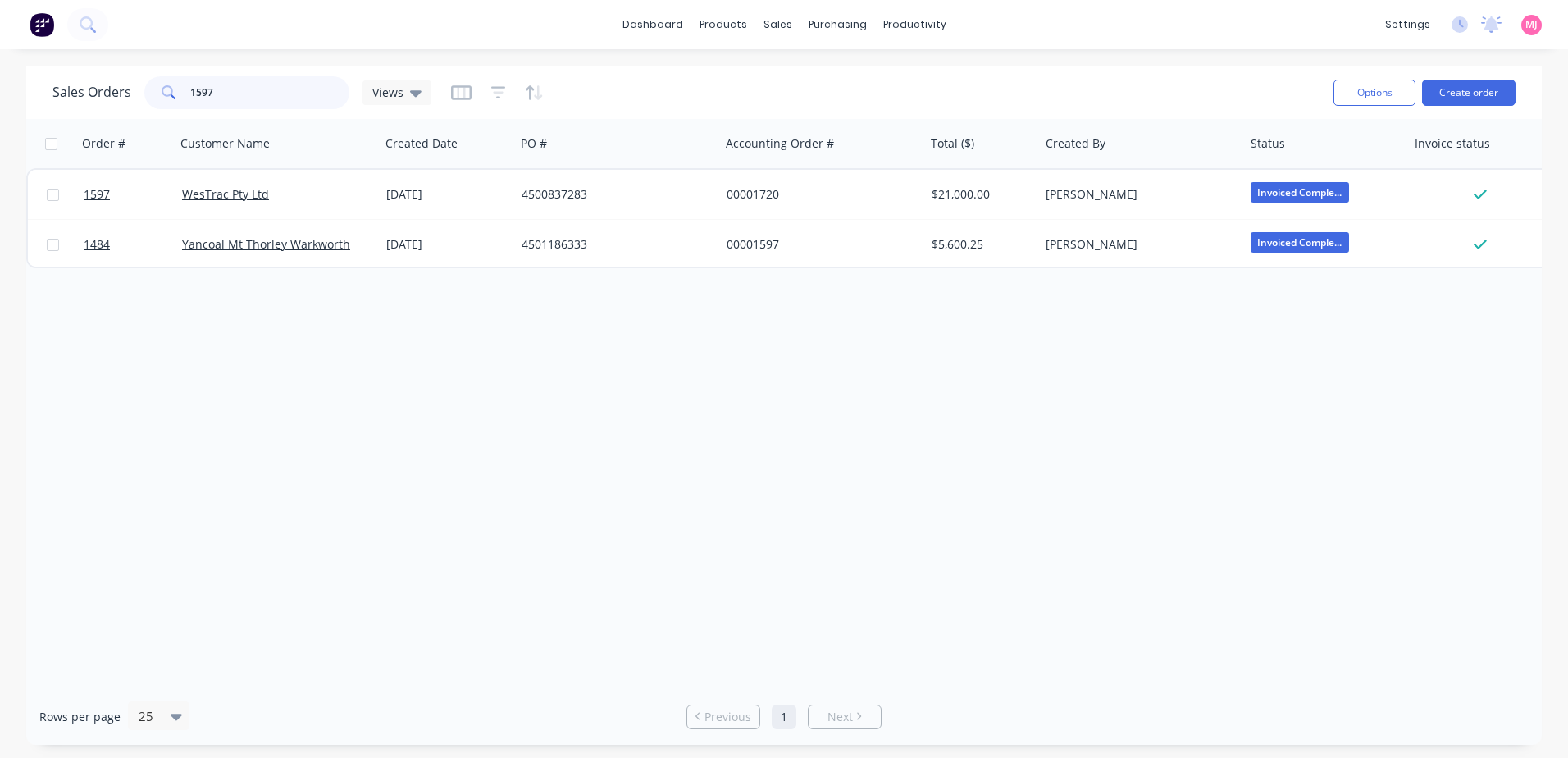
drag, startPoint x: 229, startPoint y: 89, endPoint x: 186, endPoint y: 90, distance: 43.0
click at [186, 90] on div "1597" at bounding box center [247, 93] width 205 height 33
drag, startPoint x: 228, startPoint y: 89, endPoint x: 185, endPoint y: 88, distance: 43.0
click at [184, 87] on div "1604" at bounding box center [247, 93] width 205 height 33
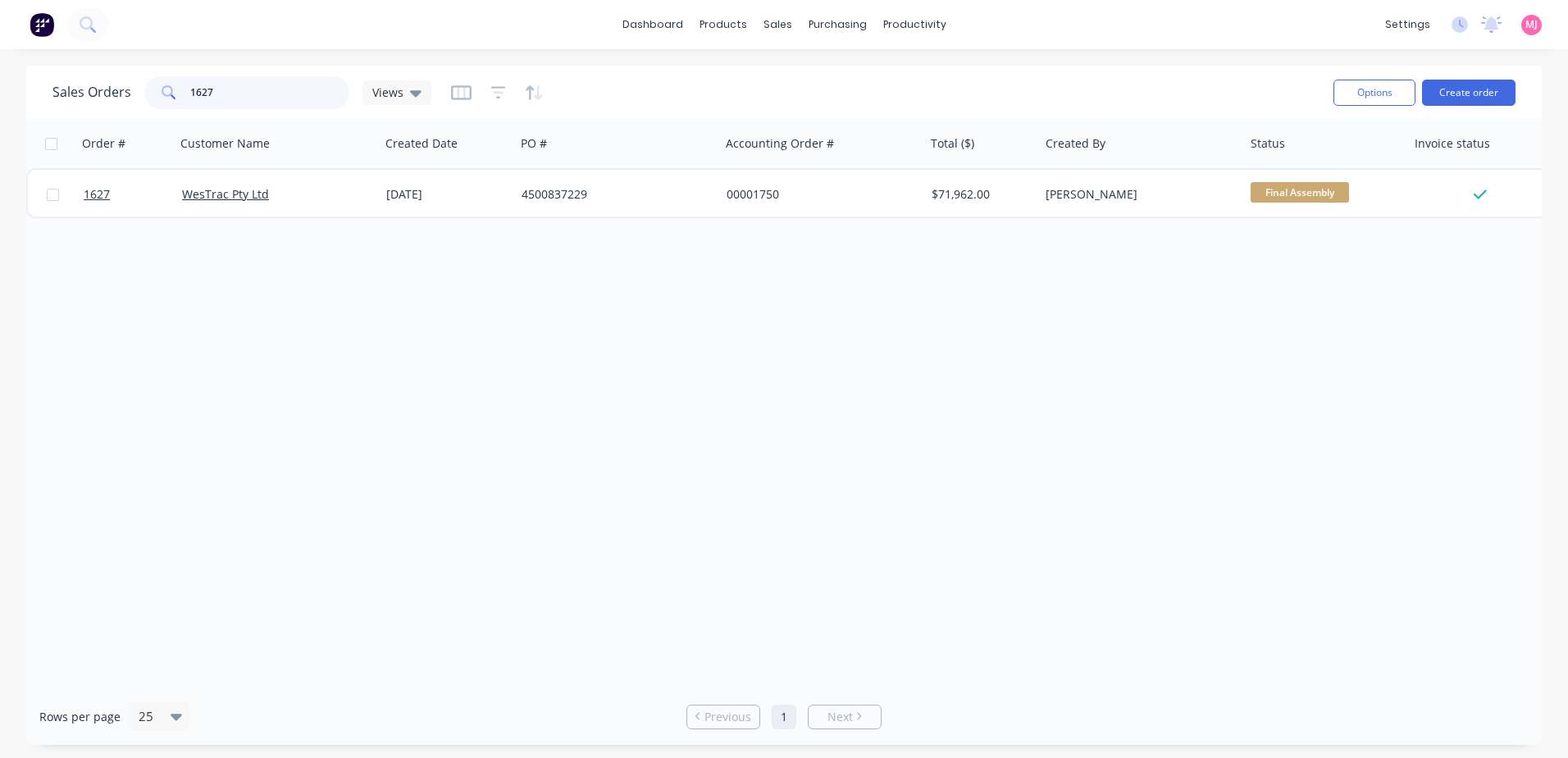
drag, startPoint x: 222, startPoint y: 93, endPoint x: 190, endPoint y: 86, distance: 32.8
click at [190, 86] on input "1627" at bounding box center [270, 93] width 160 height 33
drag, startPoint x: 222, startPoint y: 92, endPoint x: 171, endPoint y: 85, distance: 51.5
click at [171, 85] on div "1630" at bounding box center [247, 93] width 205 height 33
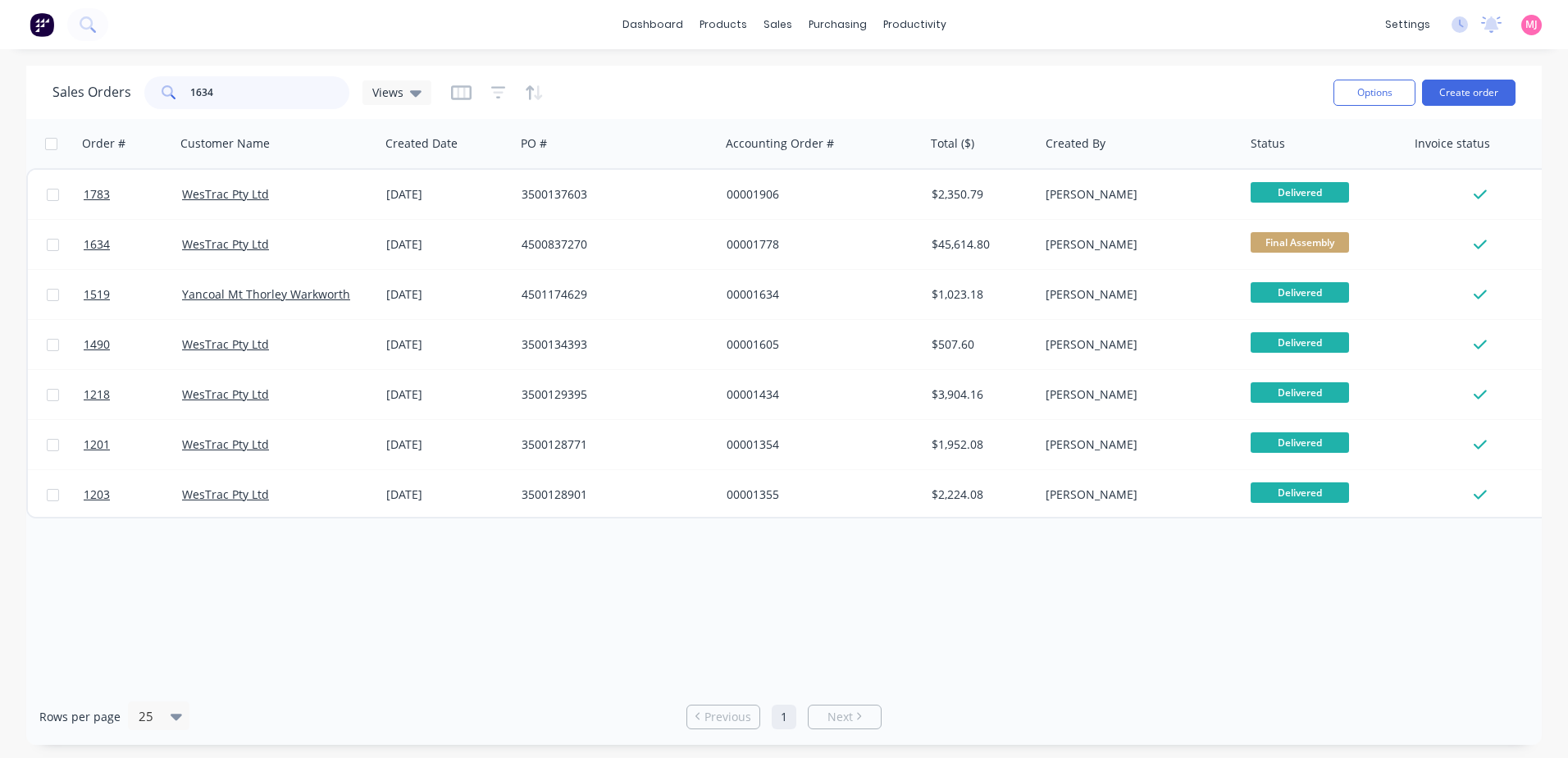
drag, startPoint x: 227, startPoint y: 91, endPoint x: 188, endPoint y: 90, distance: 39.0
click at [190, 90] on input "1634" at bounding box center [270, 93] width 160 height 33
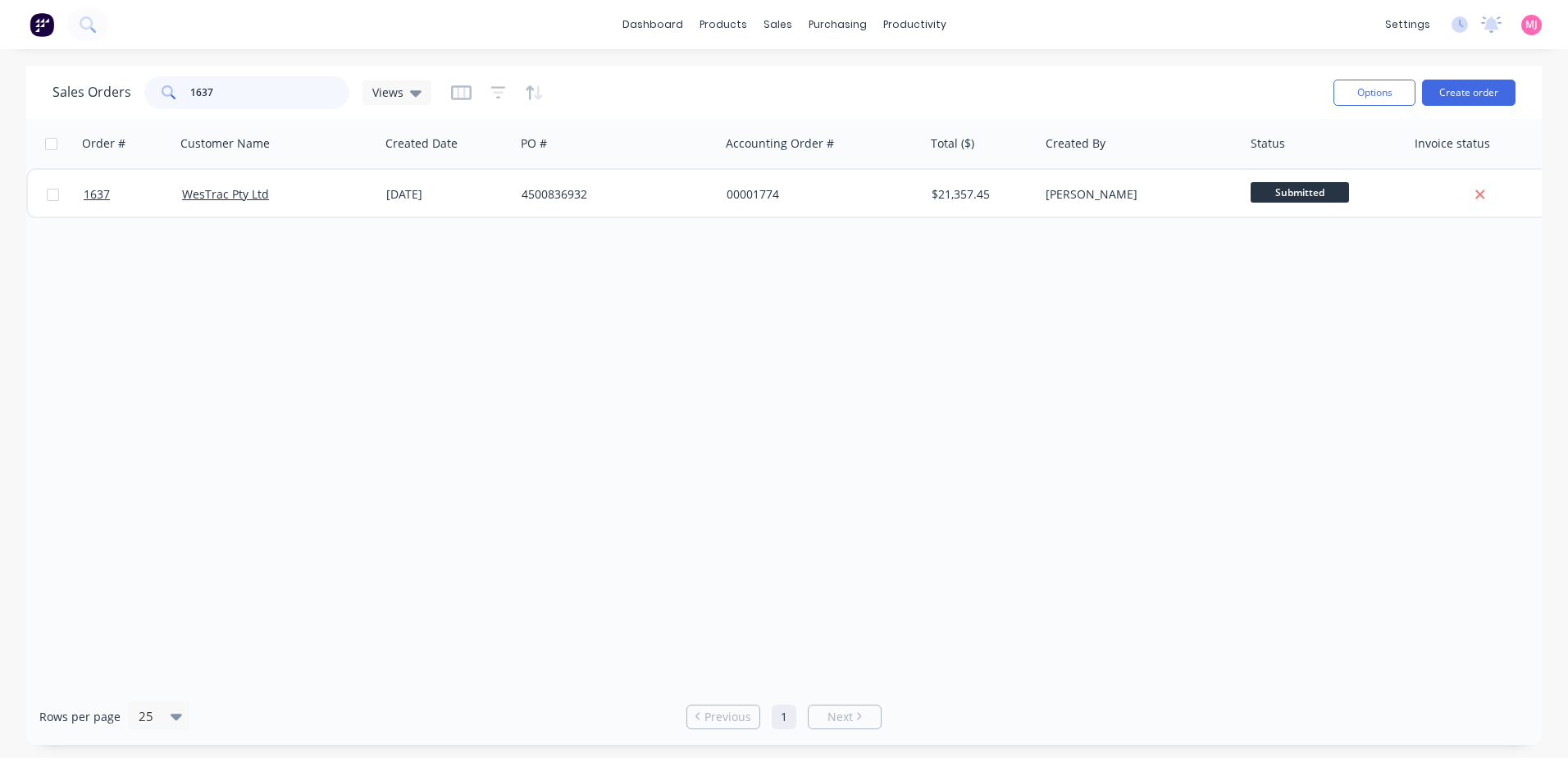
drag, startPoint x: 220, startPoint y: 90, endPoint x: 188, endPoint y: 89, distance: 32.0
click at [190, 89] on input "1637" at bounding box center [270, 93] width 160 height 33
drag, startPoint x: 207, startPoint y: 89, endPoint x: 187, endPoint y: 91, distance: 20.1
click at [187, 91] on div "1639" at bounding box center [247, 93] width 205 height 33
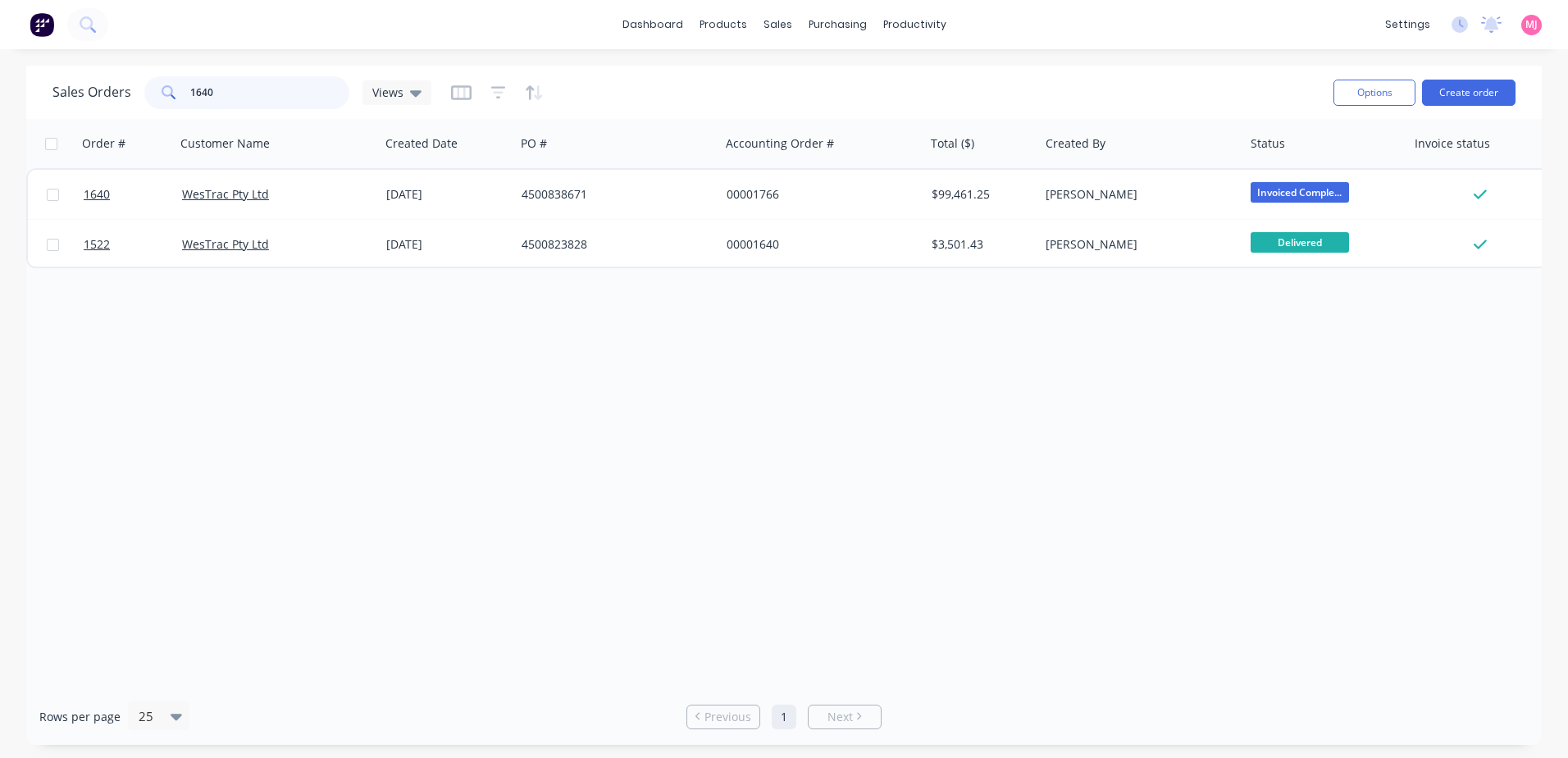
drag, startPoint x: 222, startPoint y: 89, endPoint x: 186, endPoint y: 89, distance: 36.0
click at [186, 89] on div "1640" at bounding box center [247, 93] width 205 height 33
drag, startPoint x: 247, startPoint y: 94, endPoint x: 93, endPoint y: 94, distance: 154.0
click at [94, 94] on div "Sales Orders 1573 Views" at bounding box center [242, 93] width 379 height 33
drag, startPoint x: 232, startPoint y: 93, endPoint x: 186, endPoint y: 90, distance: 46.1
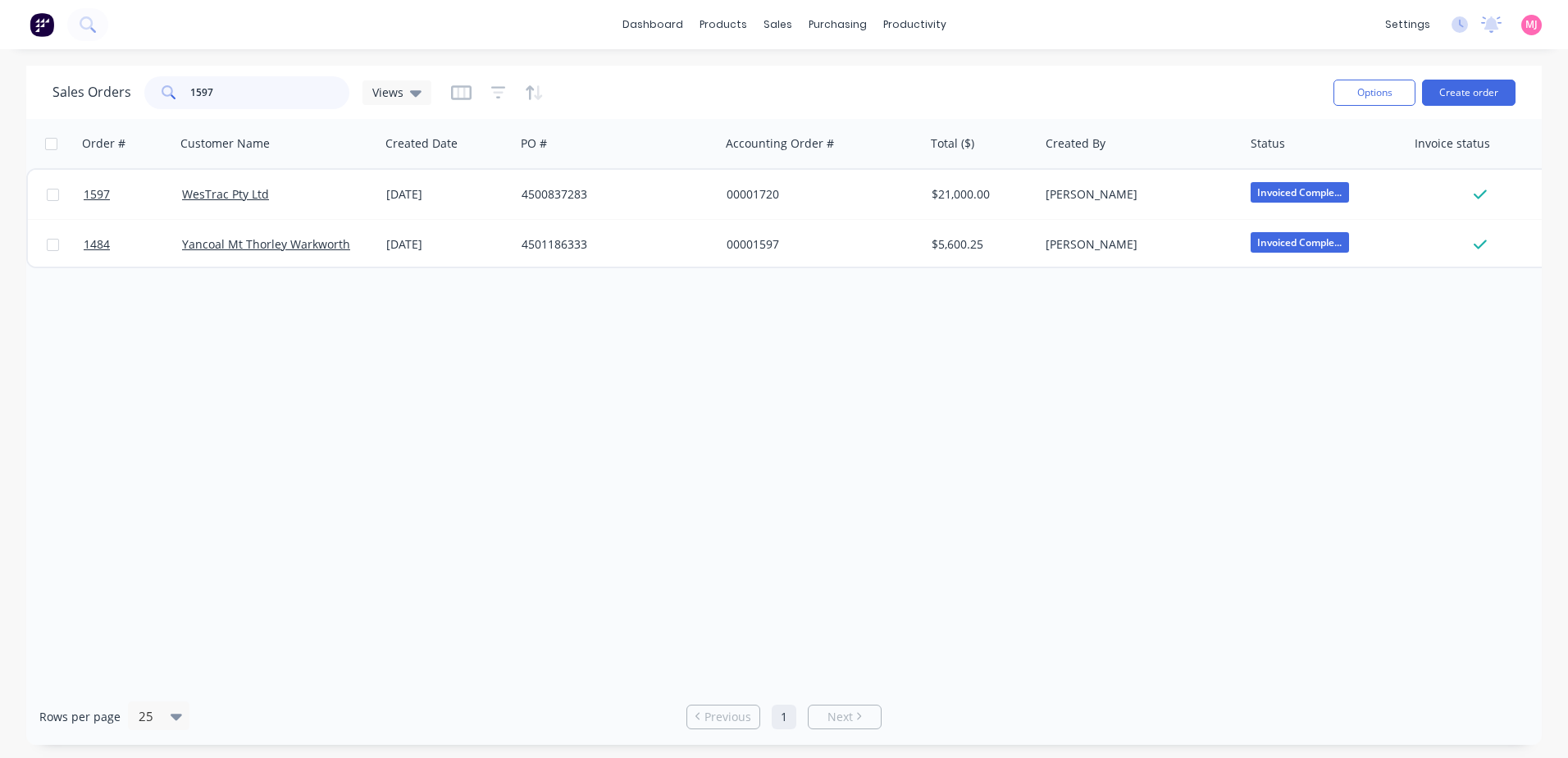
click at [186, 90] on div "1597" at bounding box center [247, 93] width 205 height 33
type input "4"
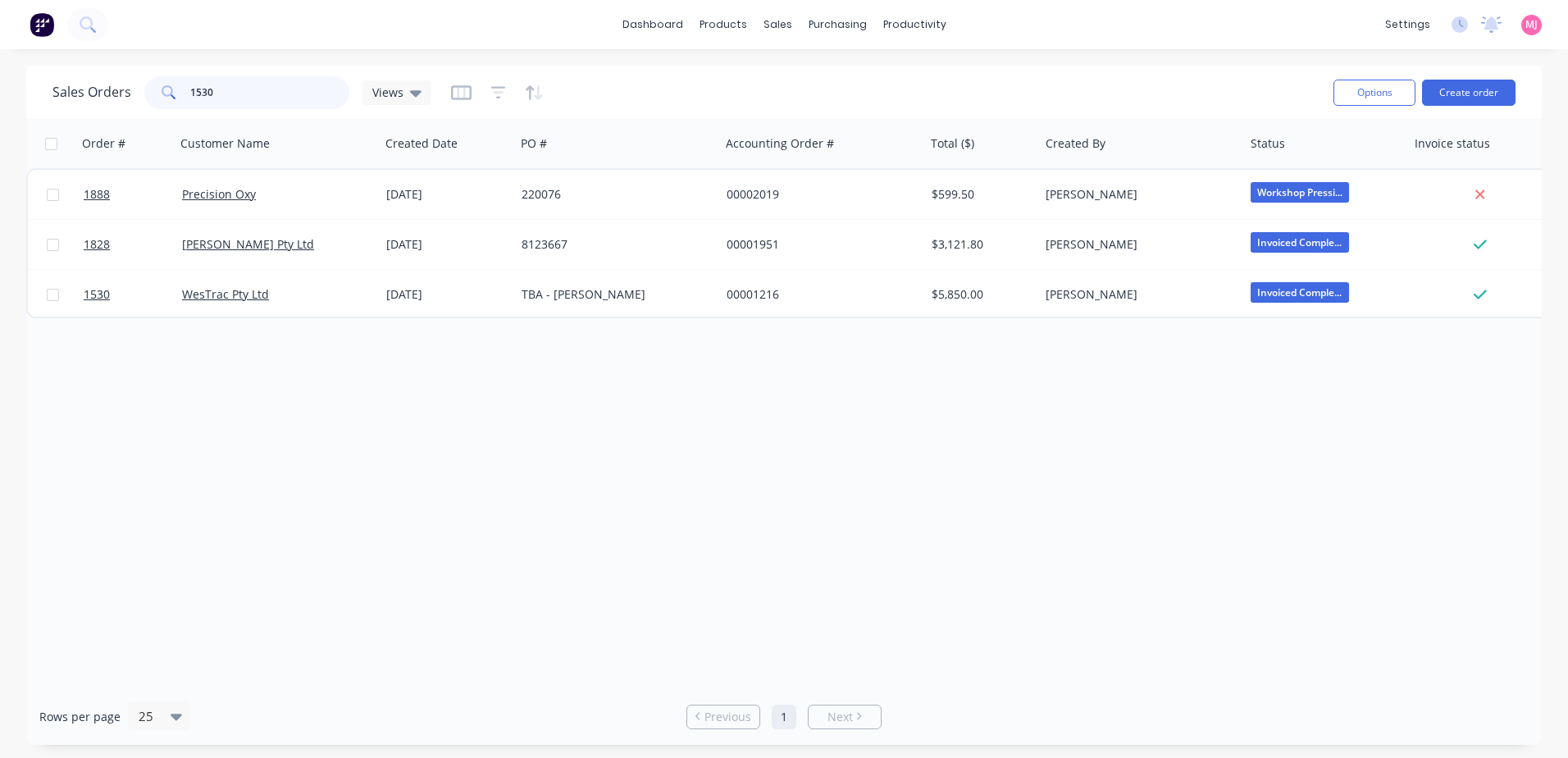
drag, startPoint x: 221, startPoint y: 93, endPoint x: 157, endPoint y: 91, distance: 64.0
click at [157, 91] on div "1530" at bounding box center [247, 93] width 205 height 33
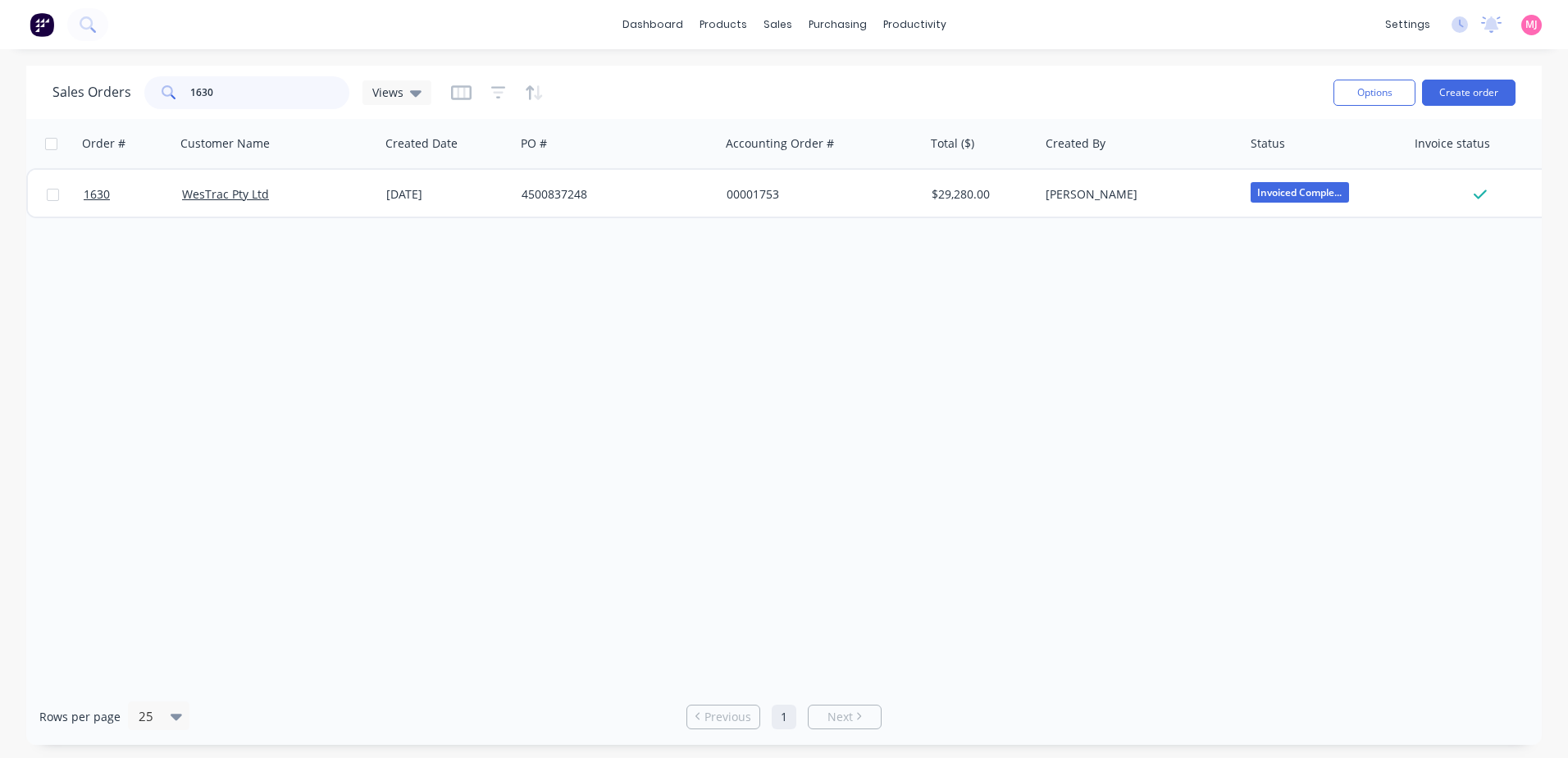
type input "1630"
